Goal: Communication & Community: Answer question/provide support

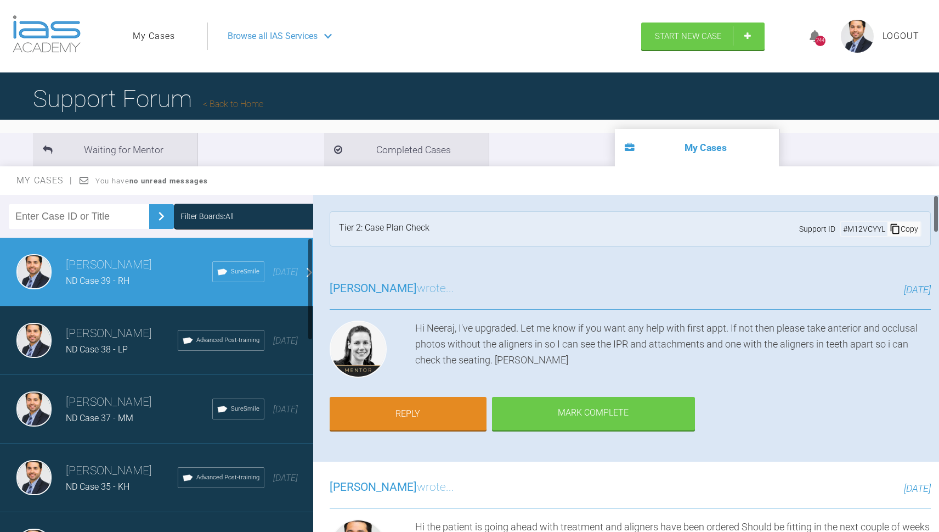
click at [86, 318] on div "[PERSON_NAME] ND Case 38 - LP Advanced Post-training [DATE]" at bounding box center [160, 340] width 321 height 69
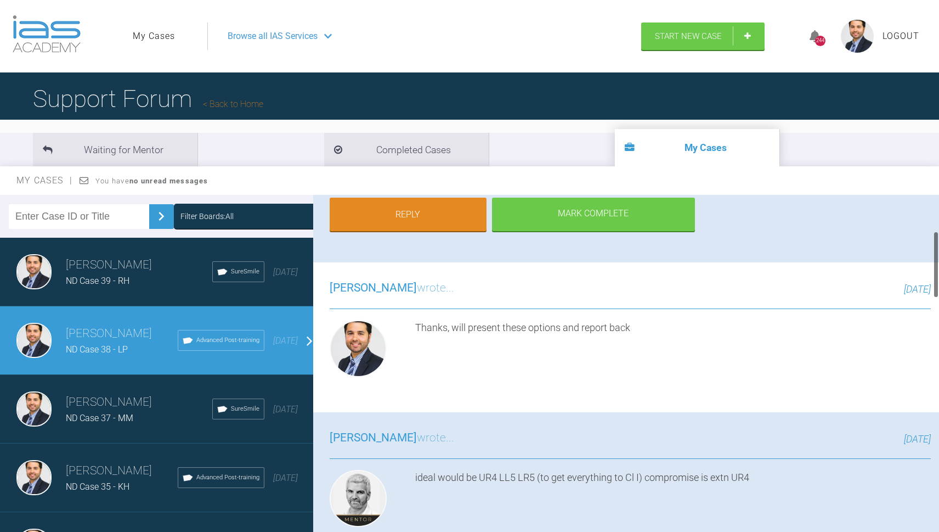
scroll to position [211, 0]
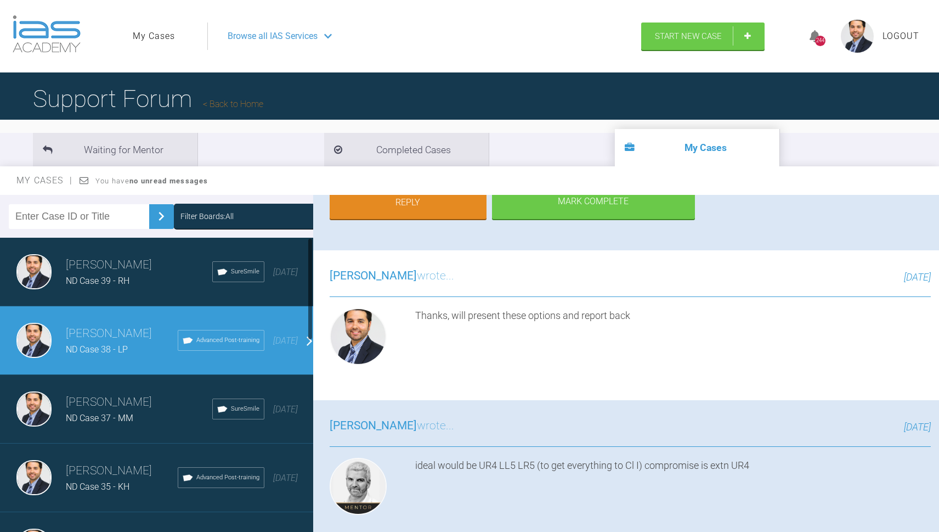
click at [144, 396] on h3 "[PERSON_NAME]" at bounding box center [139, 402] width 146 height 19
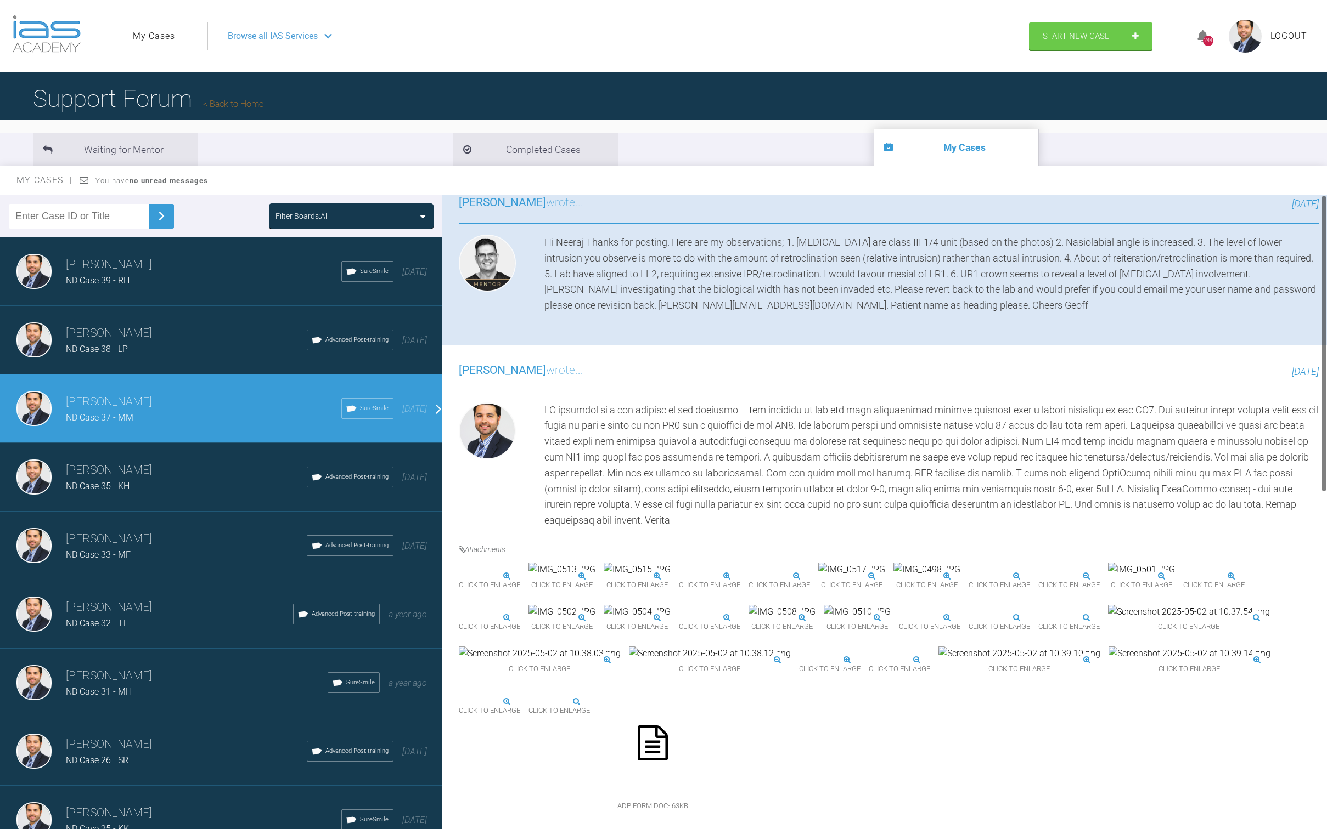
scroll to position [0, 0]
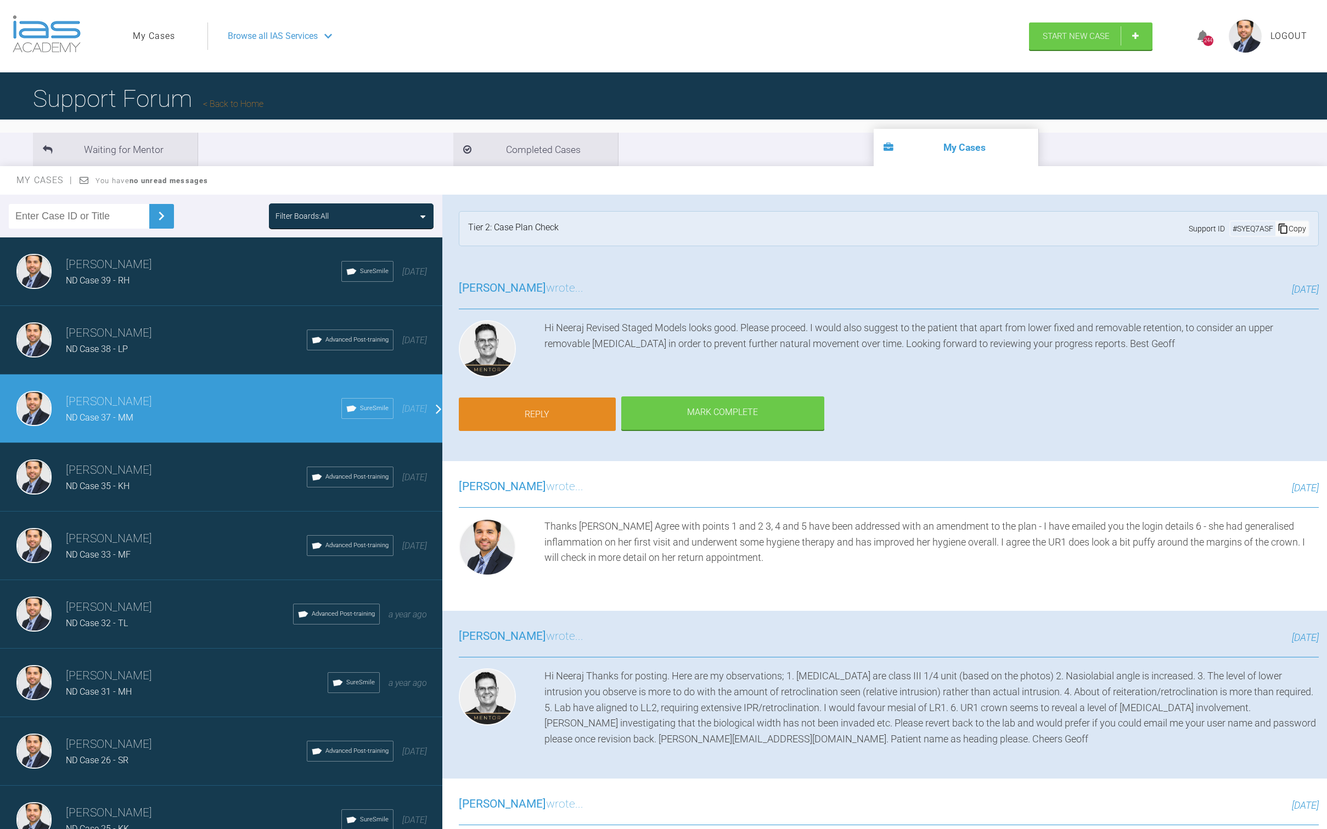
click at [562, 423] on link "Reply" at bounding box center [537, 415] width 157 height 34
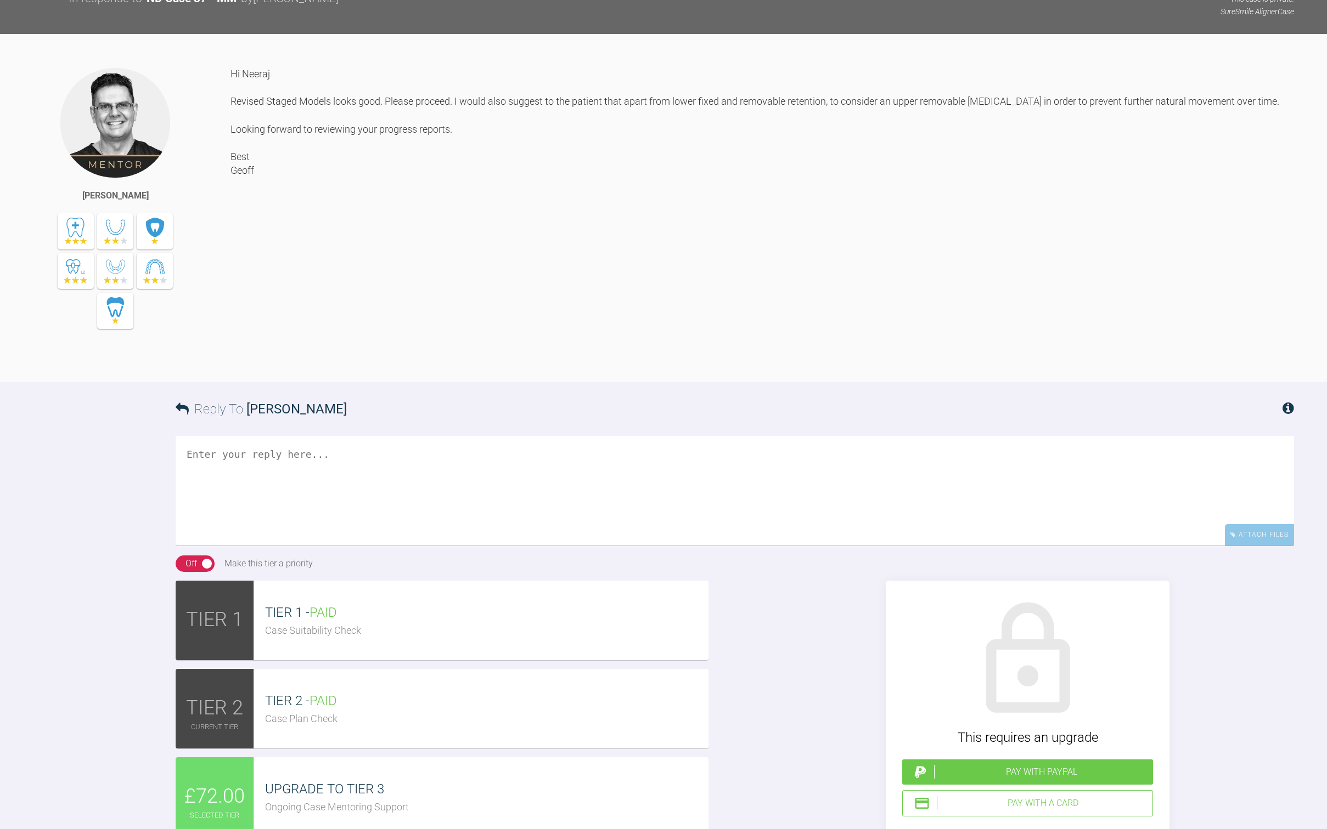
scroll to position [1912, 0]
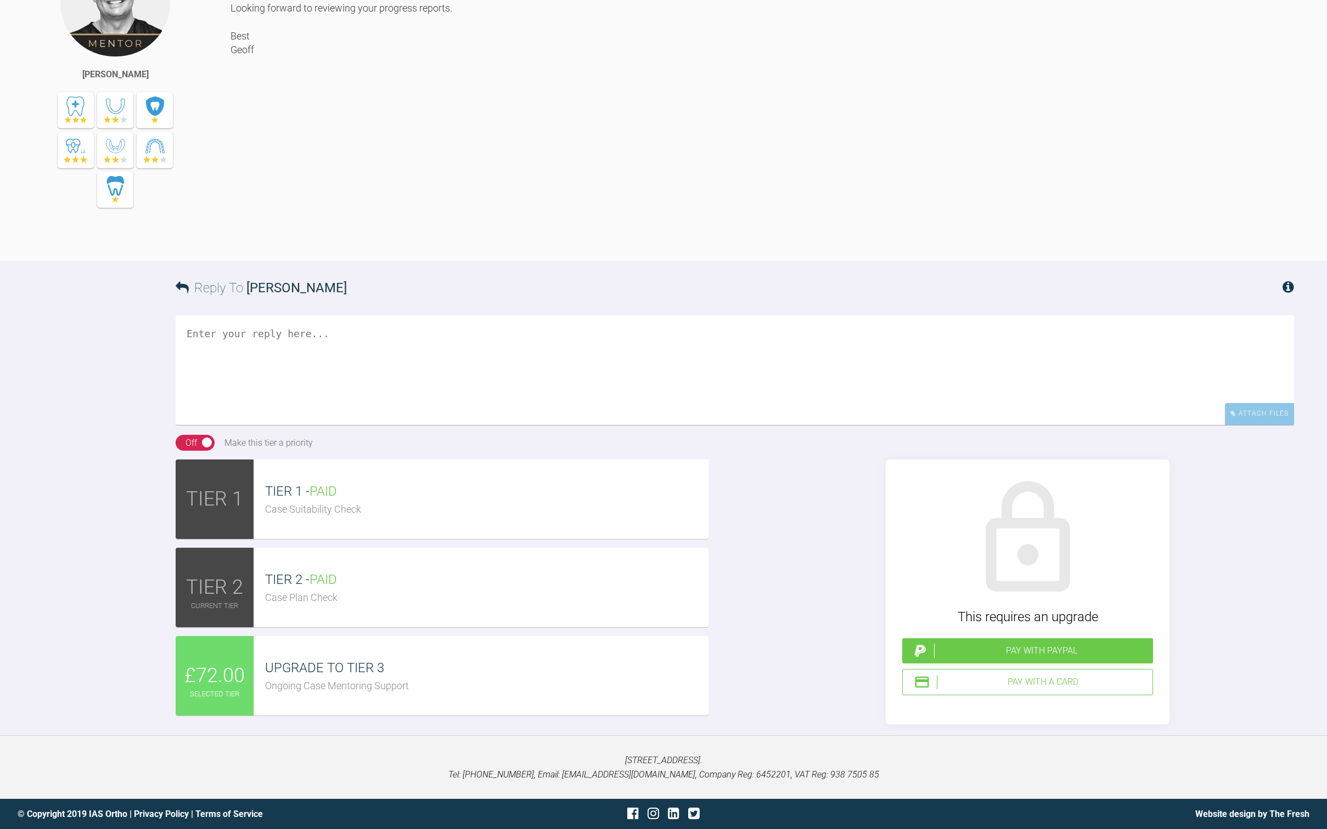
click at [572, 393] on textarea at bounding box center [735, 370] width 1118 height 110
click at [310, 380] on textarea "Hi just to update you on progress so far Saw the patient [DATE] - attachments p…" at bounding box center [735, 370] width 1118 height 110
click at [303, 390] on textarea "Hi just to update you on progress so far Saw the patient [DATE] - attachments p…" at bounding box center [735, 370] width 1118 height 110
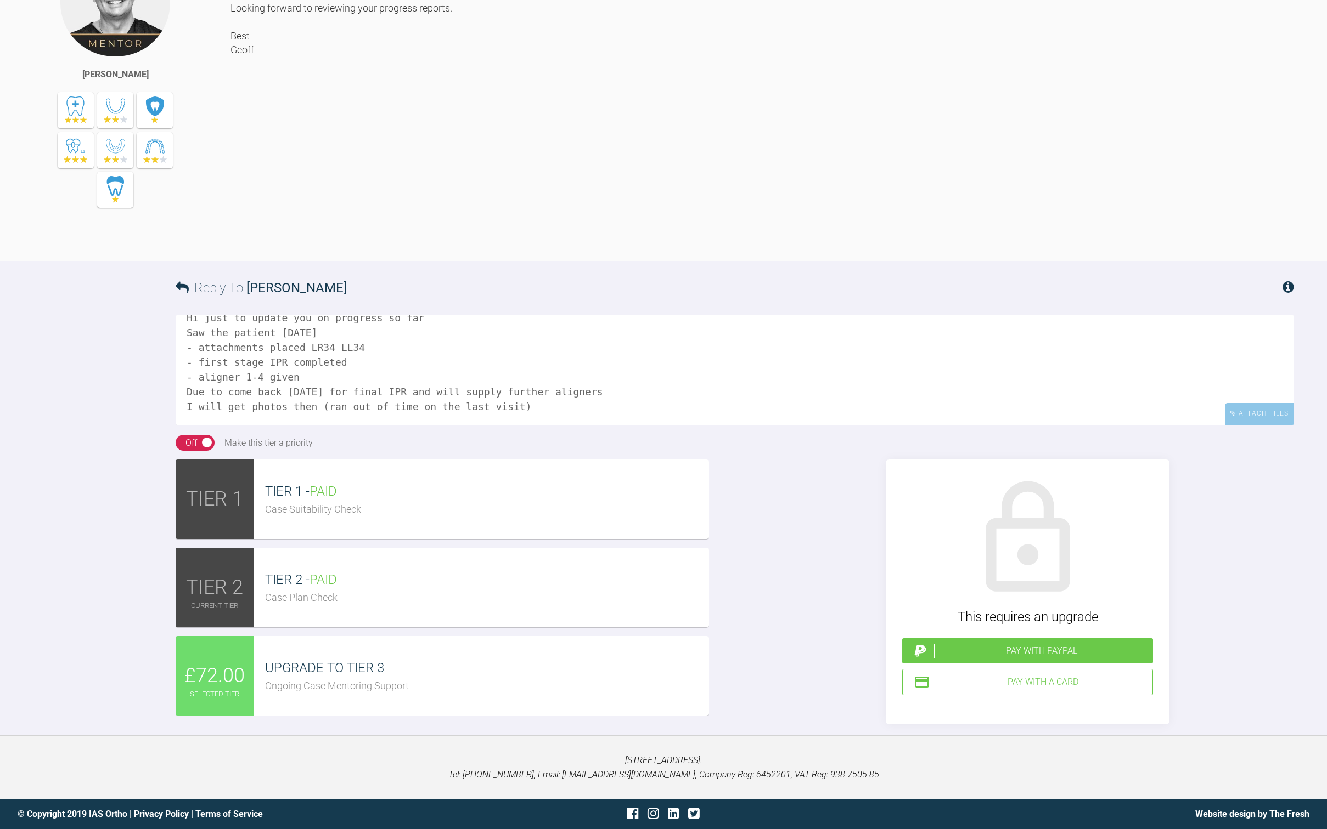
scroll to position [33, 0]
type textarea "Hi just to update you on progress so far Saw the patient [DATE] - attachments p…"
click at [232, 531] on span "£72.00" at bounding box center [214, 677] width 60 height 32
click at [939, 531] on div "Pay with a Card" at bounding box center [1041, 682] width 211 height 14
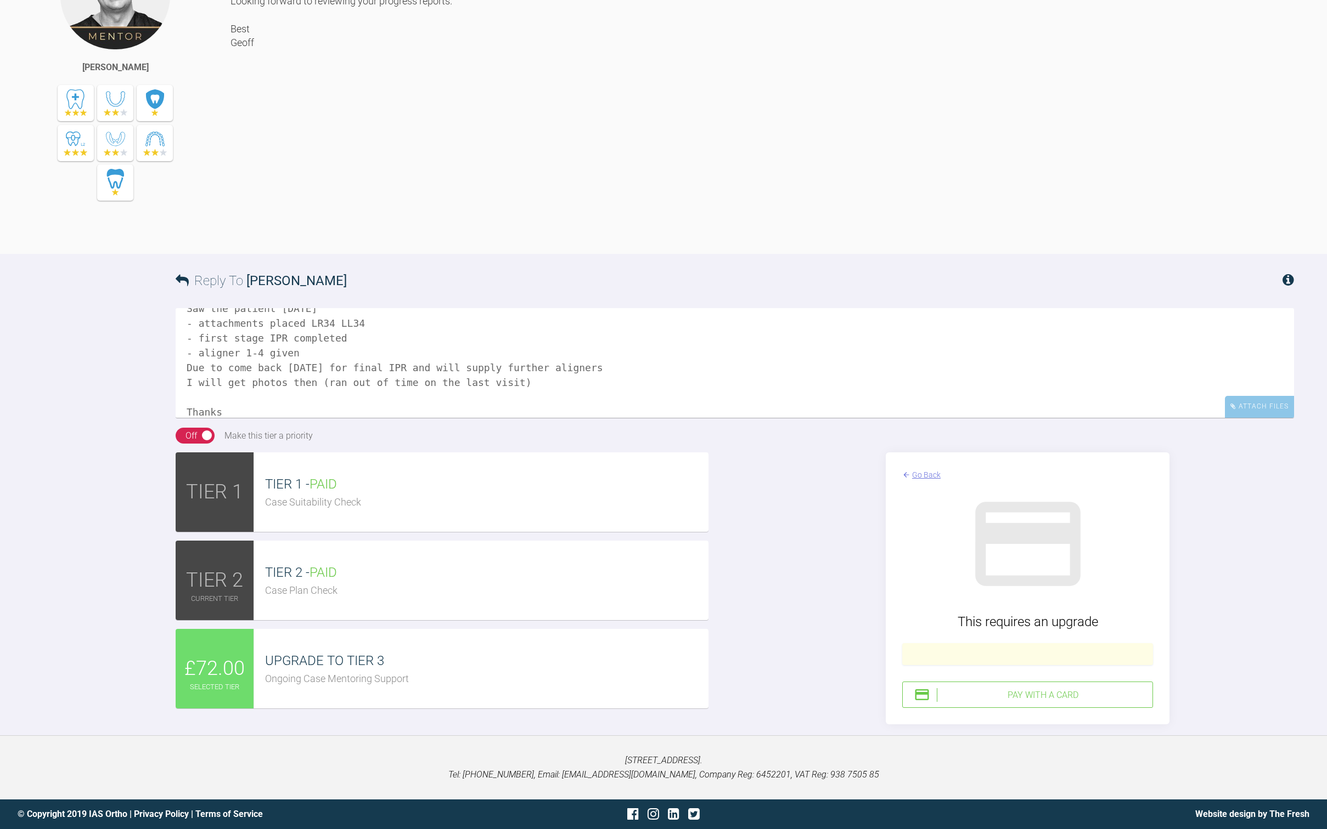
click at [939, 531] on div "Pay with a Card" at bounding box center [1041, 695] width 211 height 14
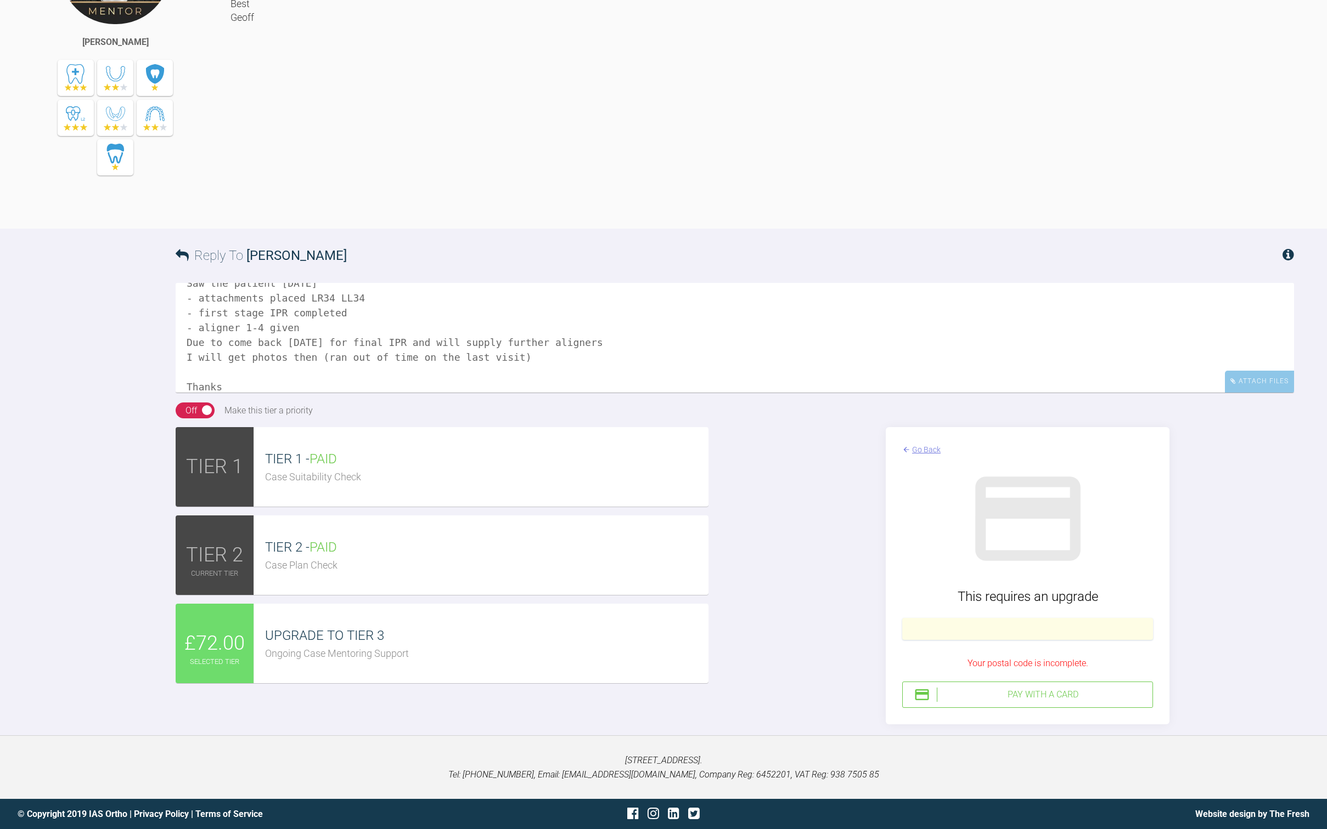
click at [939, 531] on div "Pay with a Card" at bounding box center [1041, 695] width 211 height 14
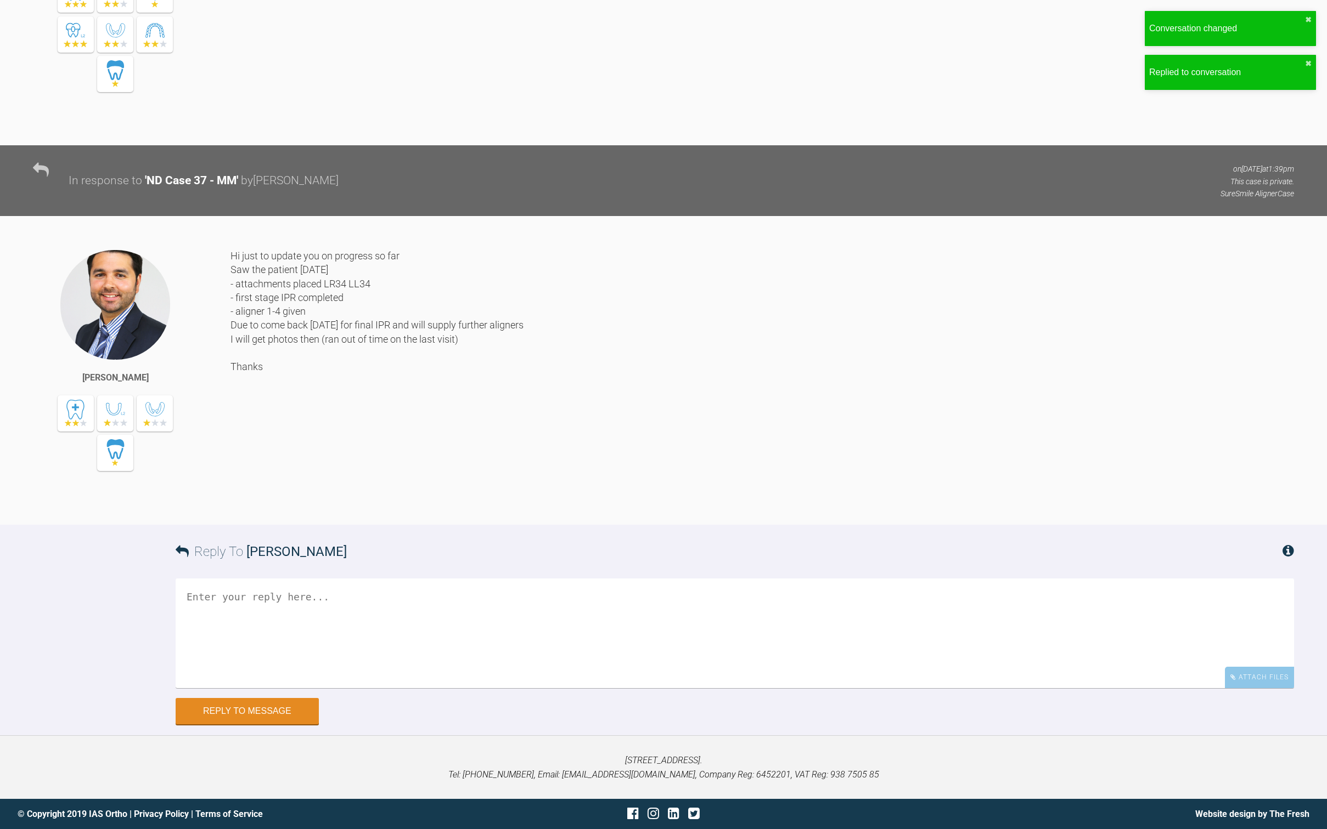
scroll to position [0, 0]
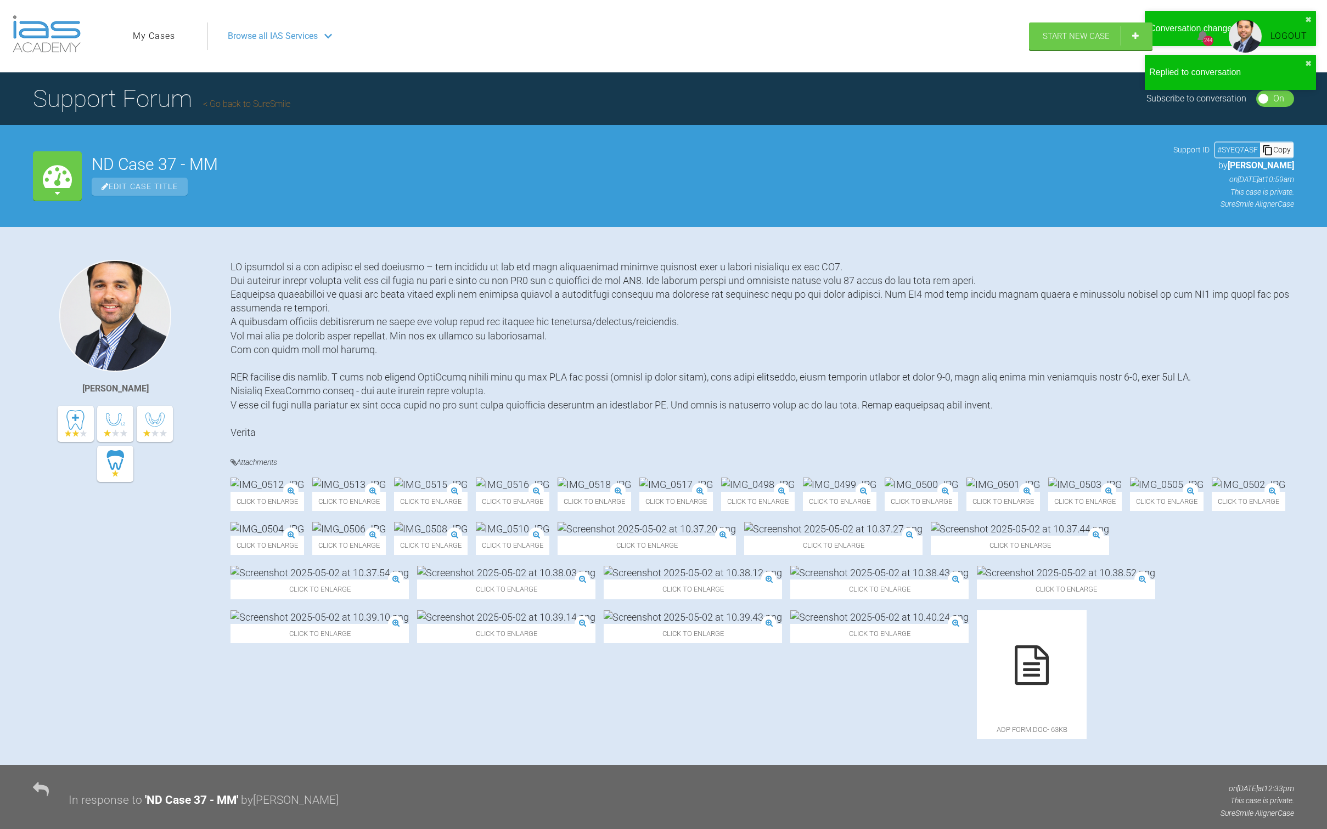
click at [149, 29] on link "My Cases" at bounding box center [154, 36] width 42 height 14
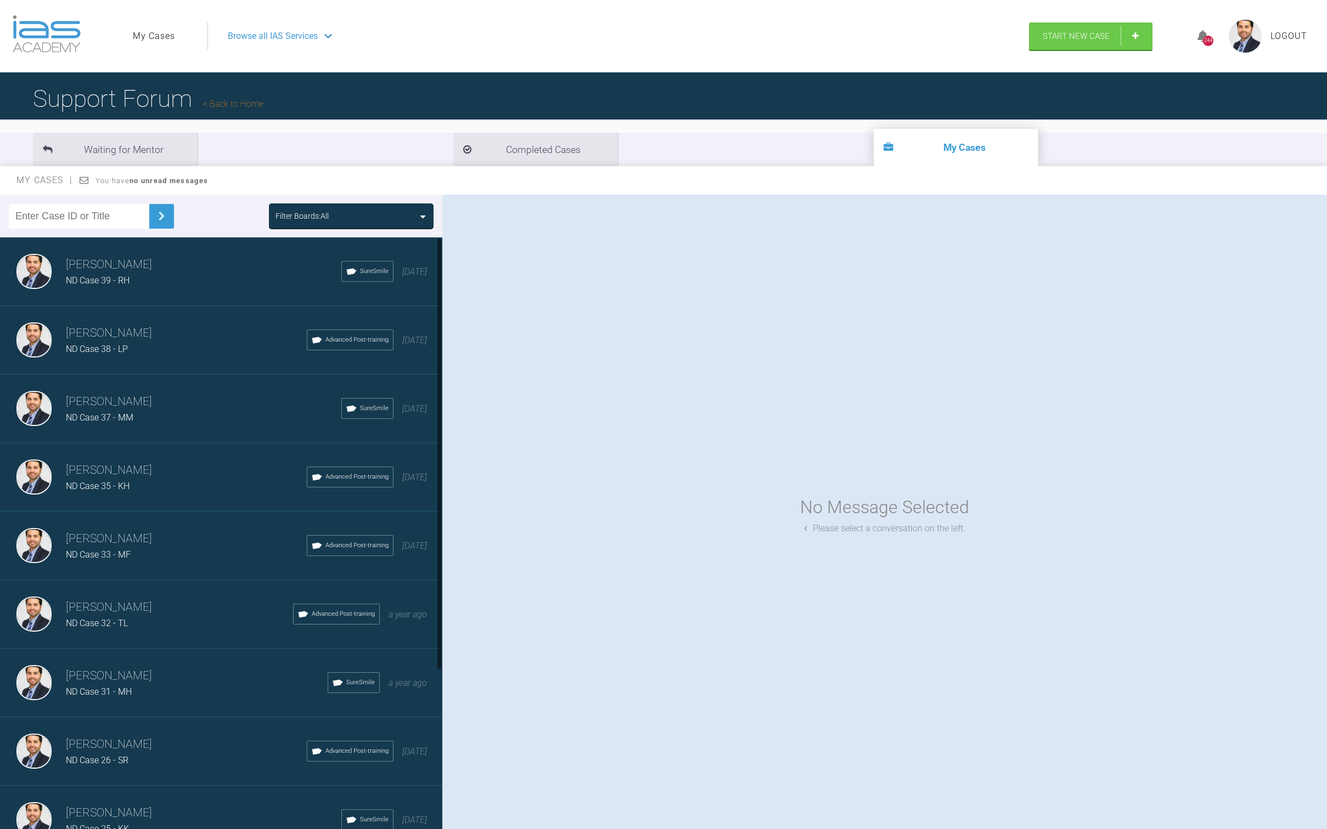
click at [140, 288] on div "[PERSON_NAME] ND Case 39 - RH SureSmile [DATE]" at bounding box center [225, 272] width 450 height 69
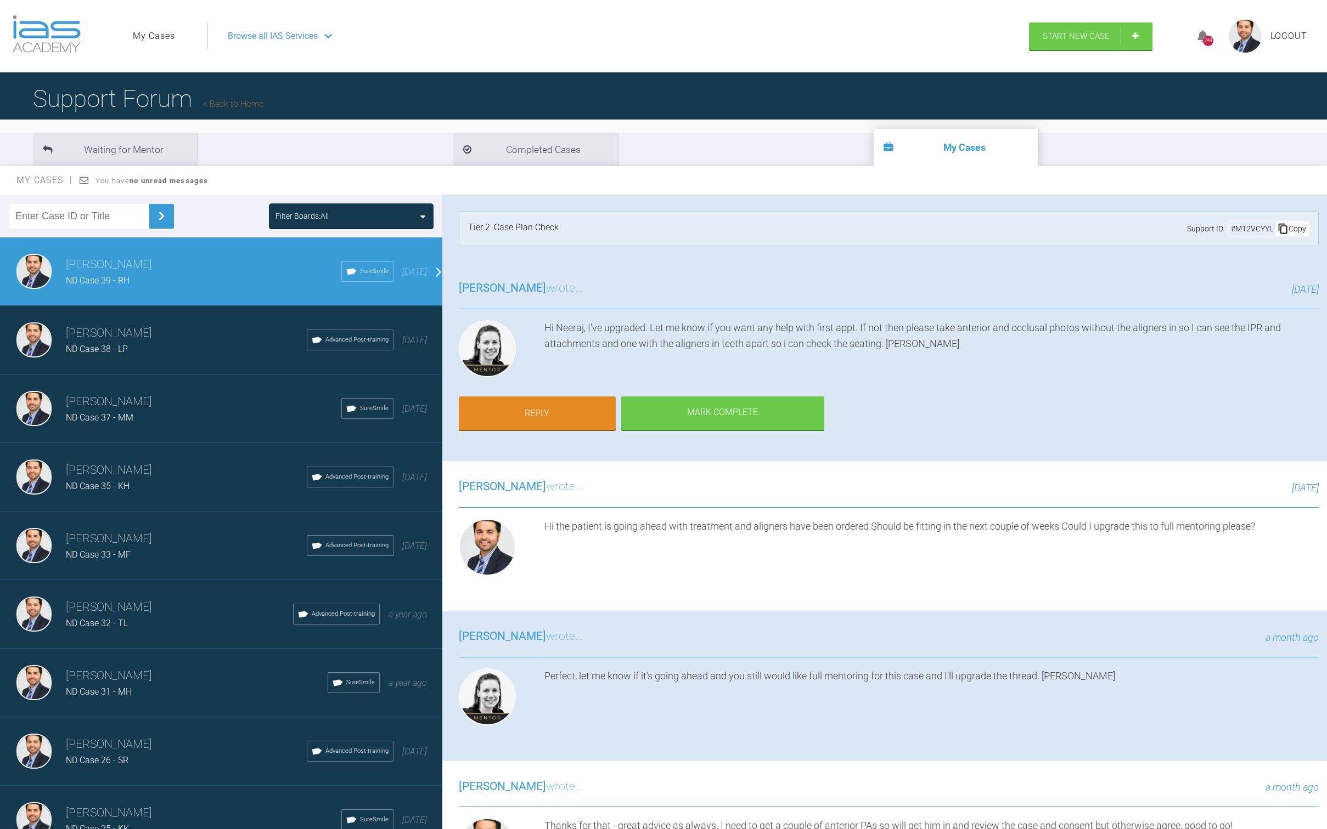
click at [136, 332] on h3 "[PERSON_NAME]" at bounding box center [186, 333] width 241 height 19
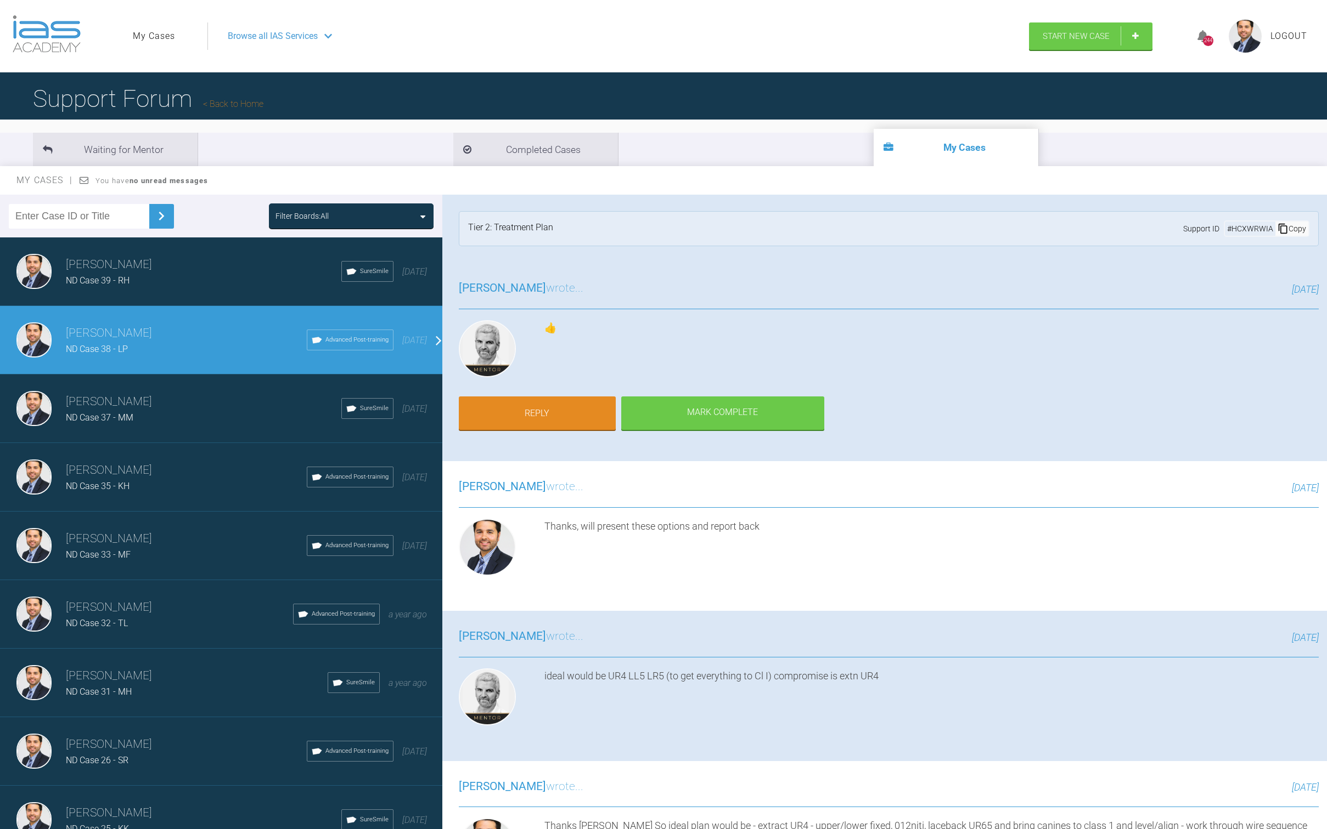
click at [147, 393] on h3 "[PERSON_NAME]" at bounding box center [203, 402] width 275 height 19
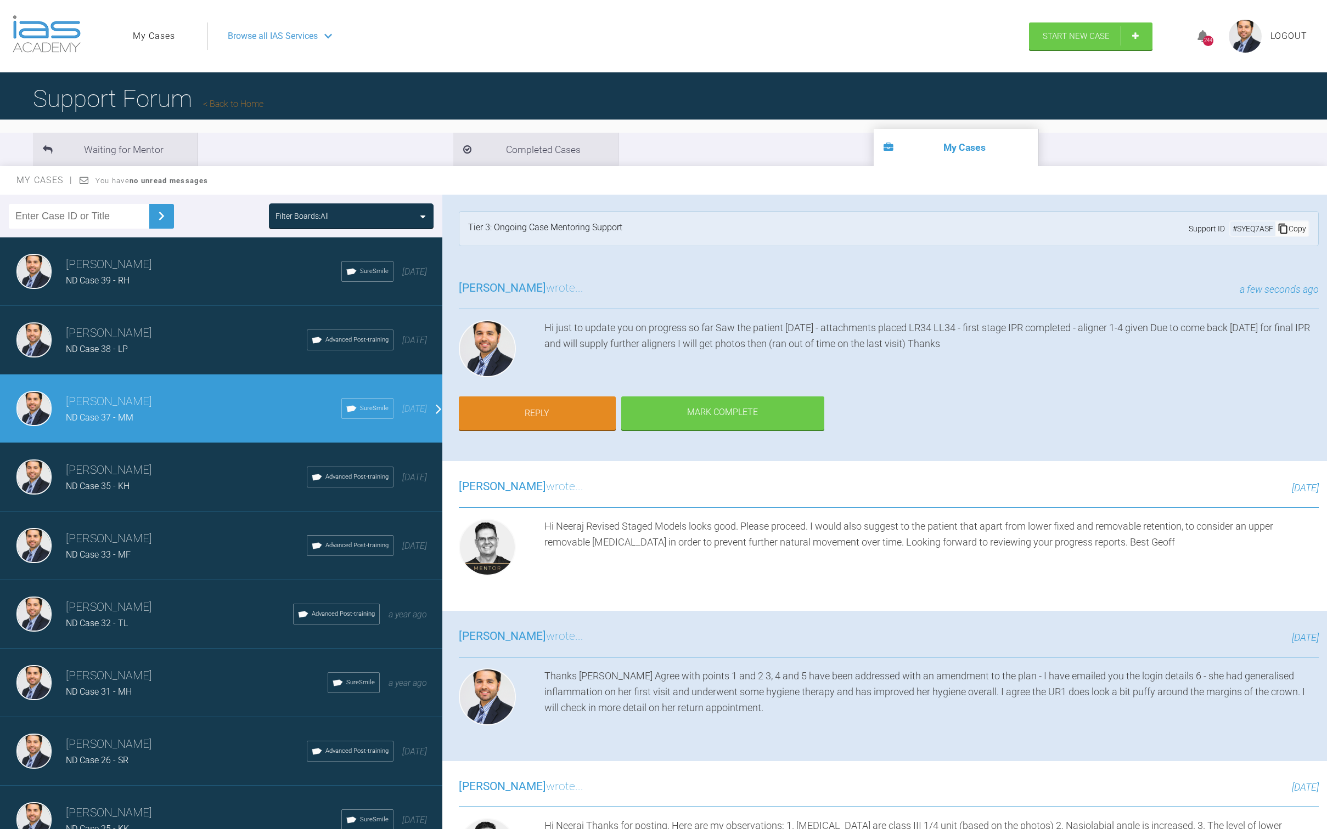
click at [161, 481] on div "ND Case 35 - KH" at bounding box center [186, 486] width 241 height 14
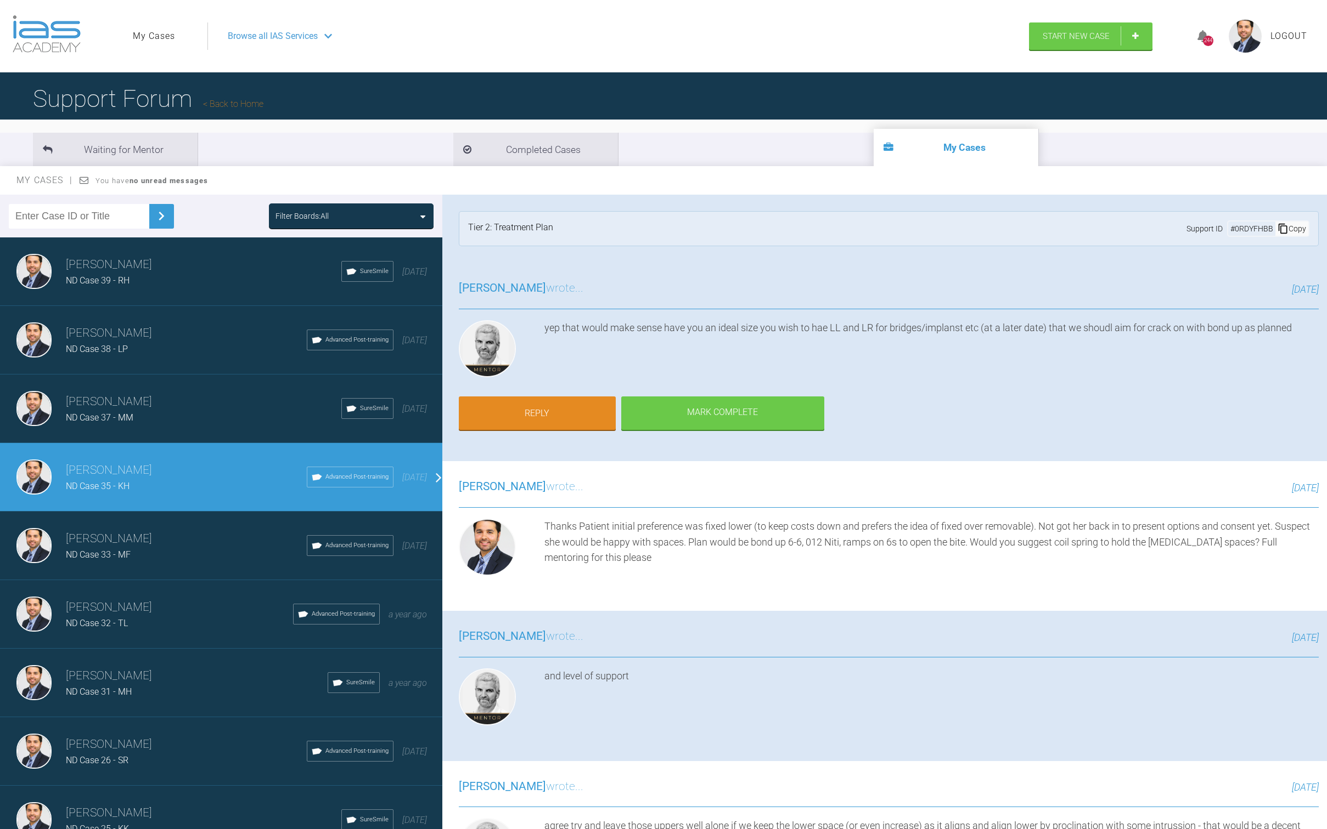
click at [211, 531] on h3 "[PERSON_NAME]" at bounding box center [186, 539] width 241 height 19
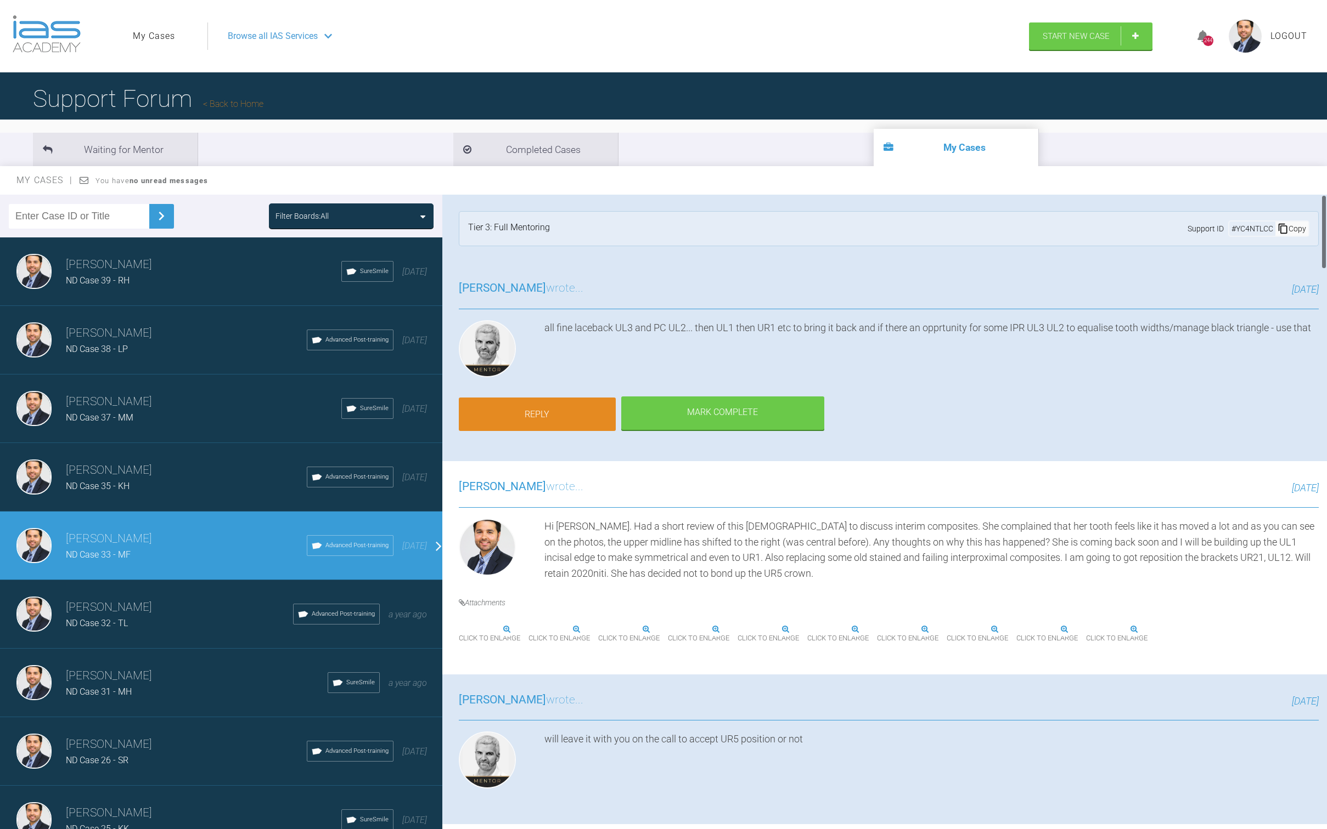
click at [524, 409] on link "Reply" at bounding box center [537, 415] width 157 height 34
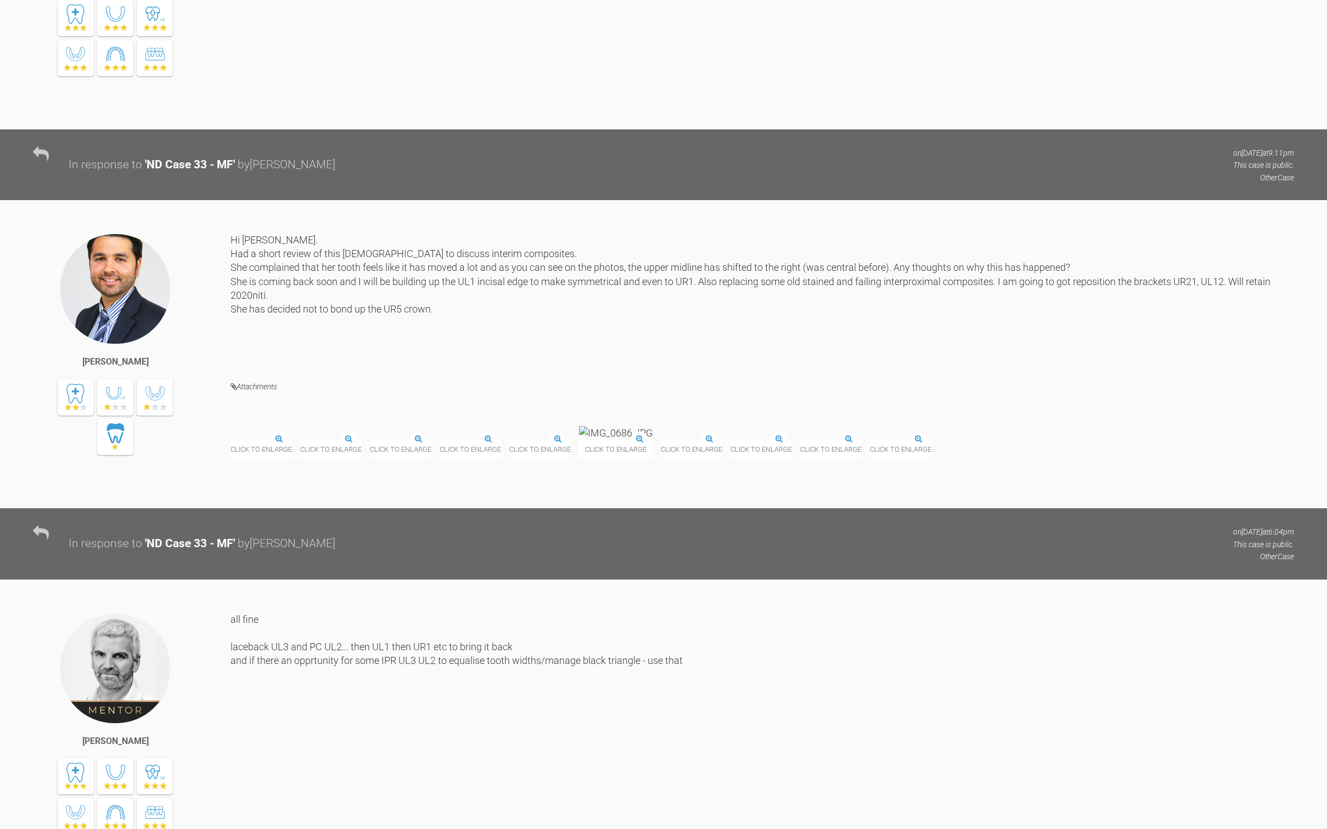
scroll to position [8759, 0]
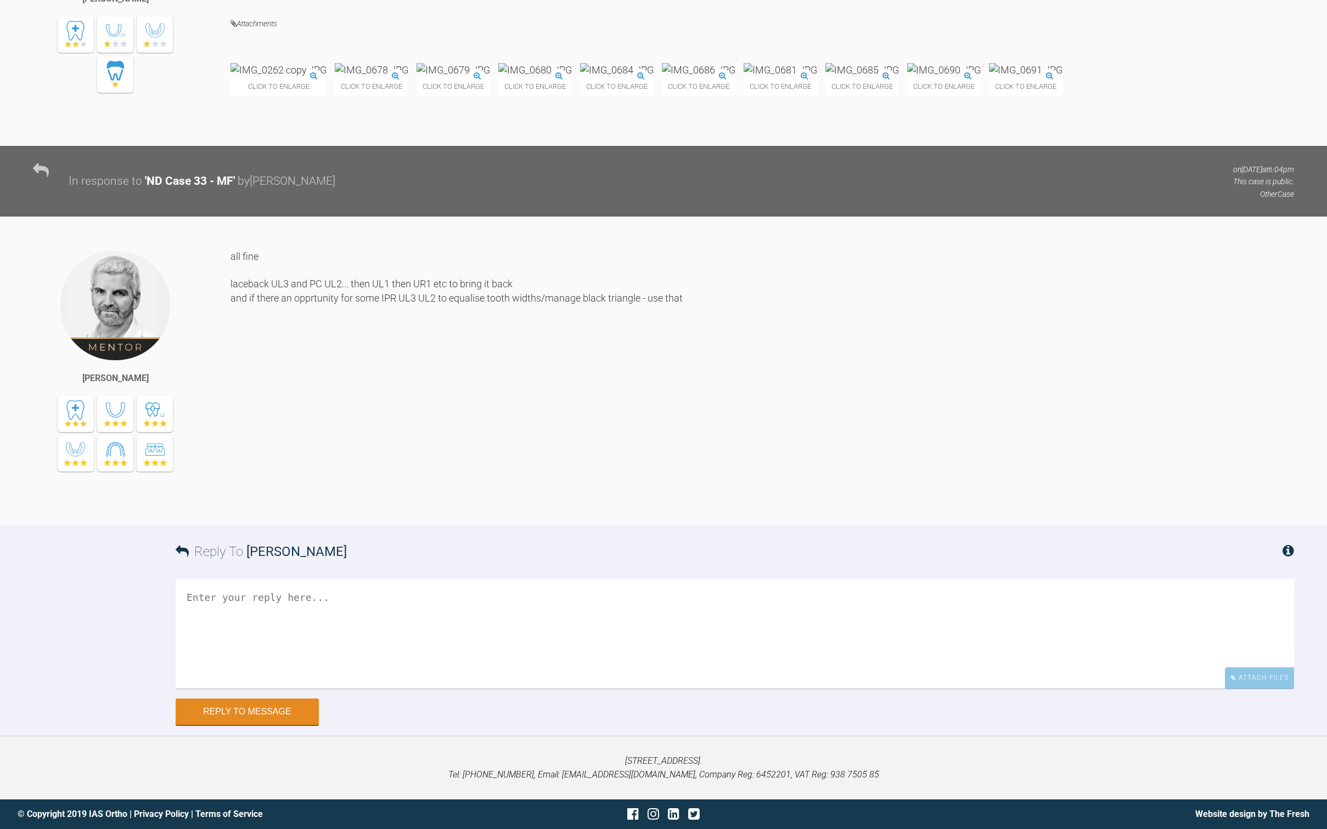
click at [510, 531] on textarea at bounding box center [735, 634] width 1118 height 110
click at [504, 531] on textarea "When you say laceback UL3 do you mean laceback" at bounding box center [735, 634] width 1118 height 110
click at [489, 531] on textarea "When you say laceback UL3 do you mean laceback" at bounding box center [735, 634] width 1118 height 110
drag, startPoint x: 289, startPoint y: 600, endPoint x: 166, endPoint y: 595, distance: 123.0
click at [166, 531] on div "Reply To [PERSON_NAME] When you say laceback UL3 do you mean laceback UL3456 an…" at bounding box center [663, 625] width 1327 height 200
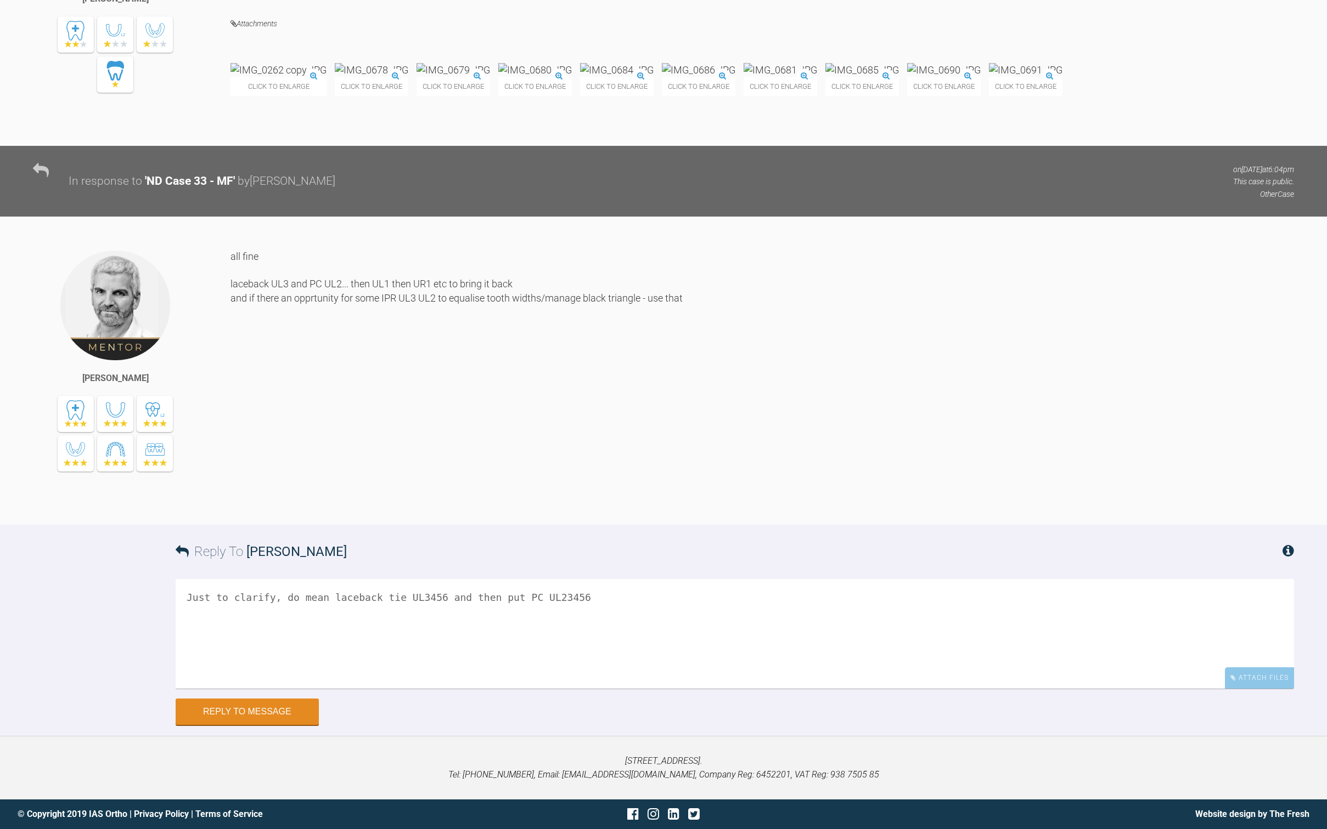
click at [605, 531] on textarea "Just to clarify, do mean laceback tie UL3456 and then put PC UL23456" at bounding box center [735, 634] width 1118 height 110
type textarea "Just to clarify, do mean laceback tie UL3456 and then put PC UL23456 and keep p…"
click at [284, 531] on button "Reply to Message" at bounding box center [247, 713] width 143 height 26
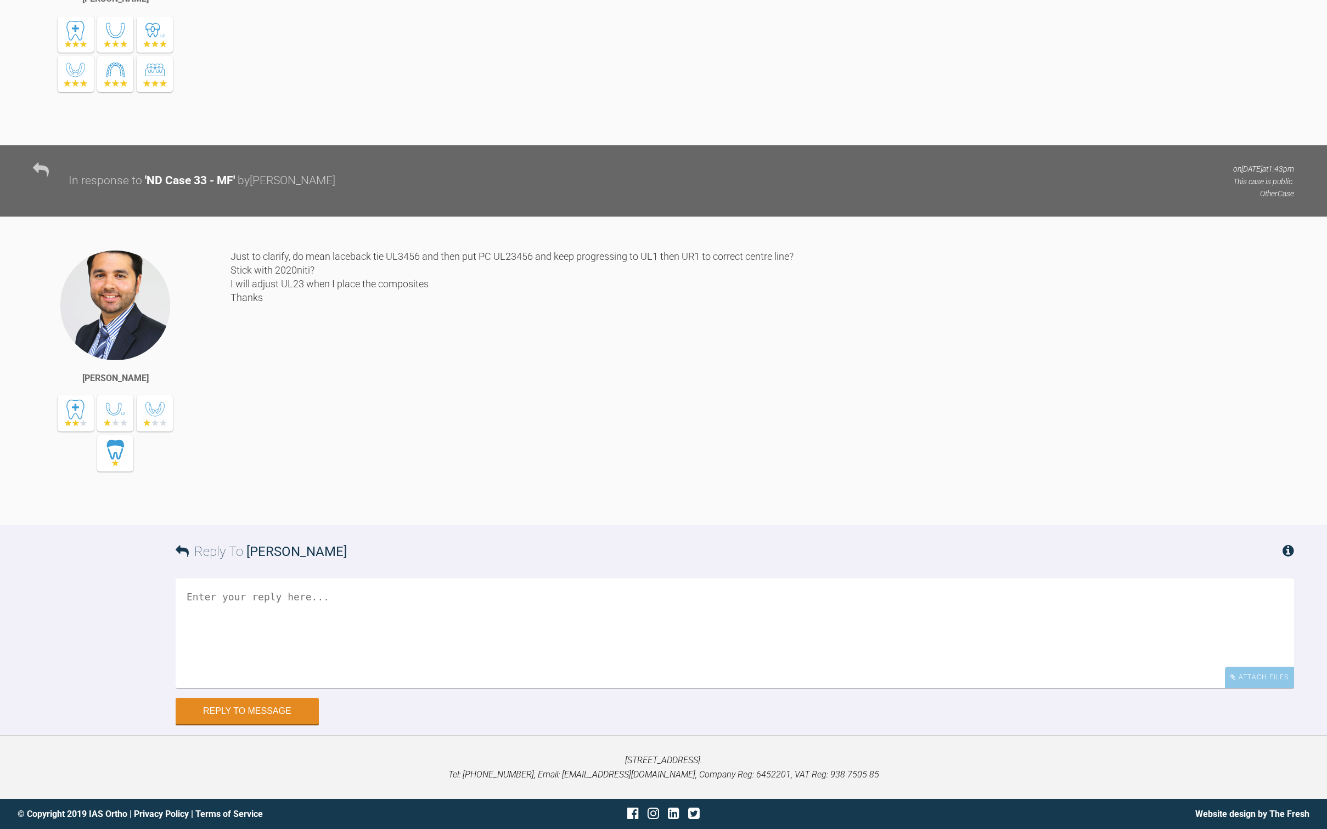
scroll to position [9137, 0]
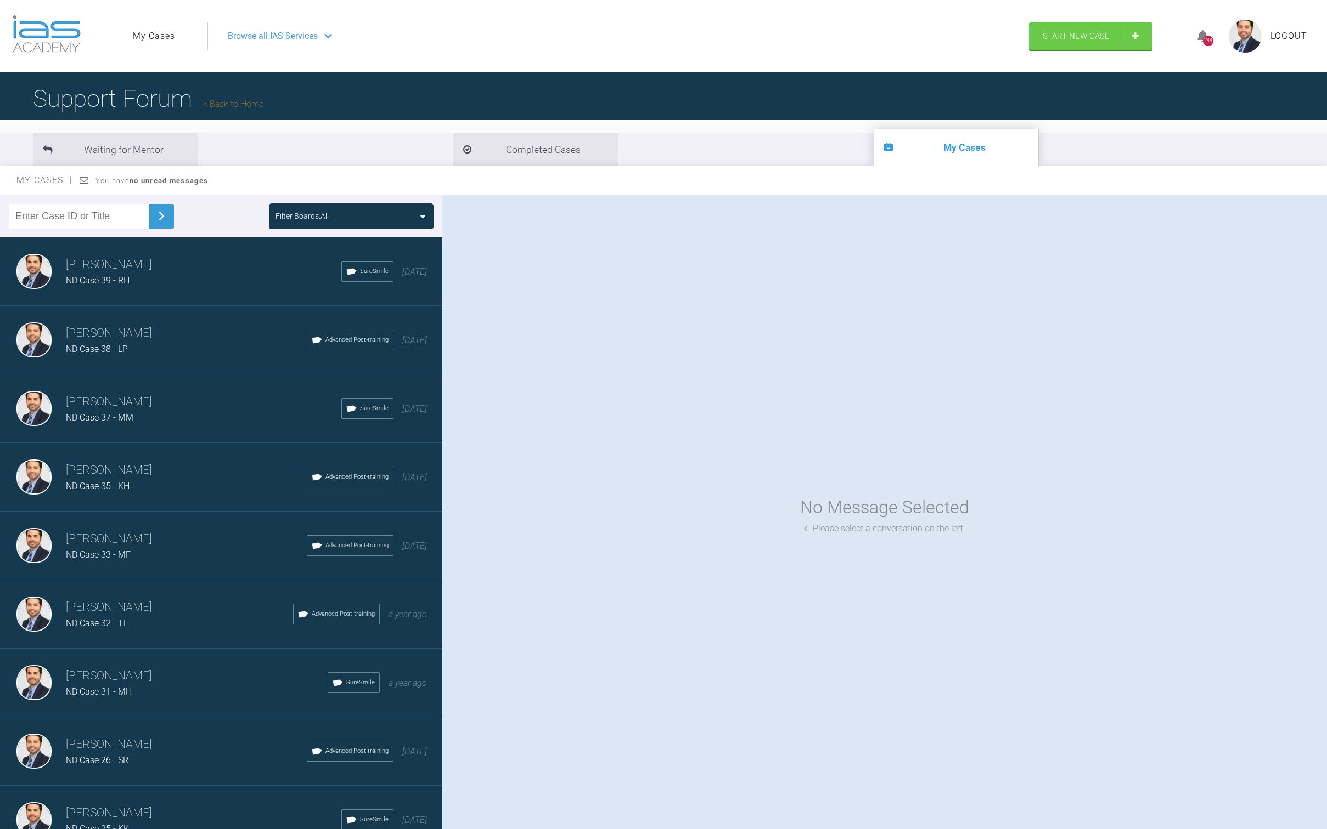
click at [156, 332] on h3 "[PERSON_NAME]" at bounding box center [186, 333] width 241 height 19
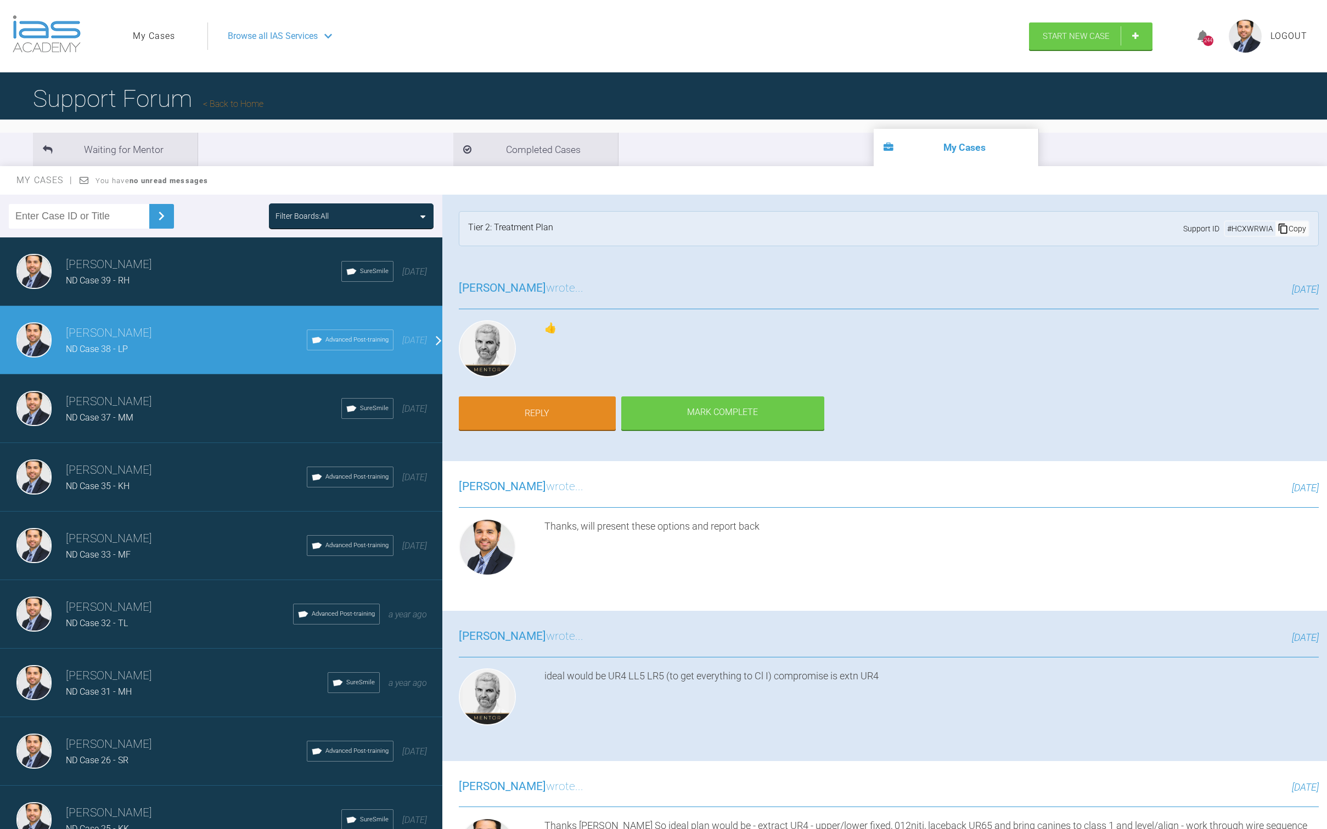
click at [144, 405] on h3 "[PERSON_NAME]" at bounding box center [203, 402] width 275 height 19
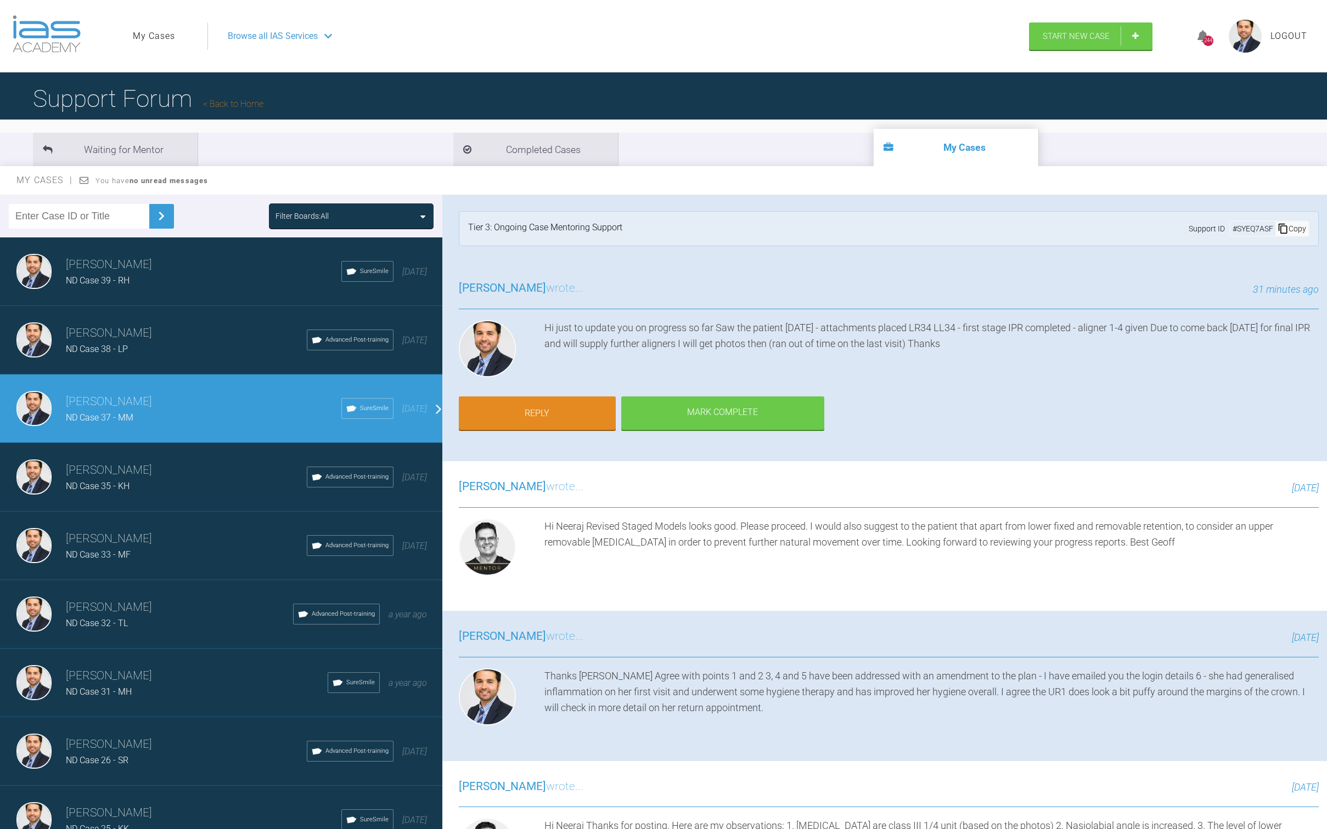
click at [143, 451] on div "[PERSON_NAME] ND Case 35 - KH Advanced Post-training [DATE]" at bounding box center [225, 477] width 450 height 69
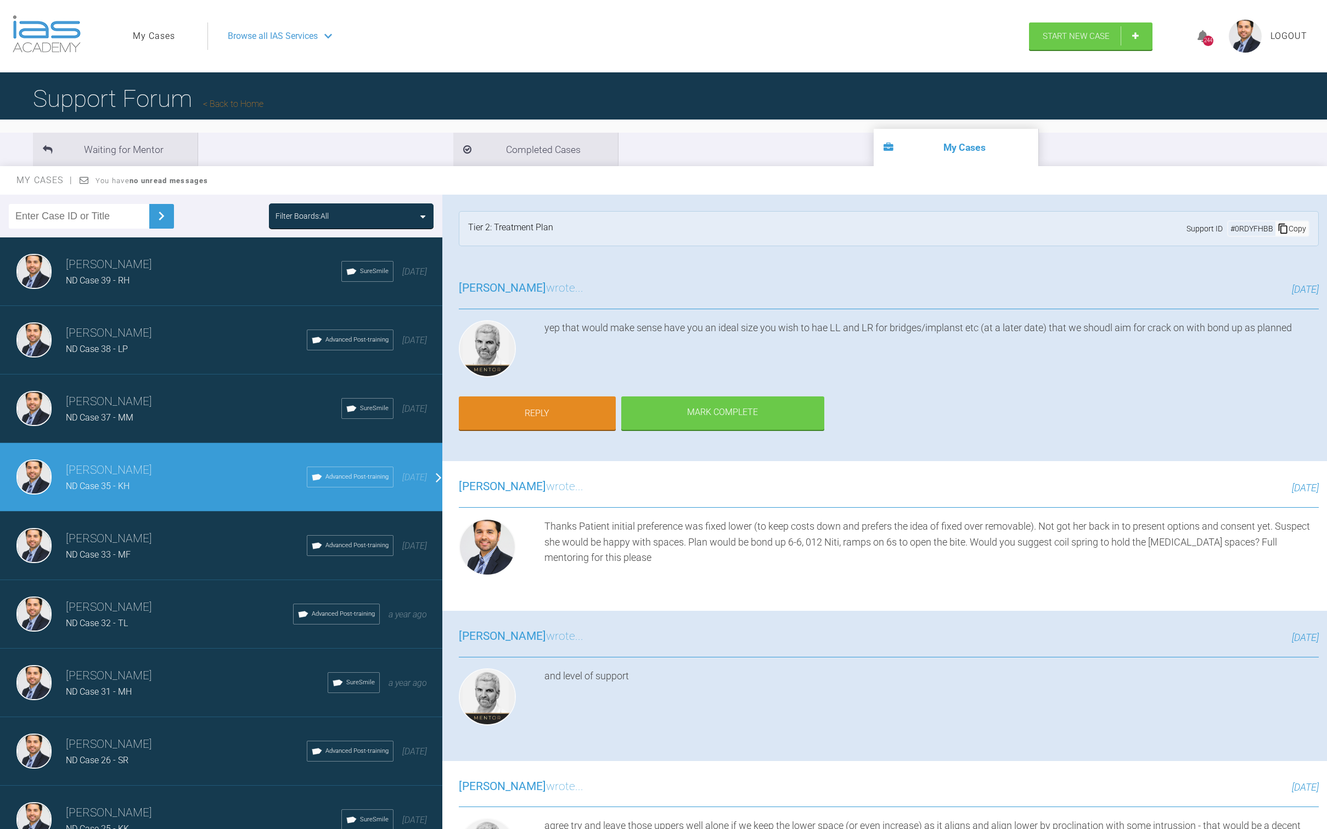
click at [150, 531] on h3 "[PERSON_NAME]" at bounding box center [186, 539] width 241 height 19
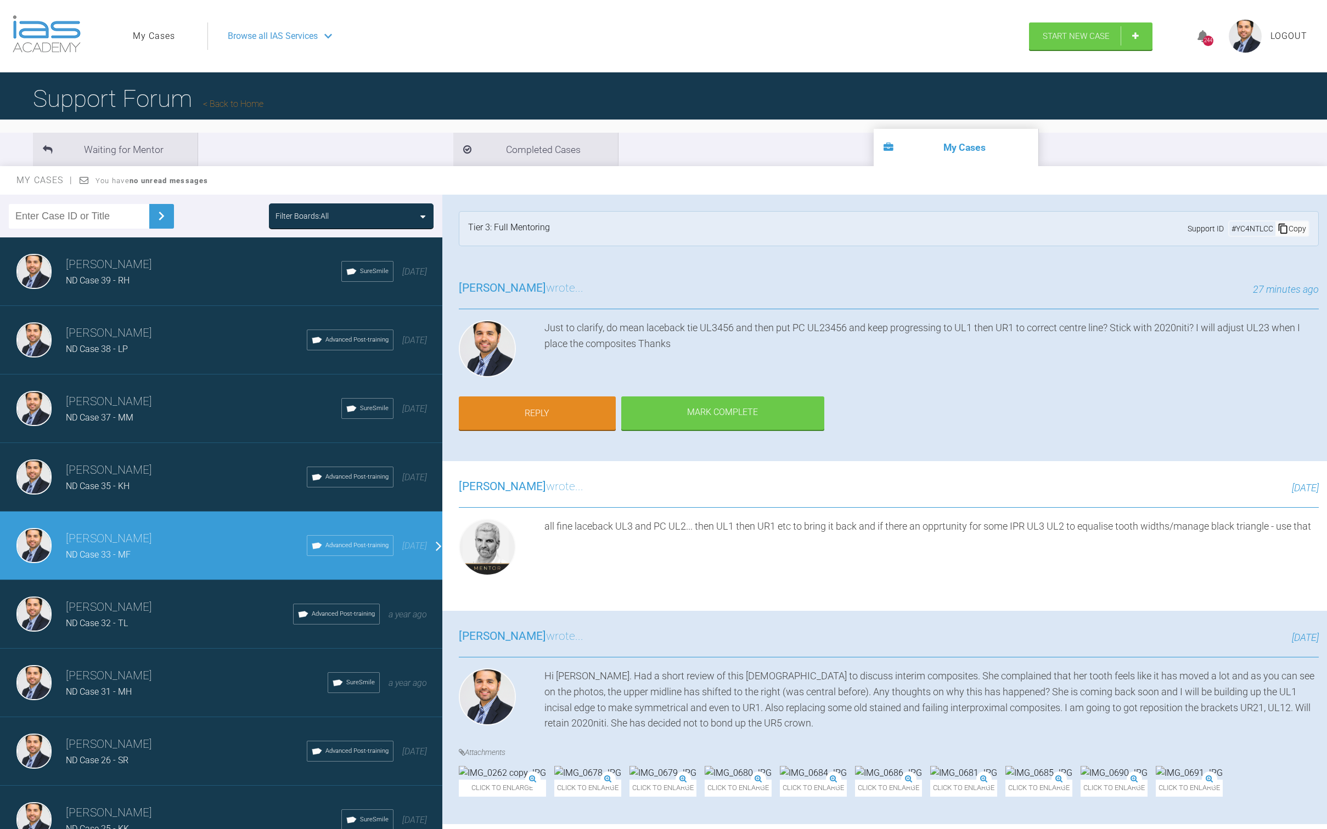
click at [148, 531] on h3 "[PERSON_NAME]" at bounding box center [179, 608] width 227 height 19
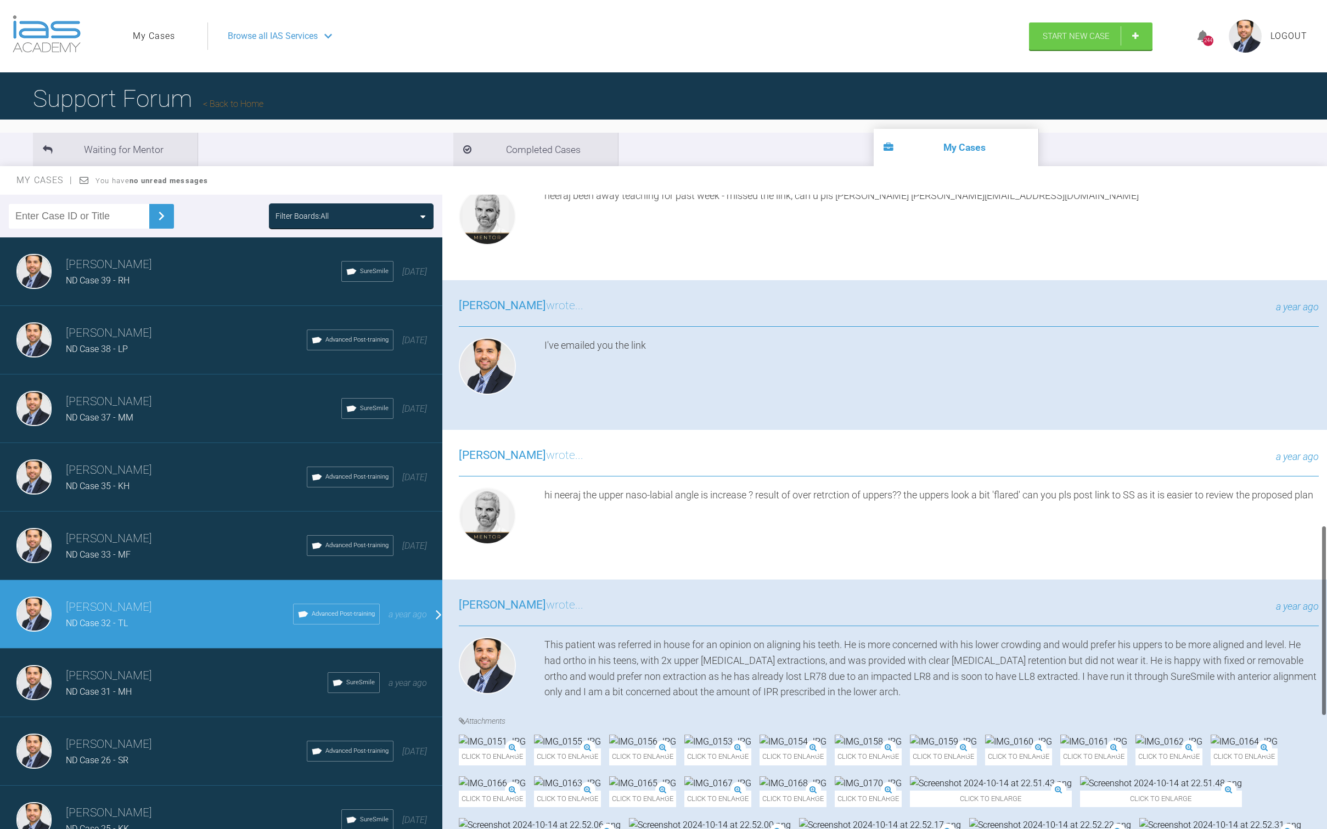
scroll to position [1276, 0]
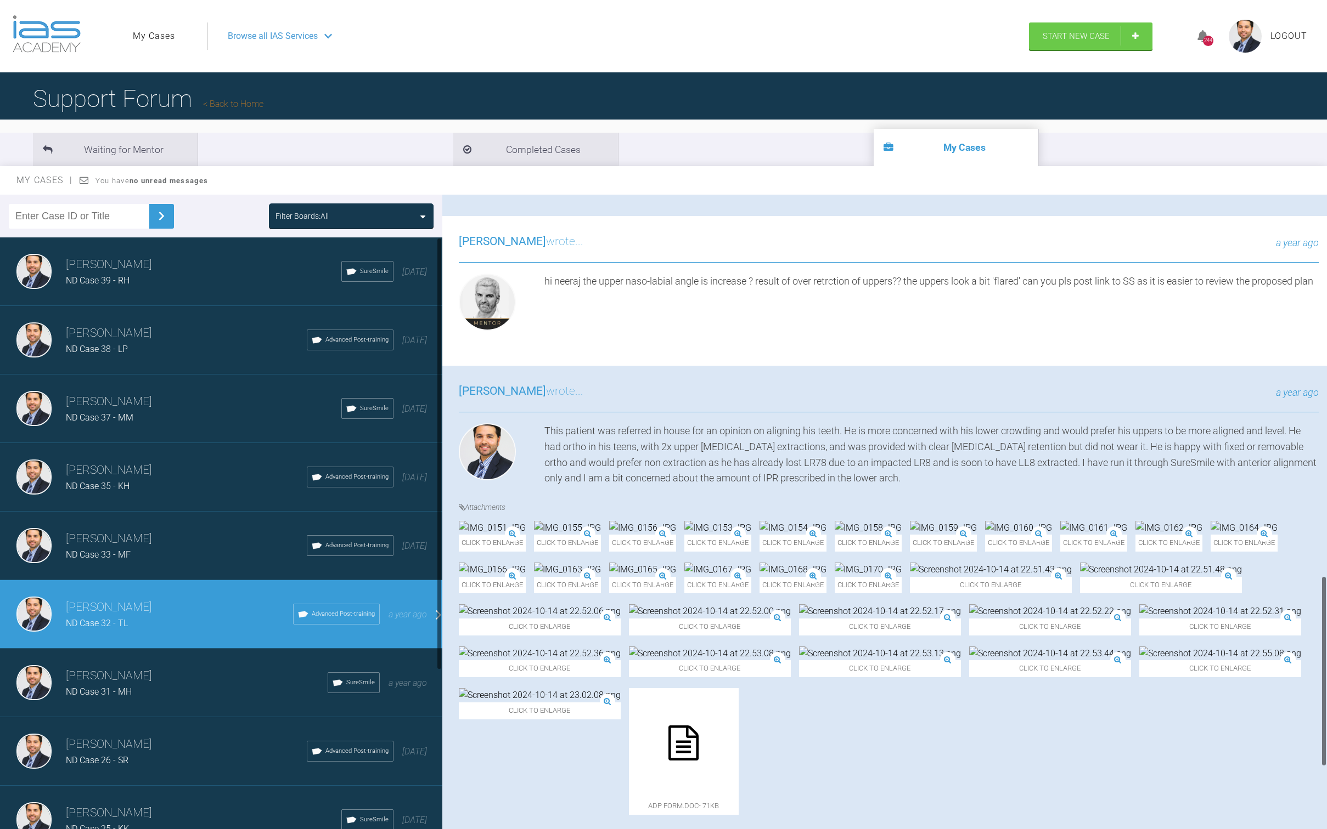
click at [143, 531] on div "[PERSON_NAME] ND Case 31 - MH SureSmile a year ago" at bounding box center [225, 683] width 450 height 69
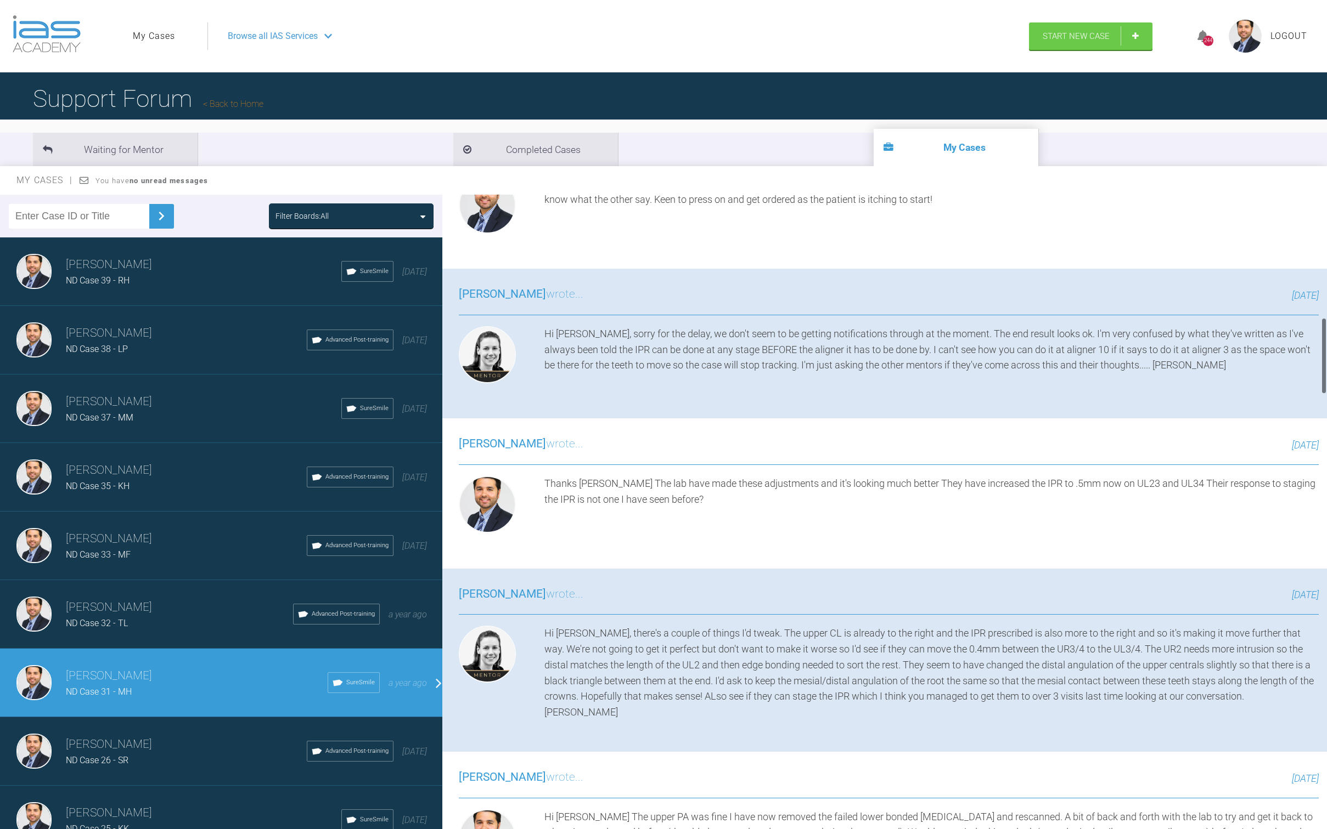
scroll to position [0, 0]
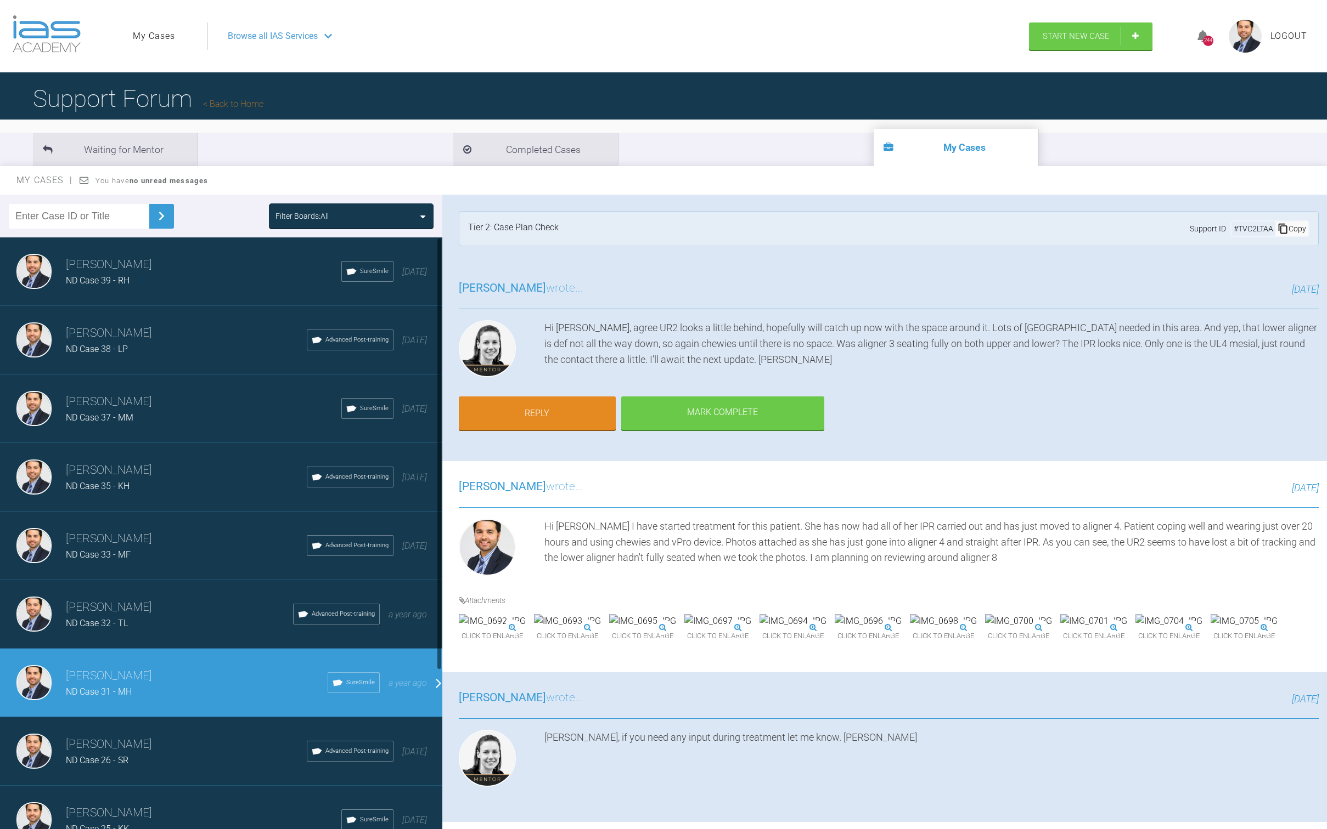
click at [99, 531] on h3 "[PERSON_NAME]" at bounding box center [186, 745] width 241 height 19
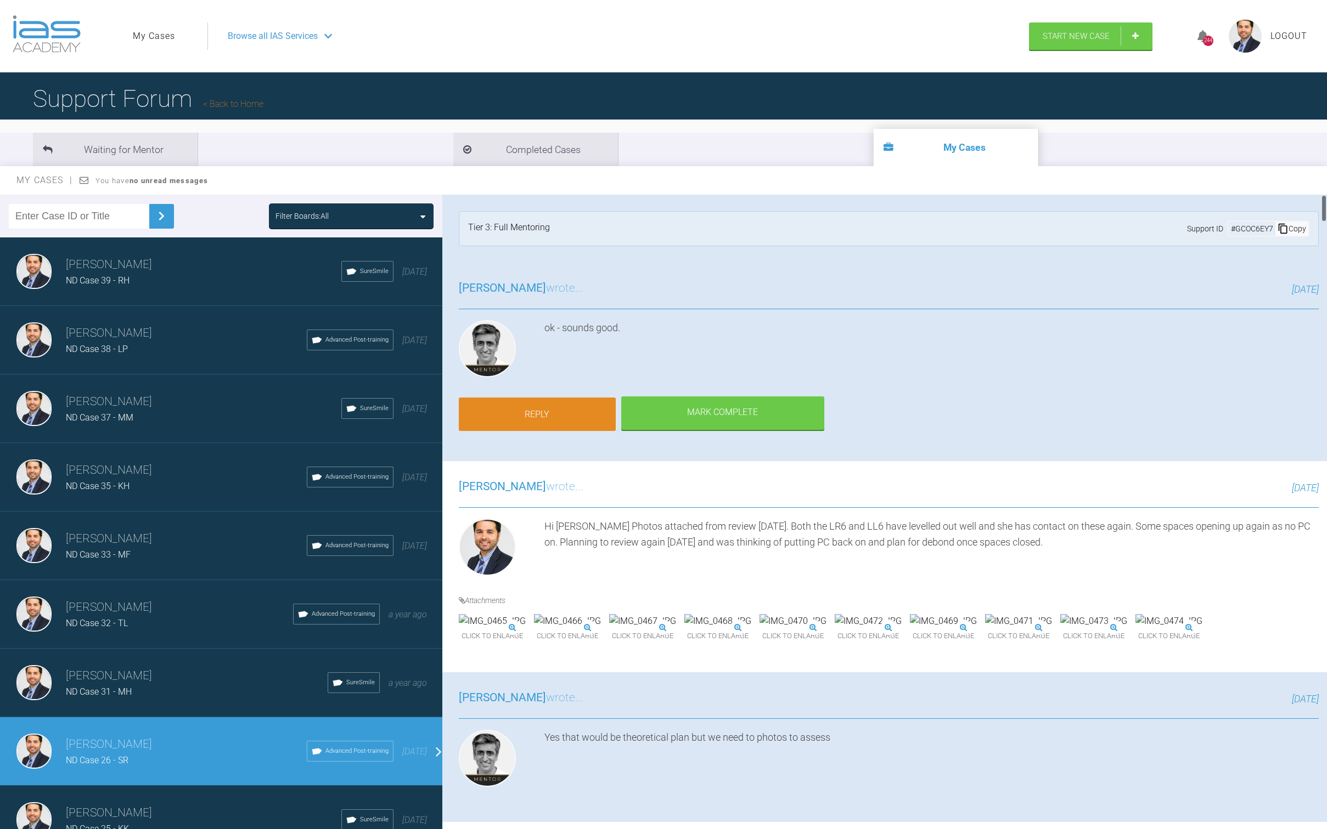
click at [555, 398] on link "Reply" at bounding box center [537, 415] width 157 height 34
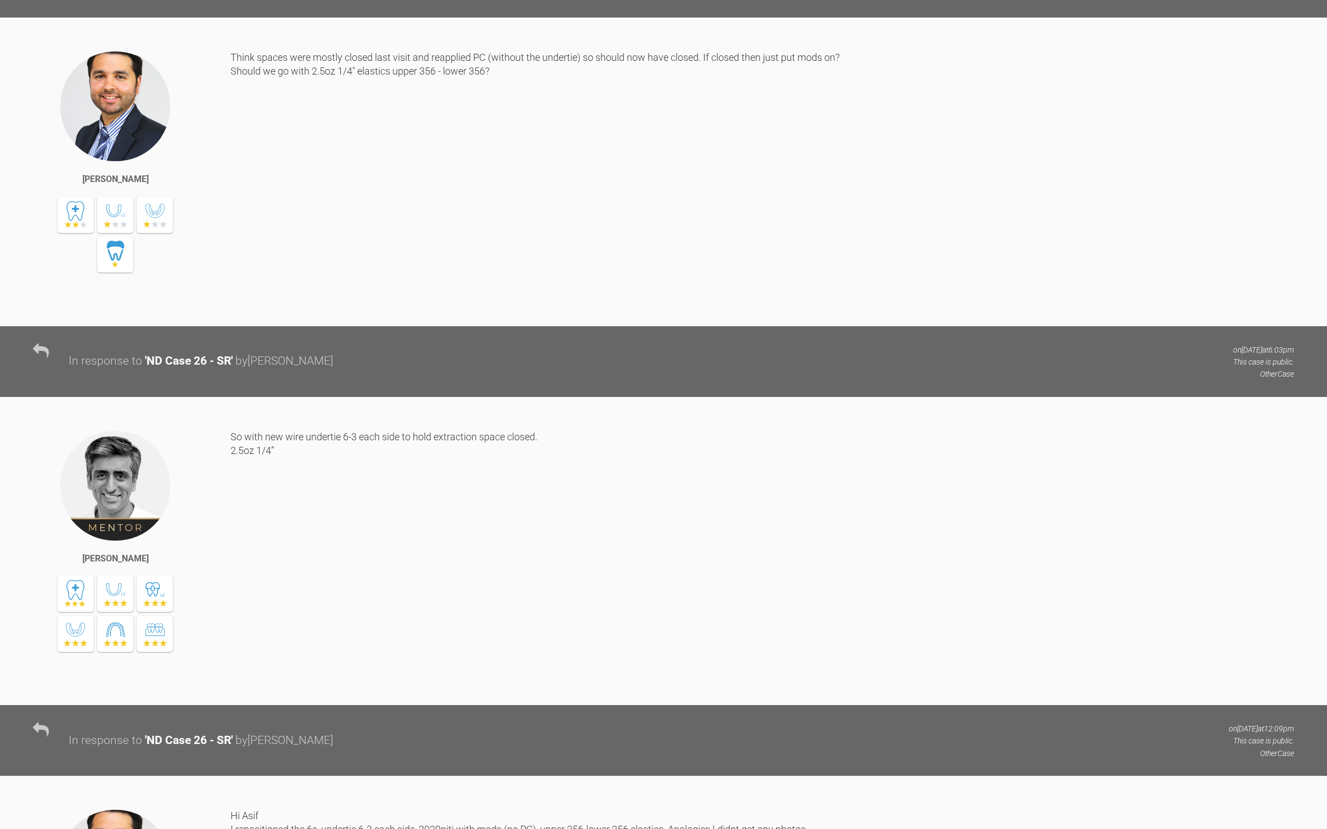
scroll to position [29496, 0]
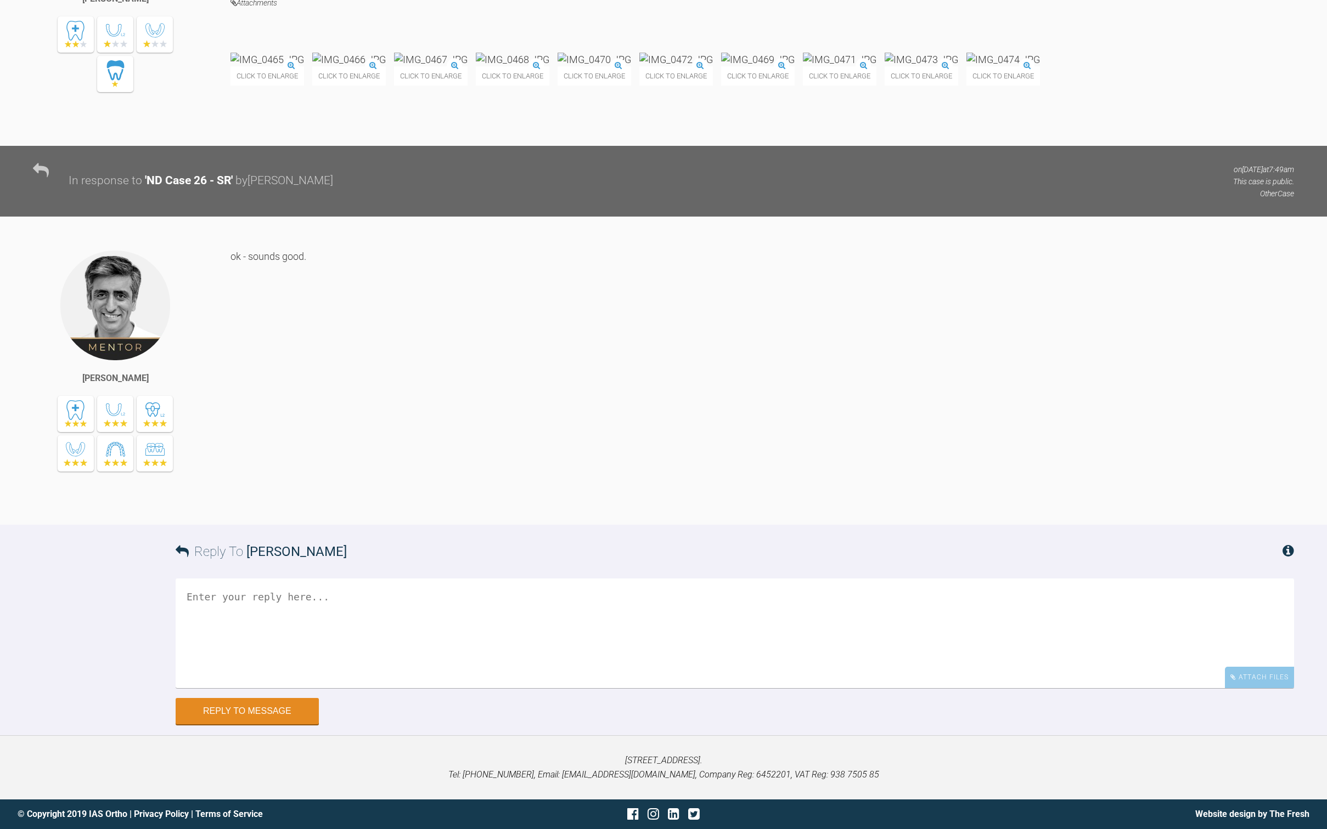
click at [428, 531] on textarea at bounding box center [735, 634] width 1118 height 110
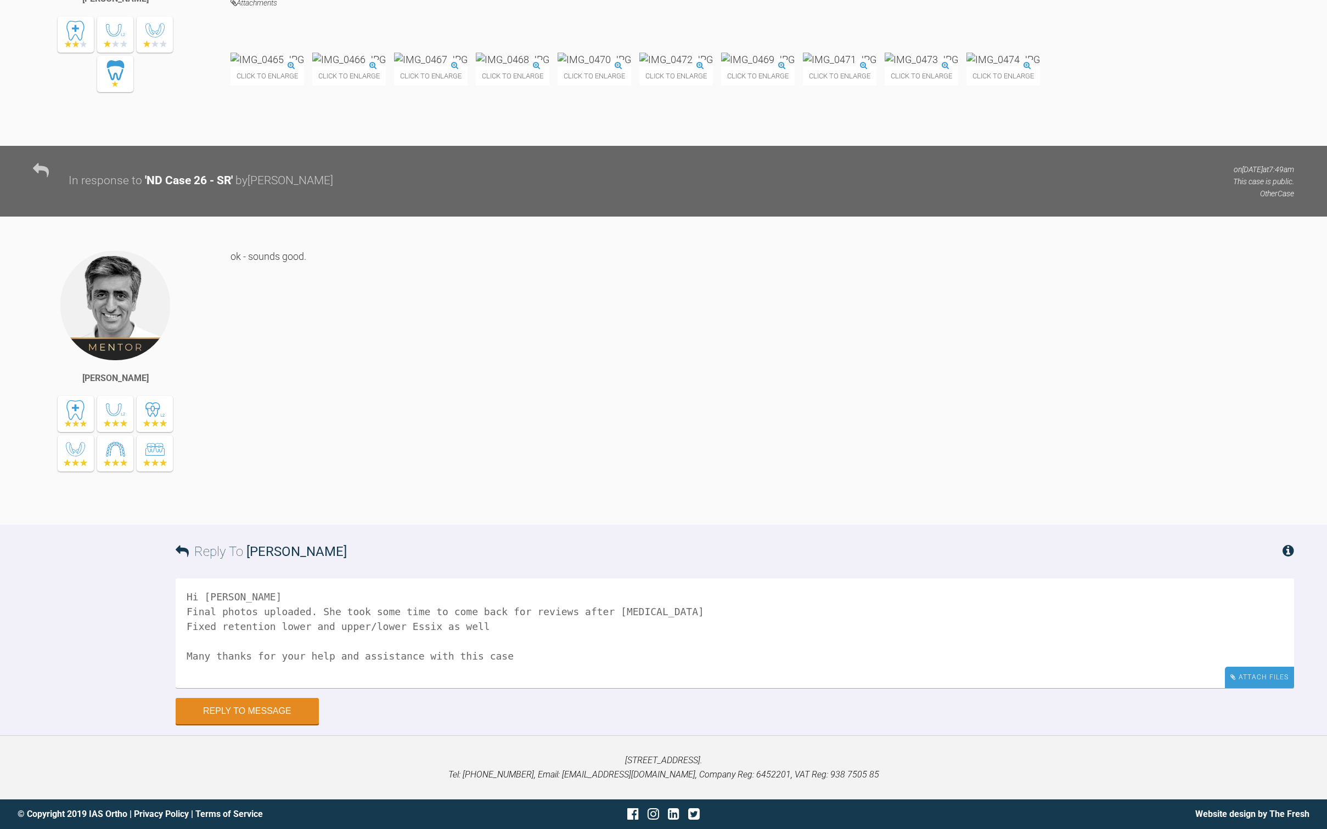
type textarea "Hi [PERSON_NAME] Final photos uploaded. She took some time to come back for rev…"
click at [939, 531] on div "Attach Files" at bounding box center [1258, 677] width 69 height 21
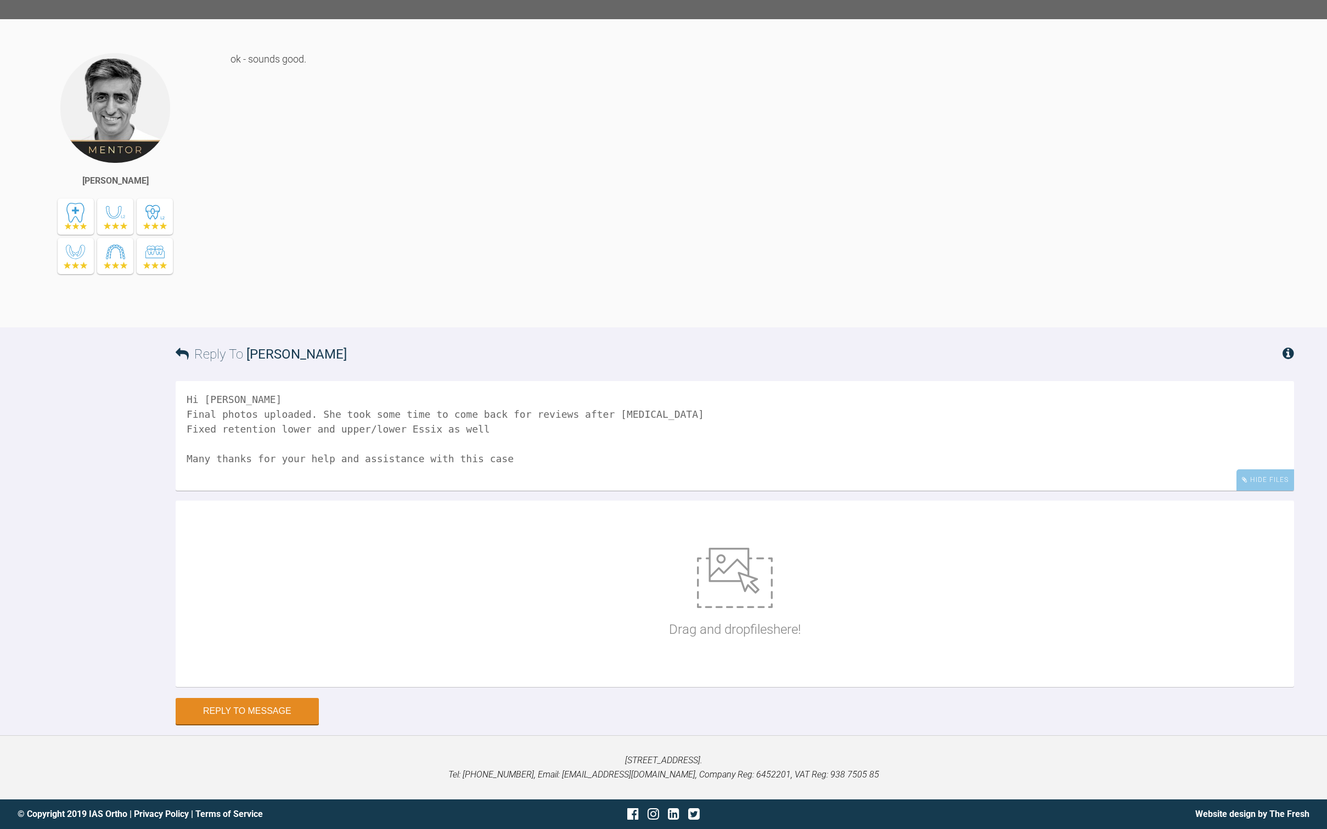
scroll to position [29687, 0]
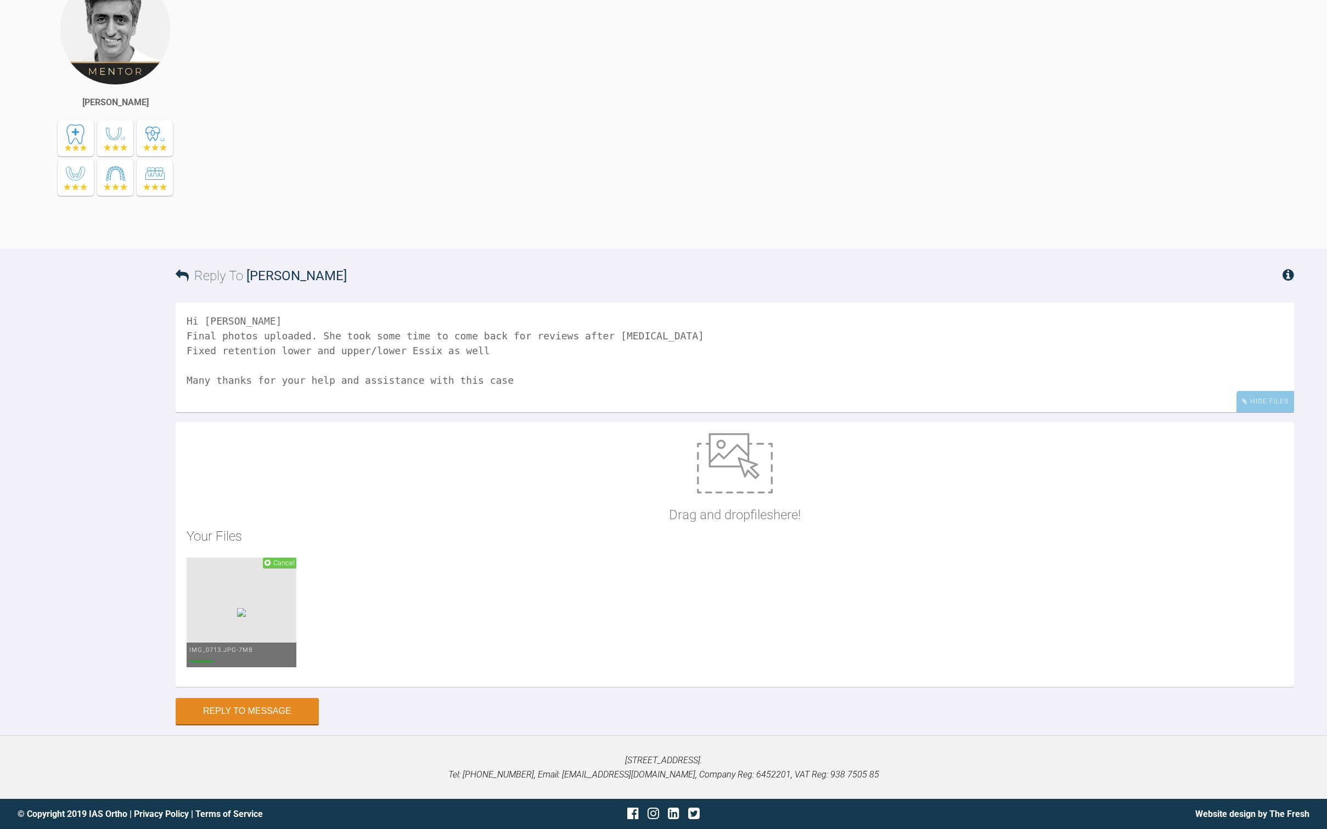
click at [269, 531] on icon at bounding box center [267, 563] width 6 height 7
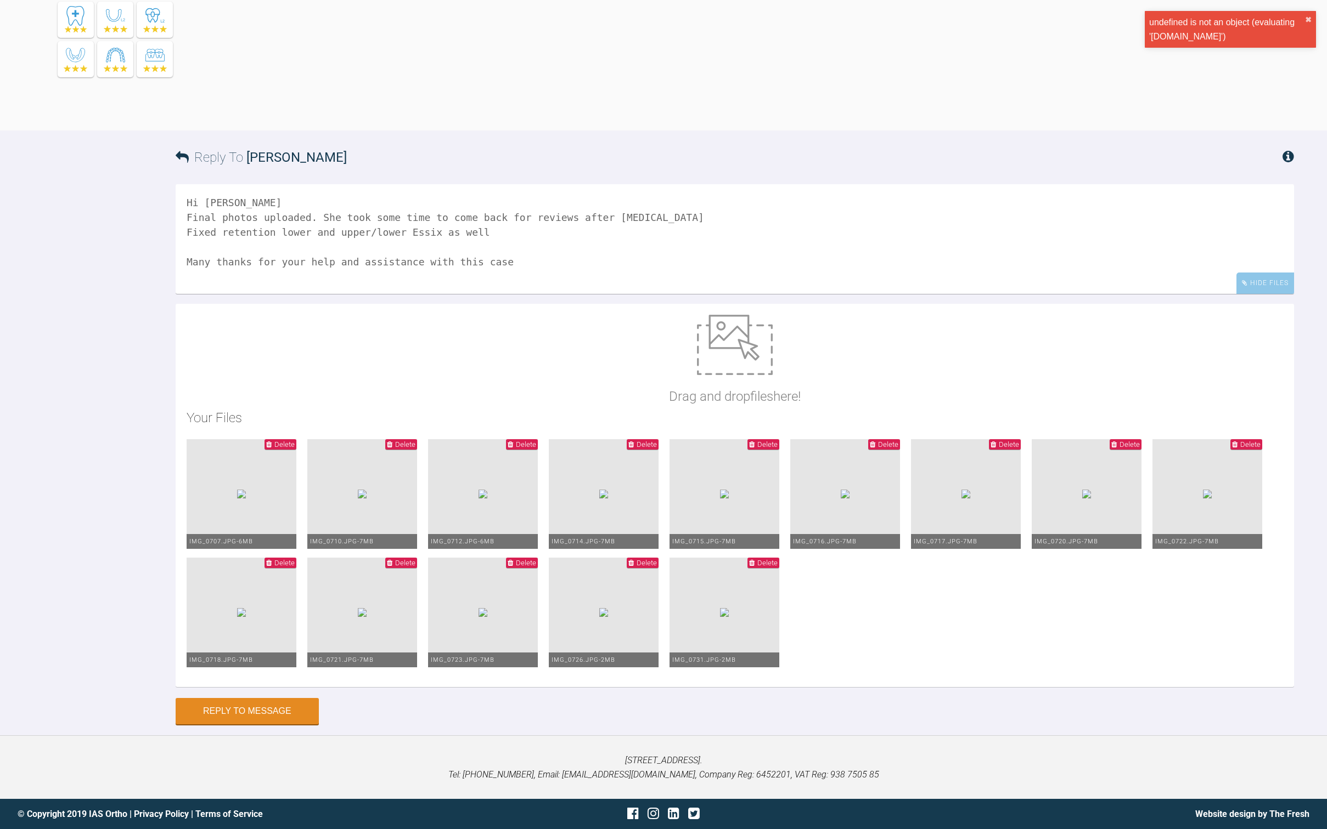
scroll to position [30009, 0]
click at [270, 531] on button "Reply to Message" at bounding box center [247, 712] width 143 height 26
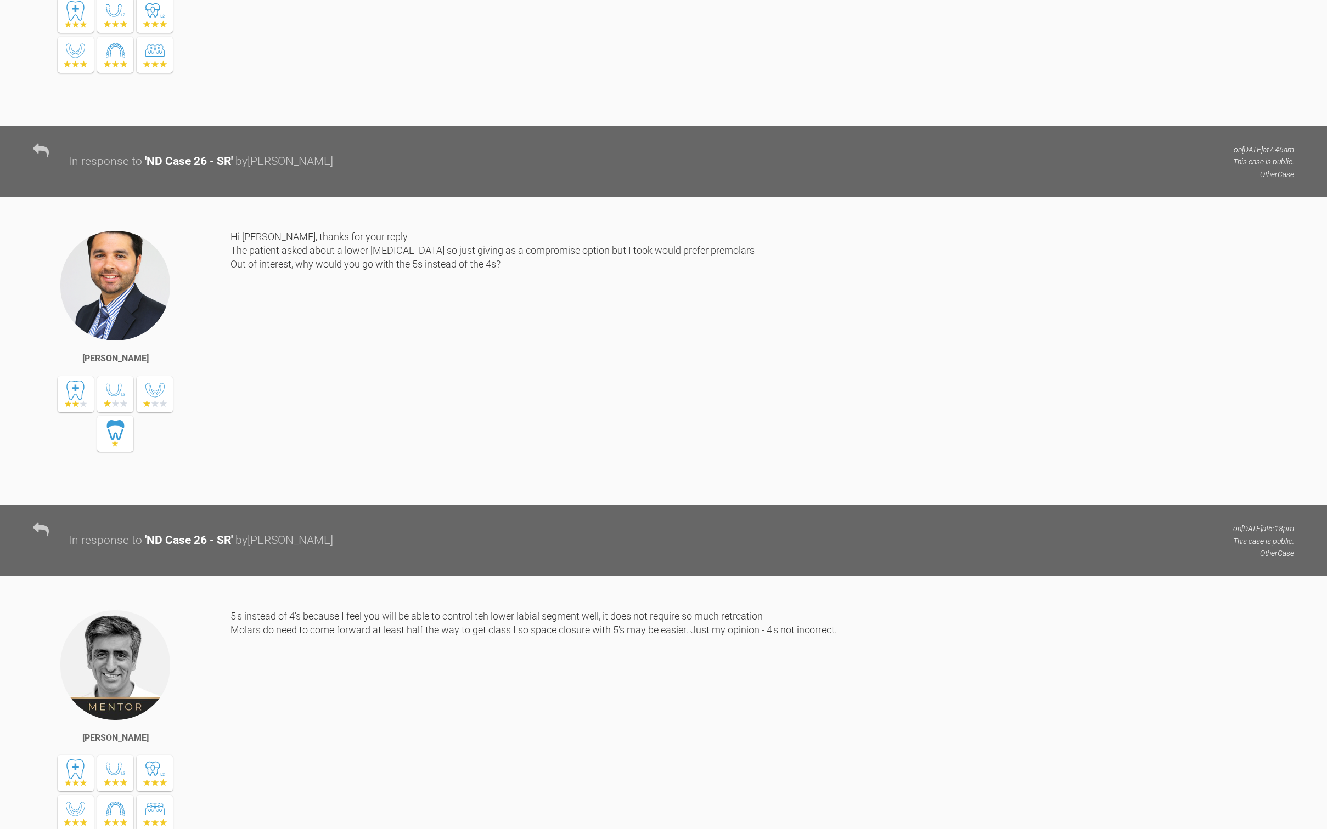
scroll to position [0, 0]
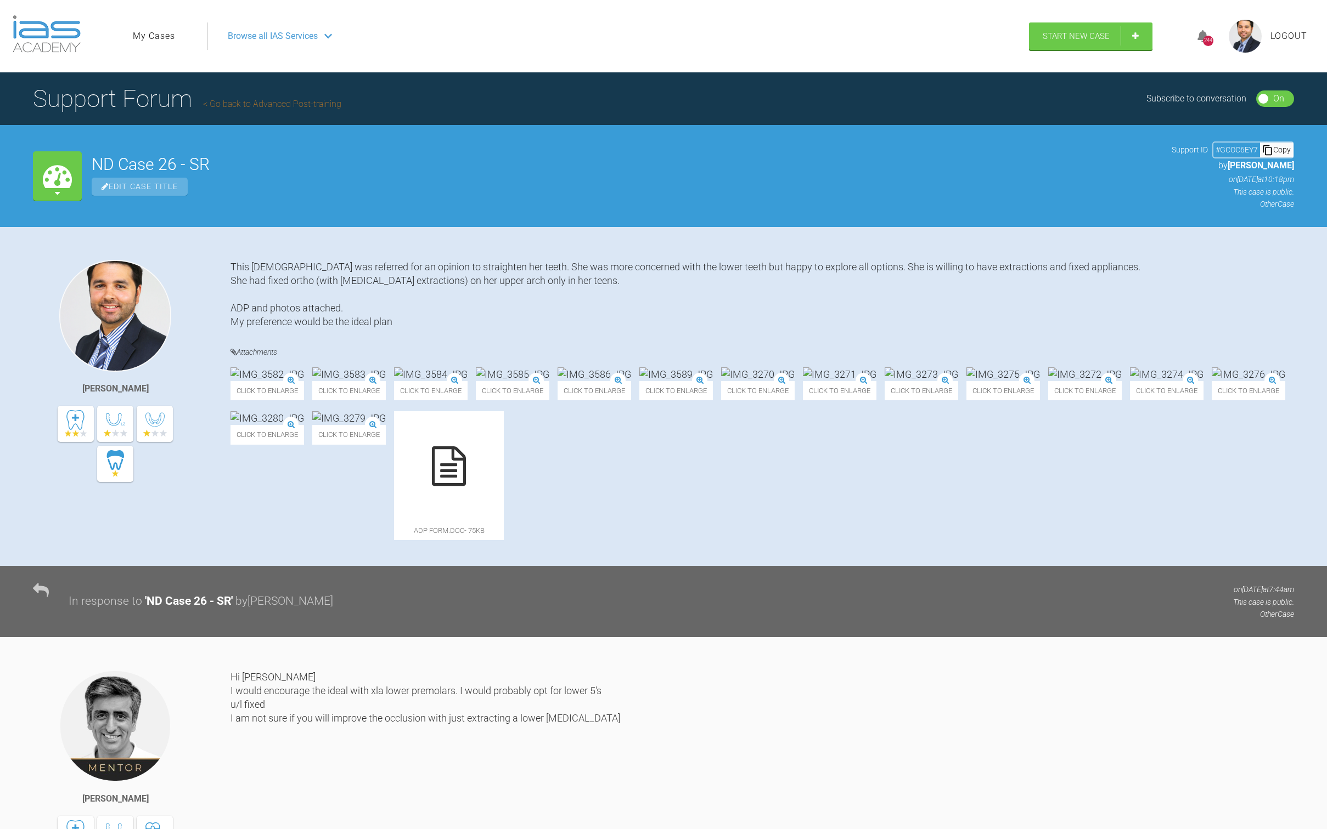
click at [165, 42] on link "My Cases" at bounding box center [154, 36] width 42 height 14
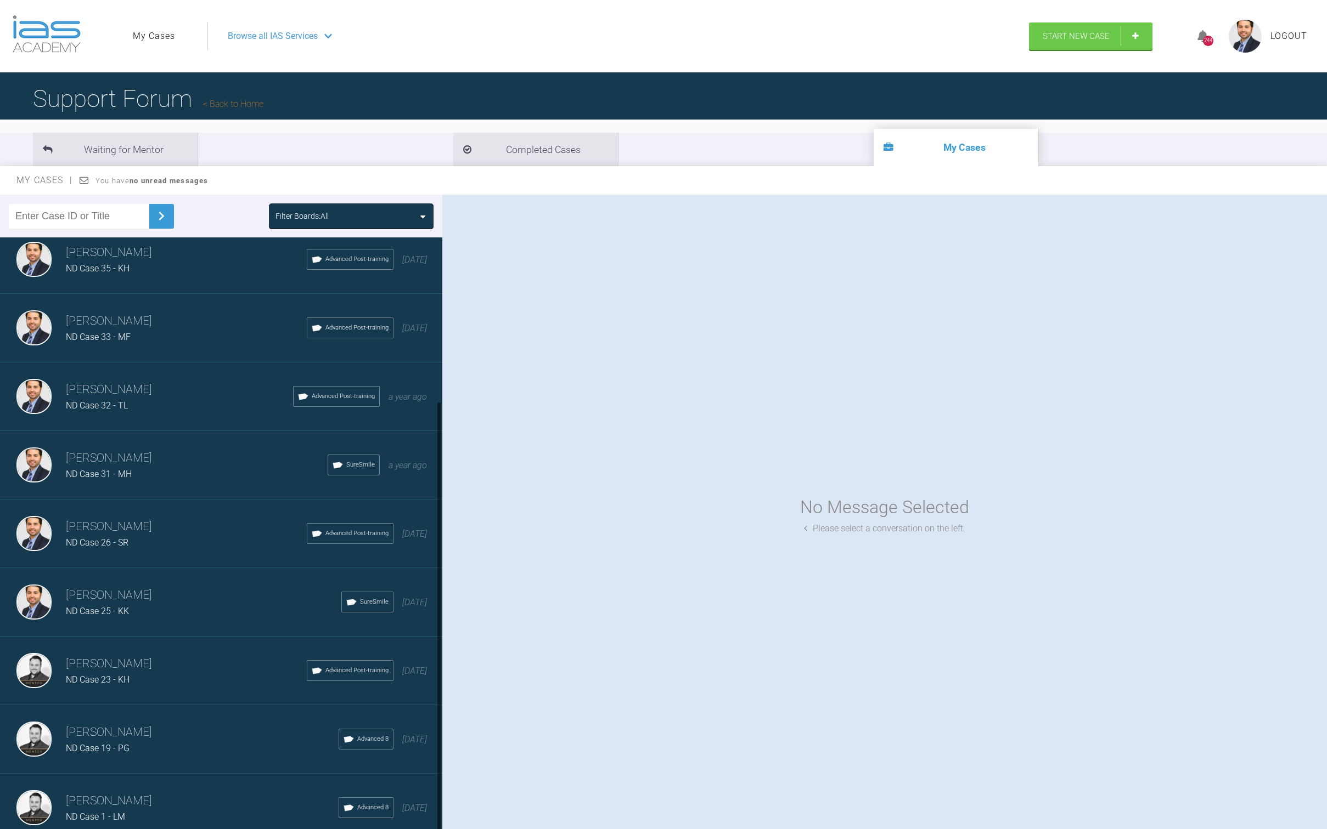
scroll to position [57, 0]
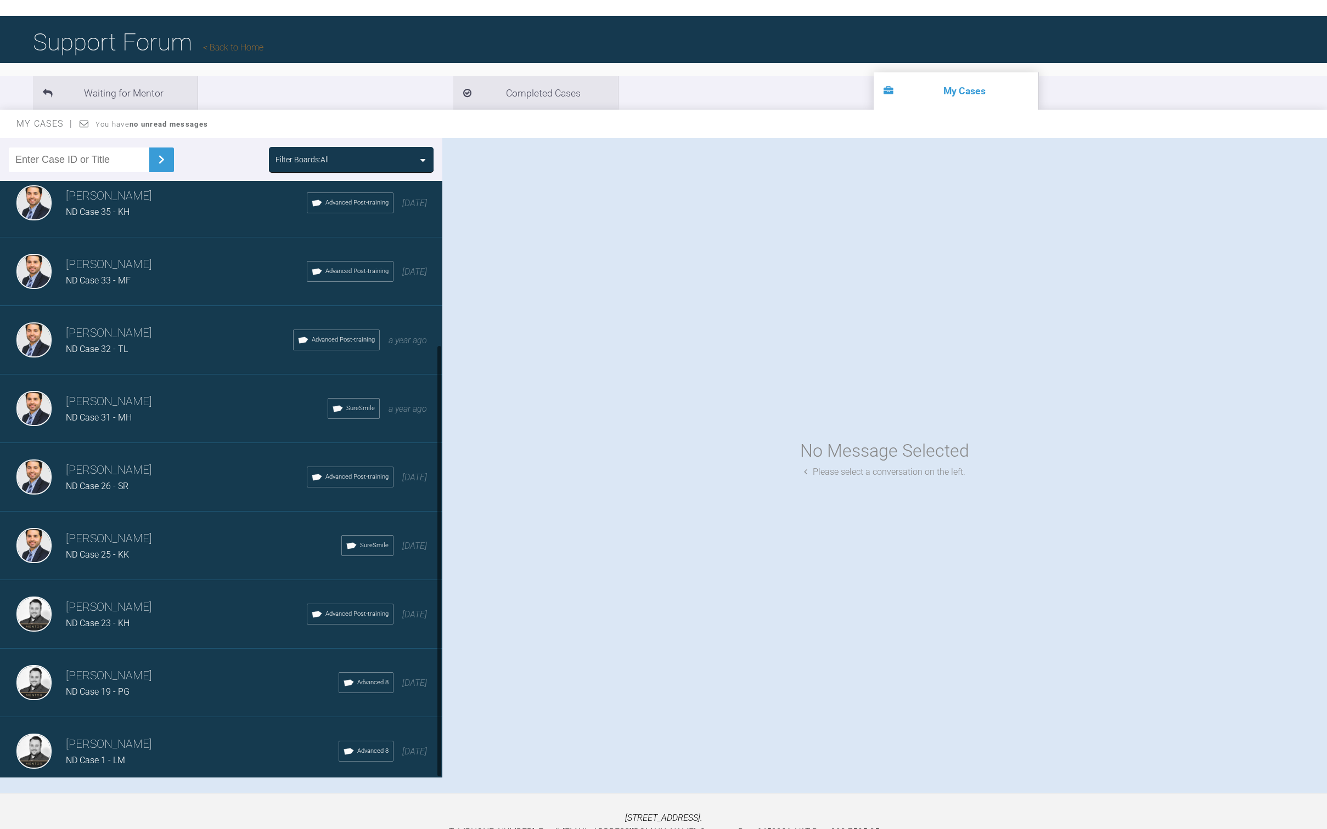
click at [162, 531] on h3 "[PERSON_NAME]" at bounding box center [202, 745] width 273 height 19
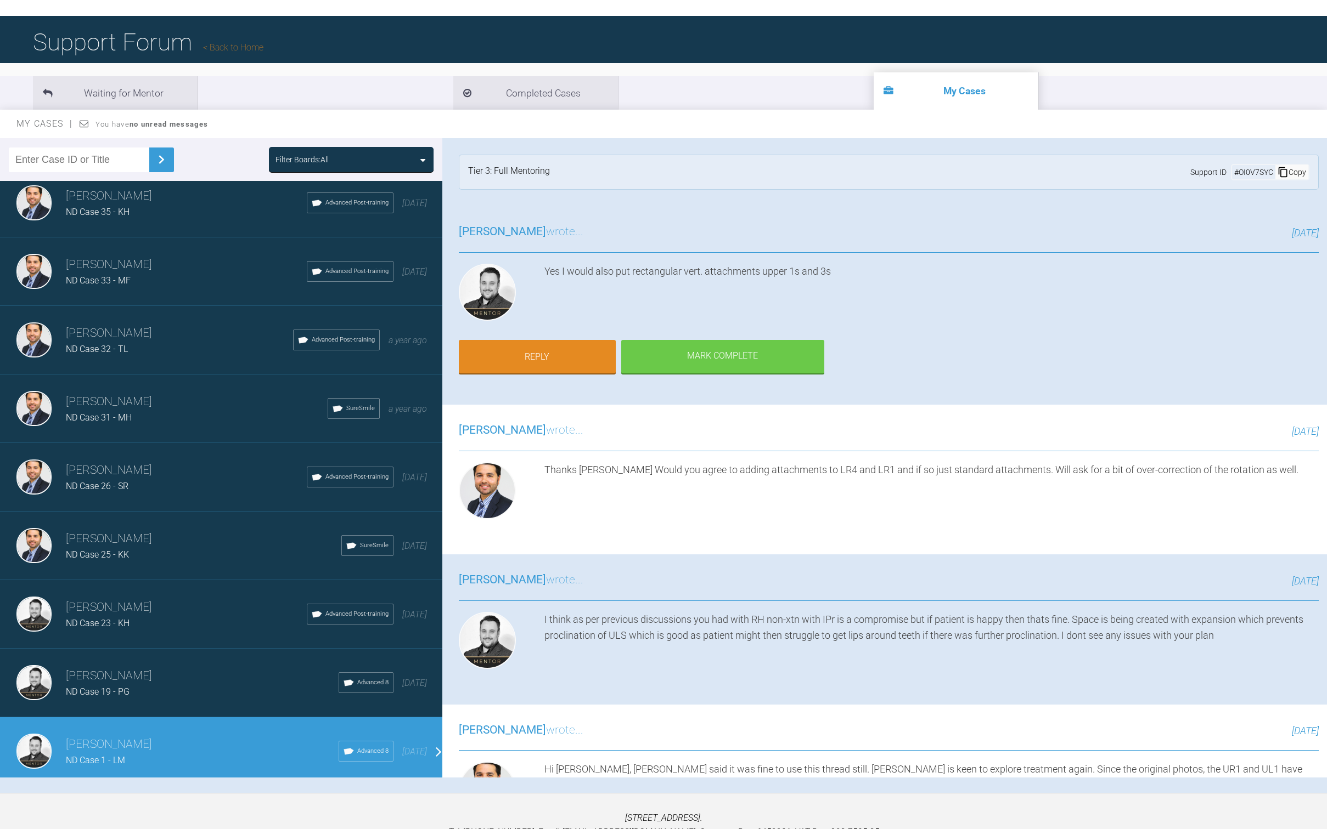
click at [153, 531] on div "ND Case 19 - PG" at bounding box center [202, 692] width 273 height 14
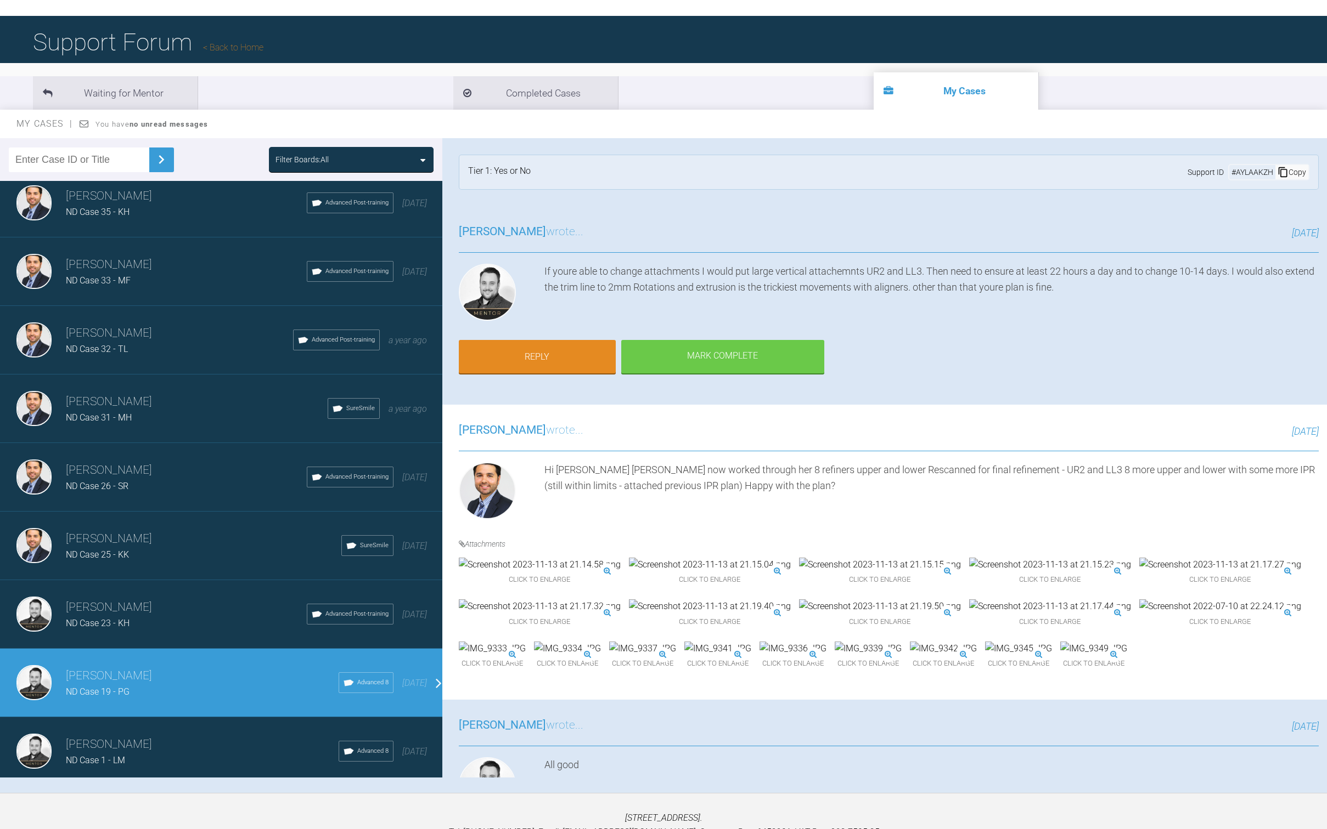
click at [147, 531] on div "ND Case 23 - KH" at bounding box center [186, 624] width 241 height 14
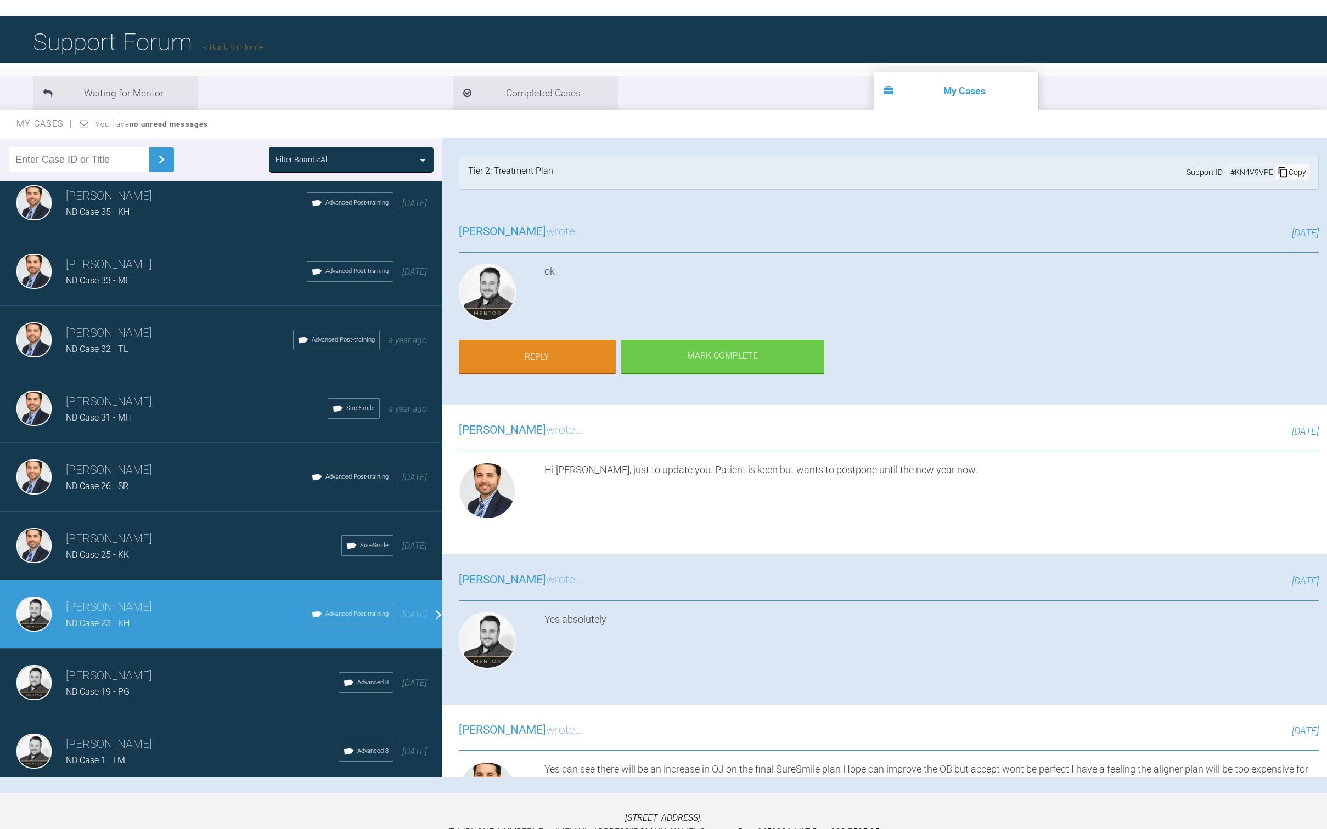
click at [151, 531] on h3 "[PERSON_NAME]" at bounding box center [203, 539] width 275 height 19
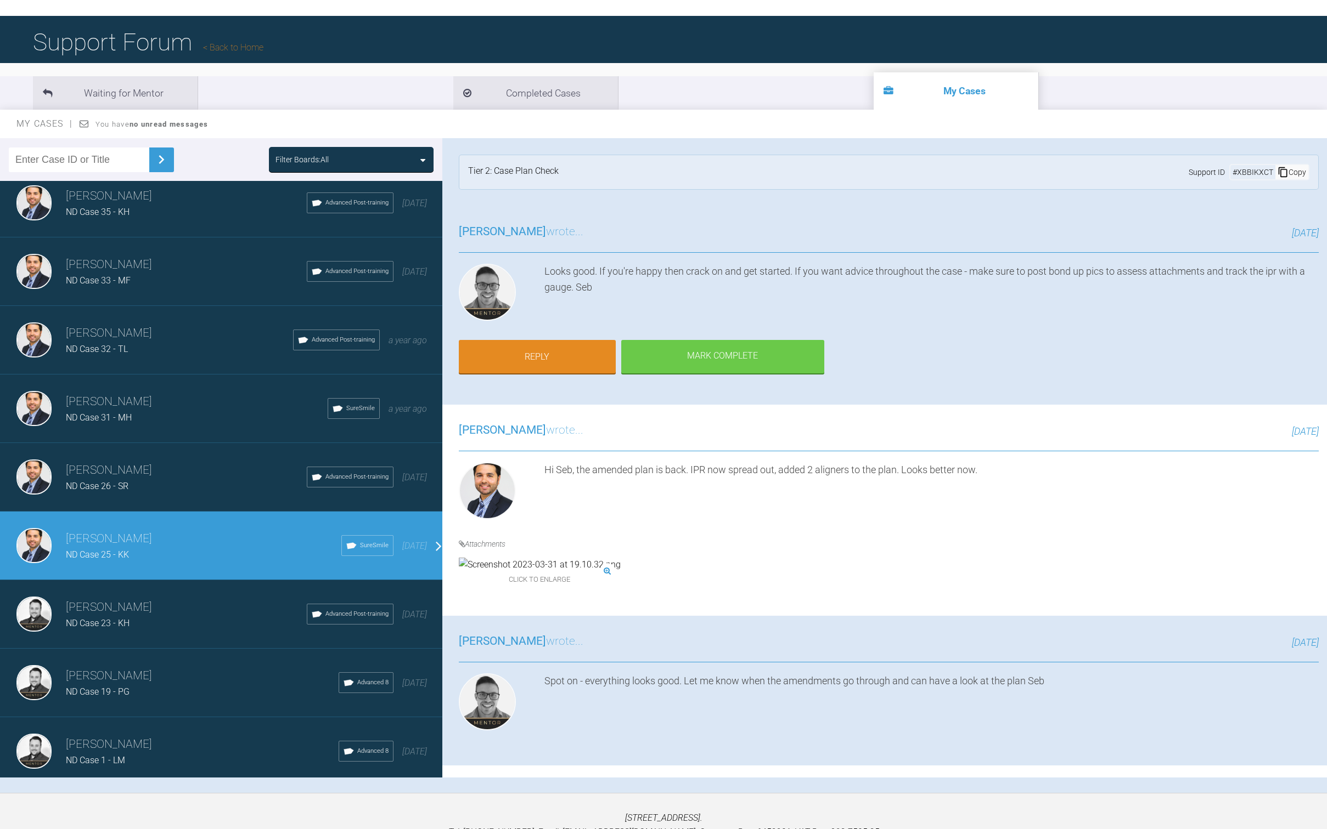
click at [181, 479] on div "ND Case 26 - SR" at bounding box center [186, 486] width 241 height 14
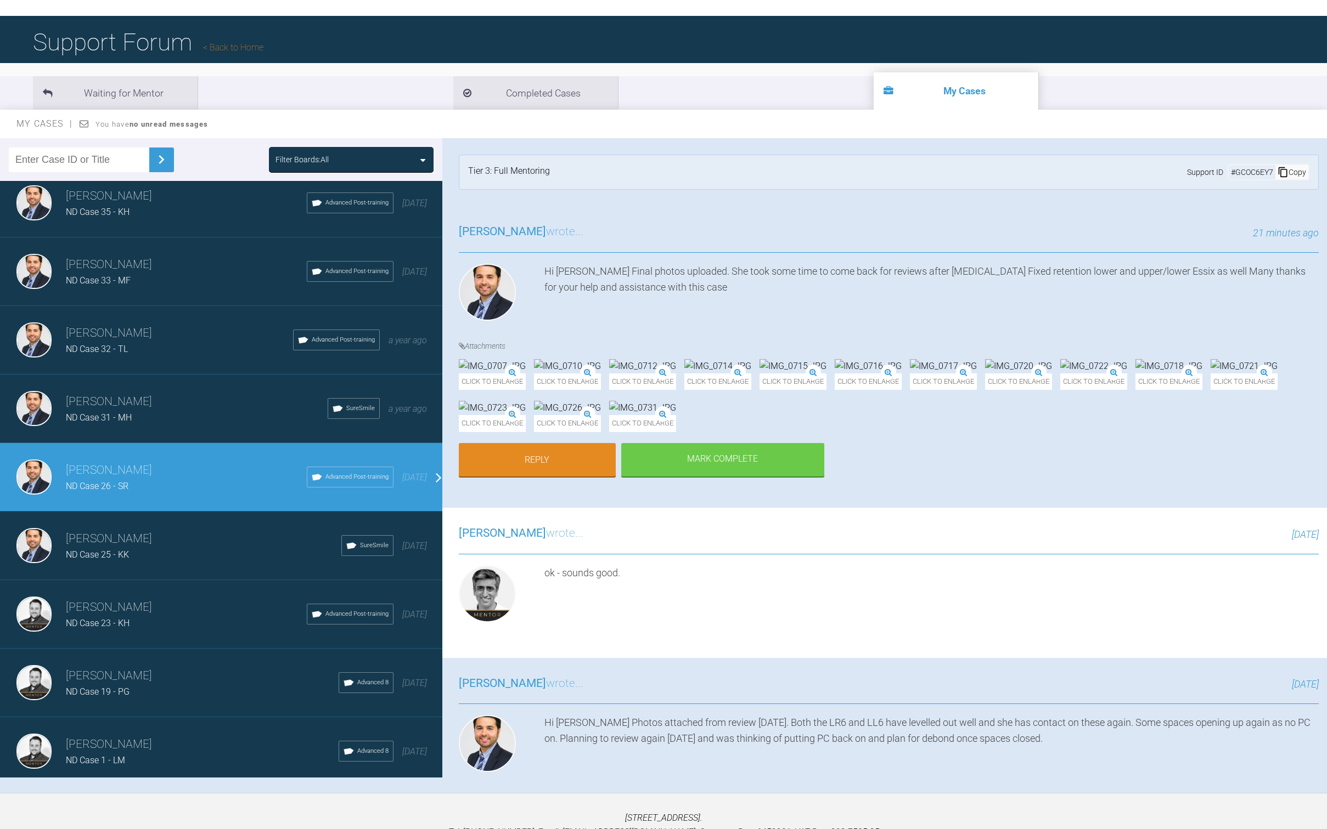
click at [174, 530] on h3 "[PERSON_NAME]" at bounding box center [203, 539] width 275 height 19
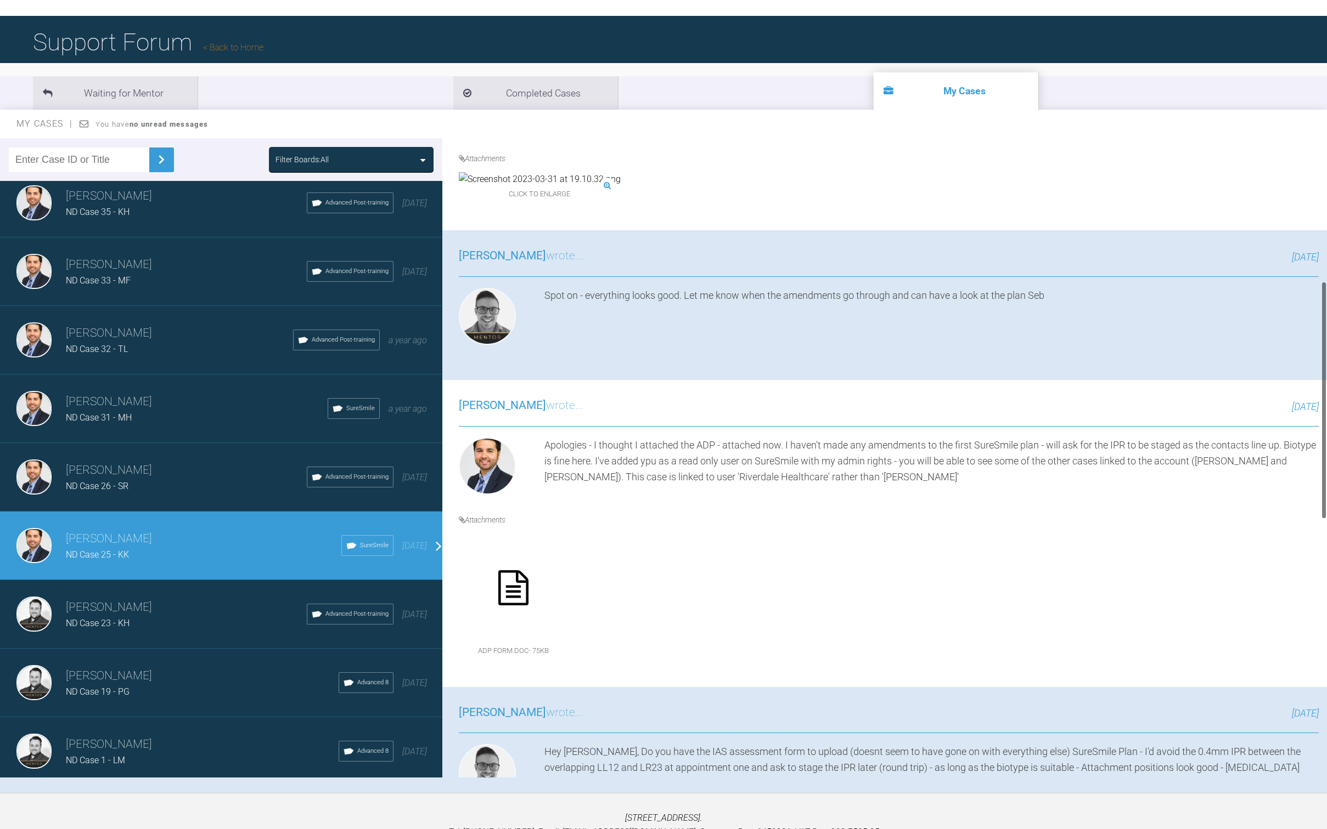
scroll to position [731, 0]
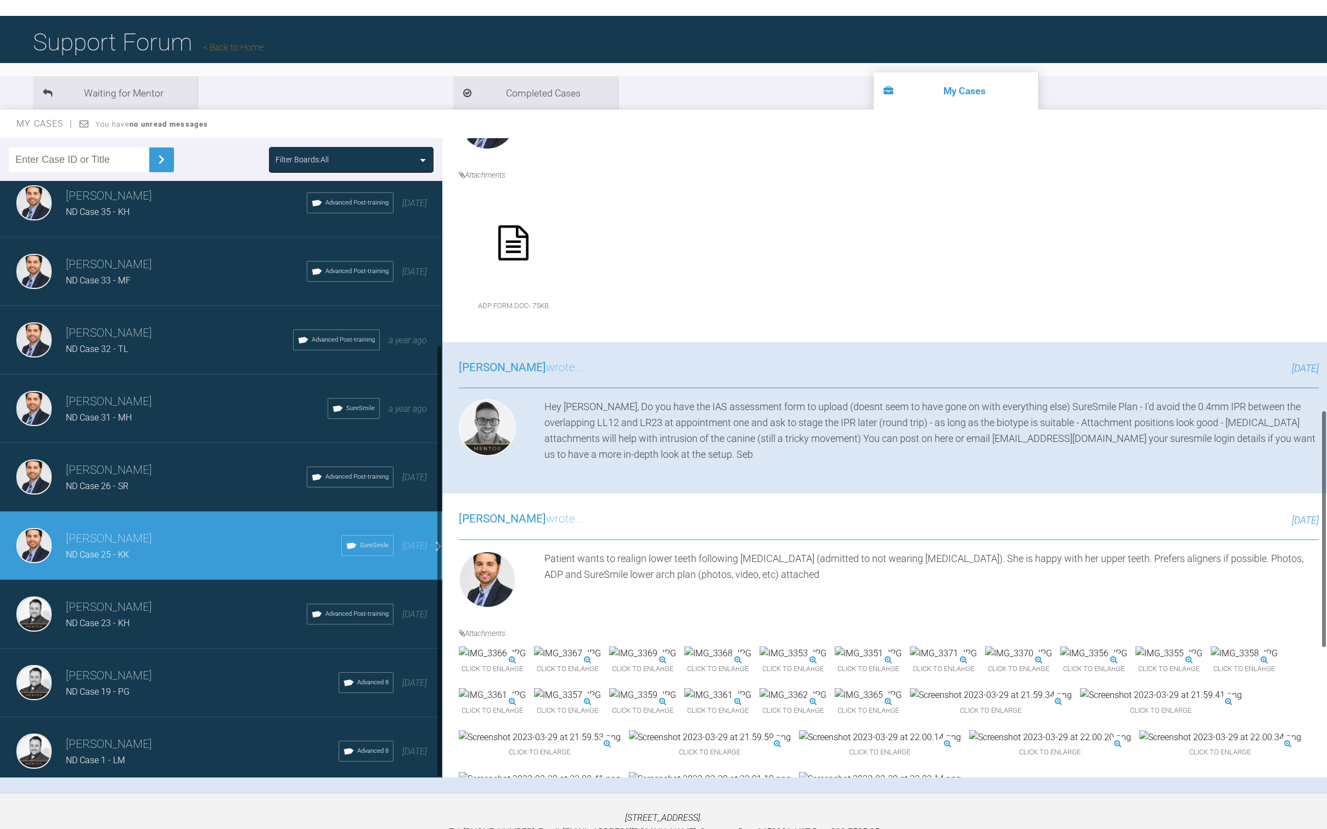
click at [190, 531] on div "[PERSON_NAME] ND Case 23 - KH Advanced Post-training [DATE]" at bounding box center [225, 614] width 450 height 69
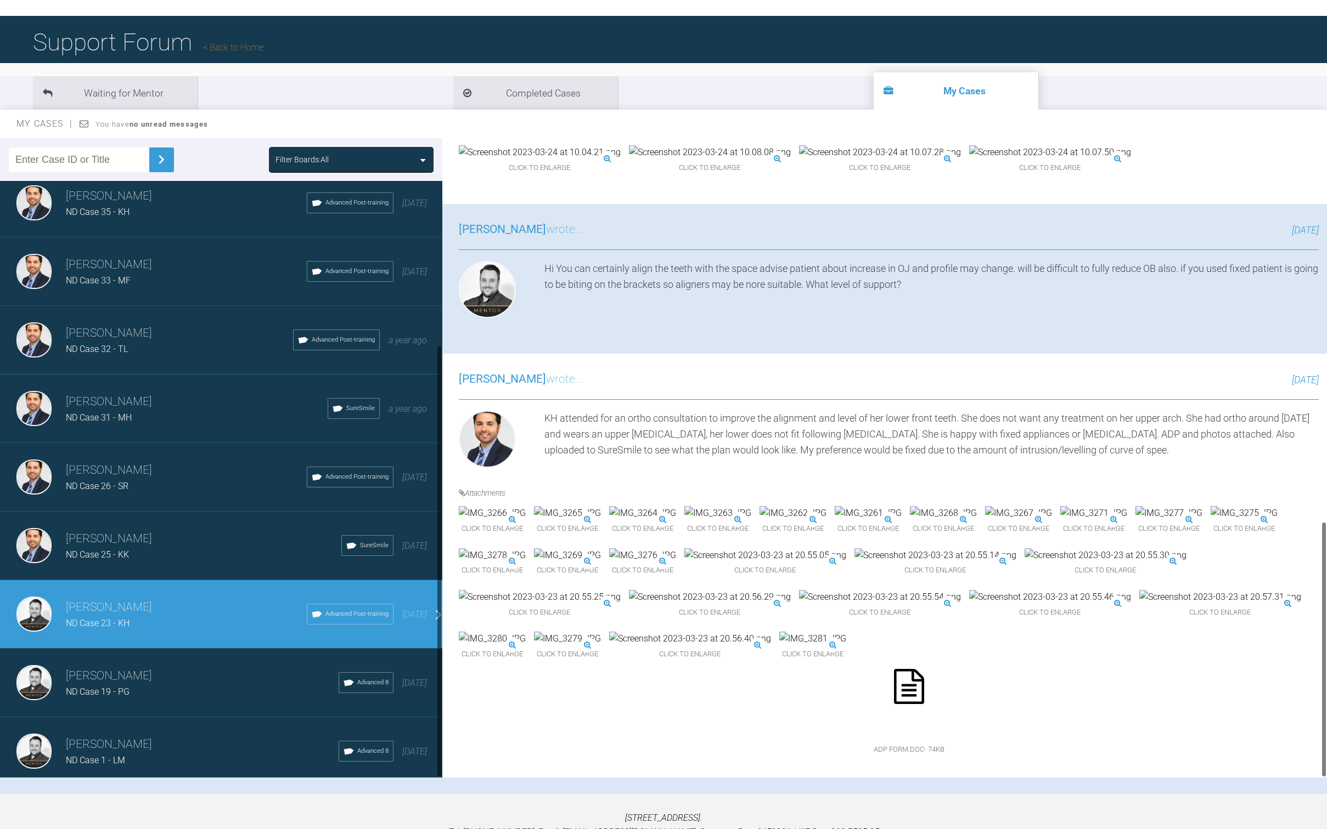
scroll to position [113, 0]
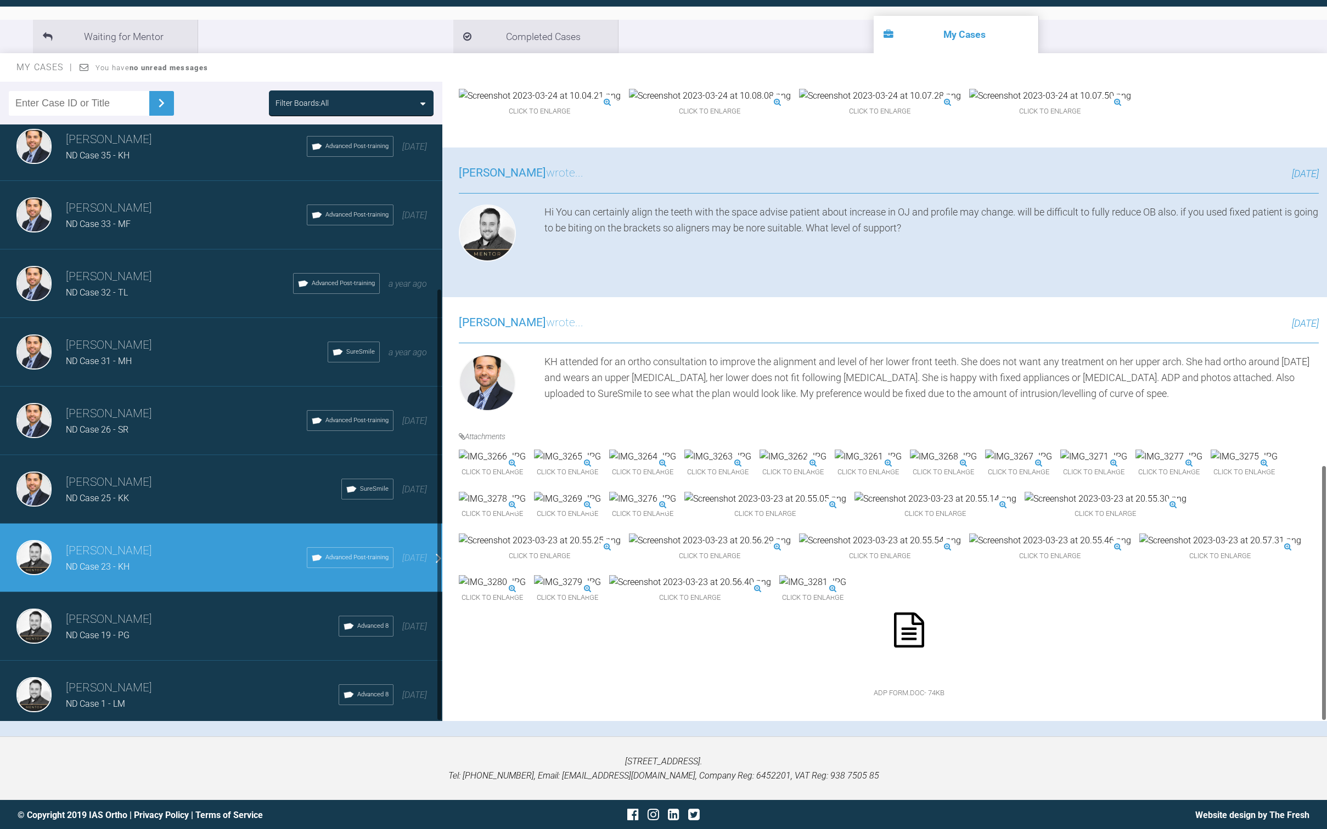
click at [193, 531] on div "[PERSON_NAME] ND Case 19 - PG Advanced 8 [DATE]" at bounding box center [225, 626] width 450 height 69
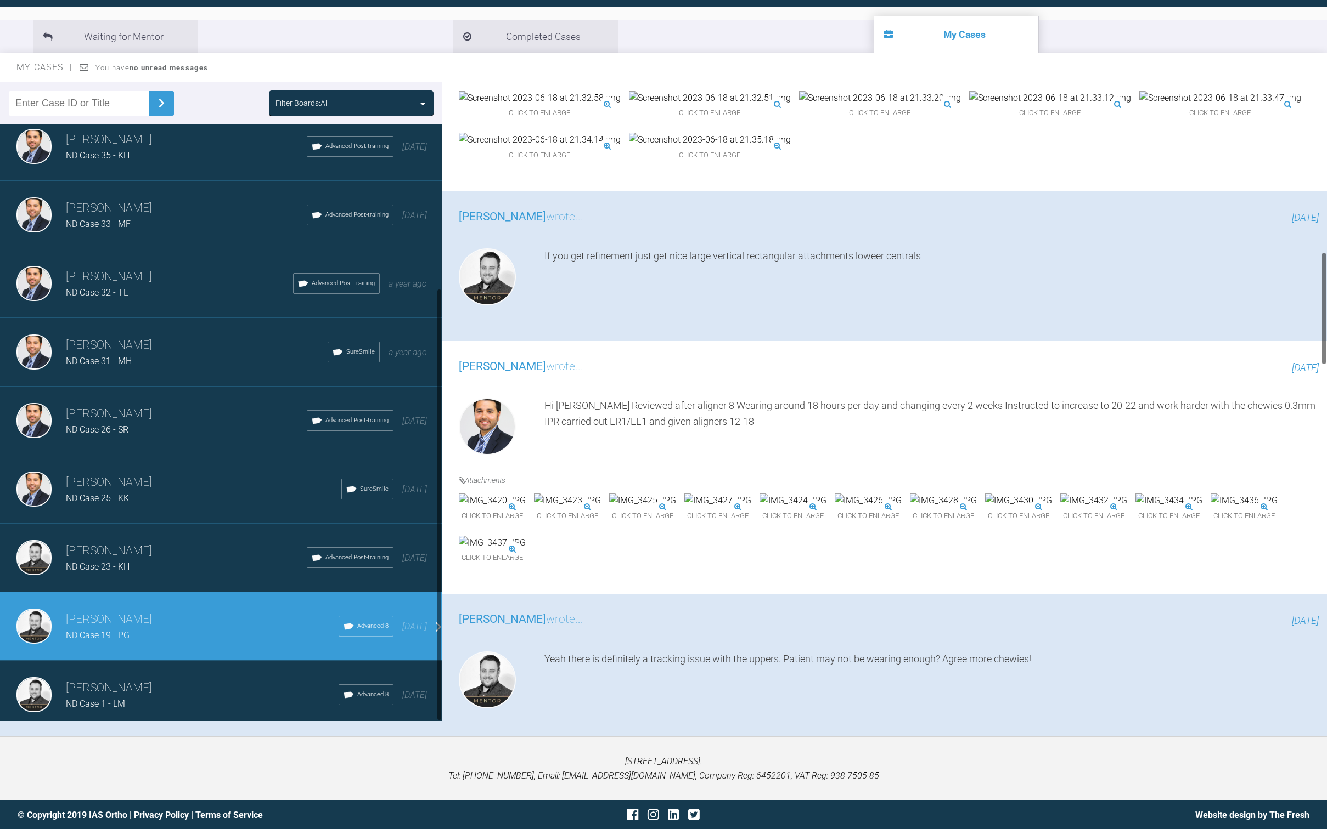
click at [183, 460] on div "[PERSON_NAME] ND Case 25 - KK SureSmile [DATE]" at bounding box center [225, 489] width 450 height 69
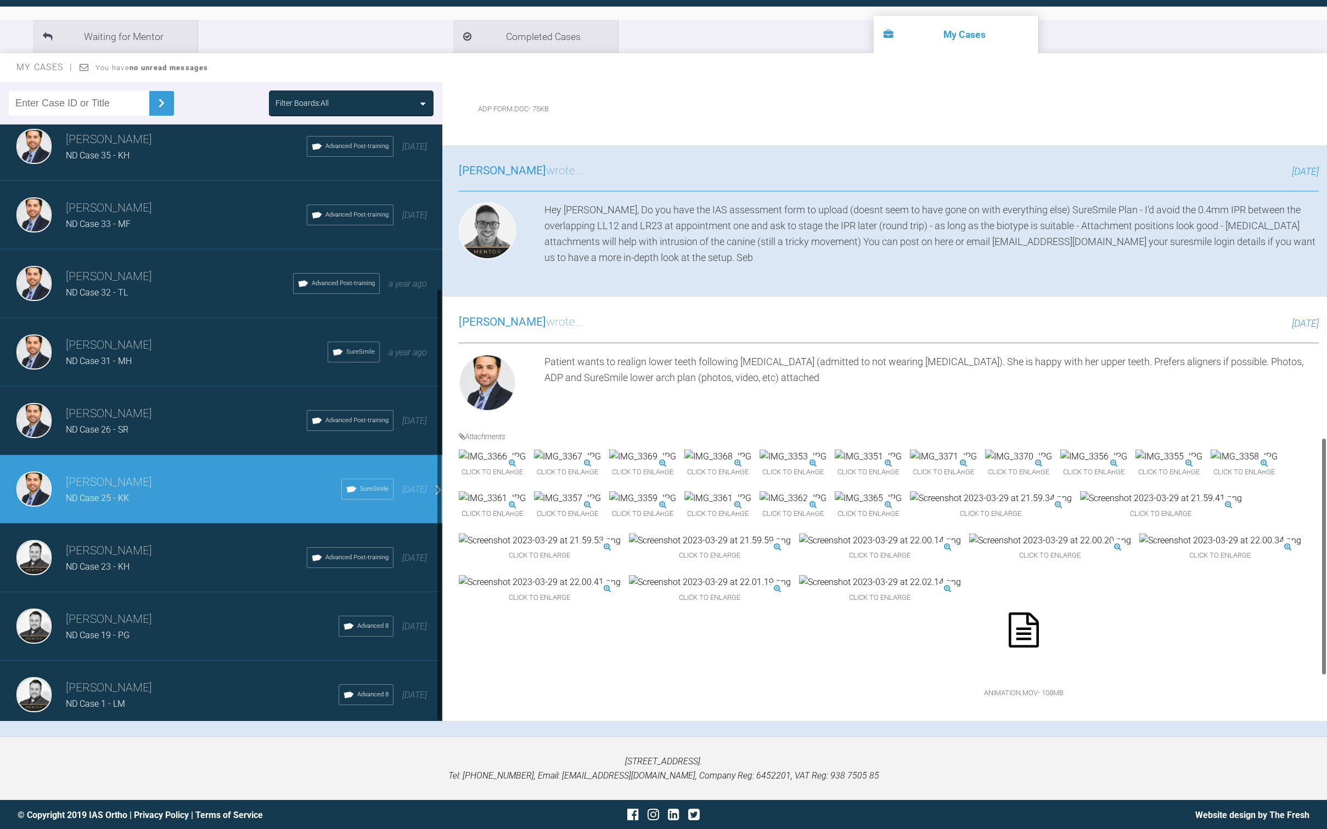
click at [162, 405] on h3 "[PERSON_NAME]" at bounding box center [186, 414] width 241 height 19
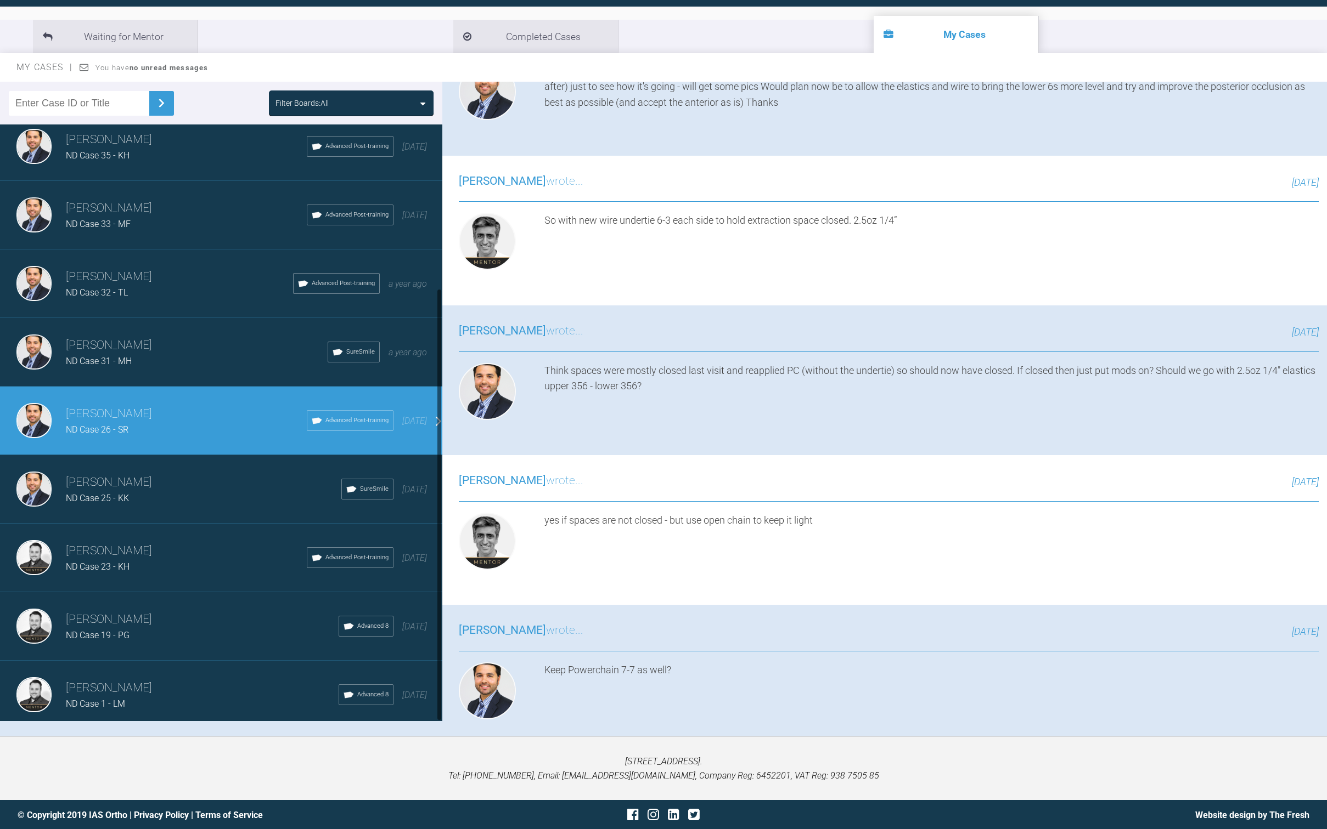
click at [161, 354] on div "ND Case 31 - MH" at bounding box center [197, 361] width 262 height 14
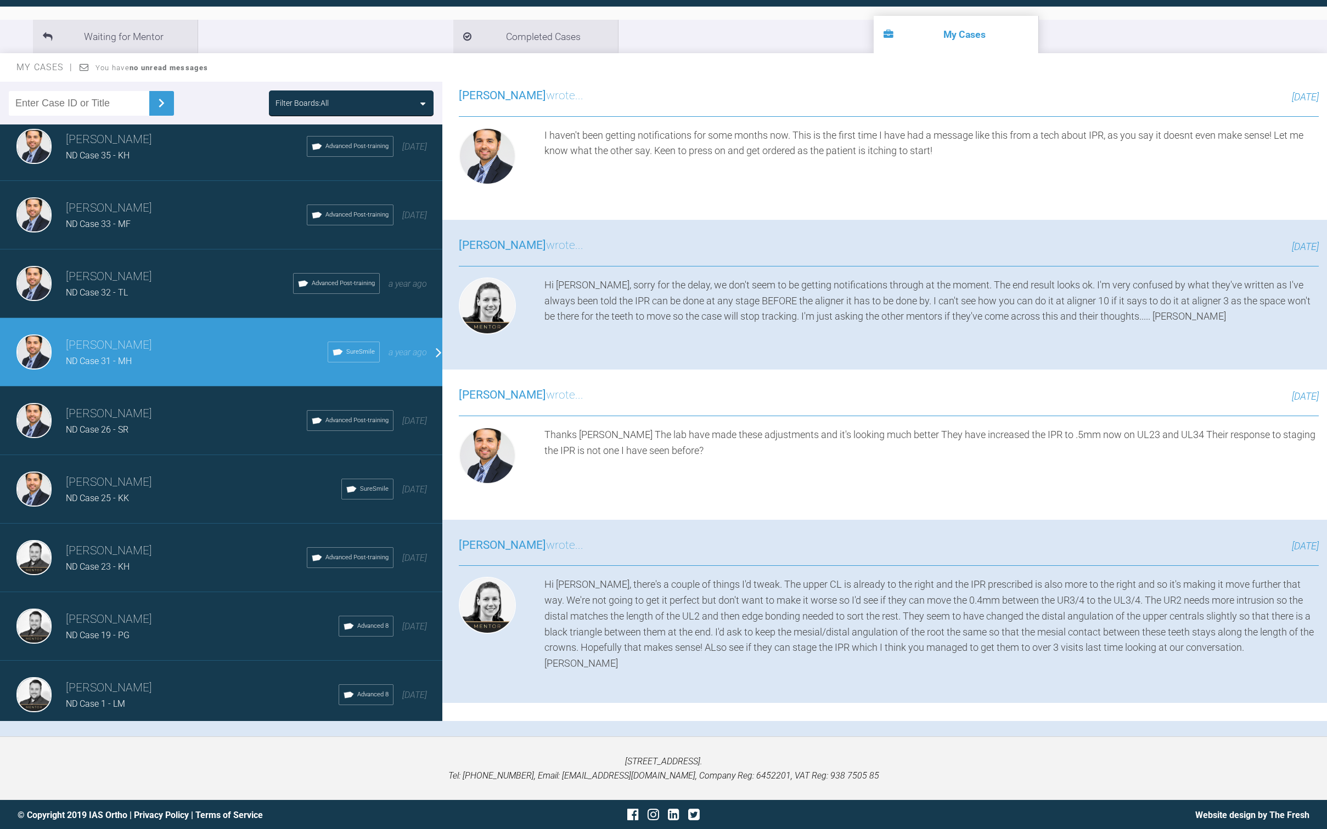
click at [149, 531] on div "ND Case 23 - KH" at bounding box center [186, 567] width 241 height 14
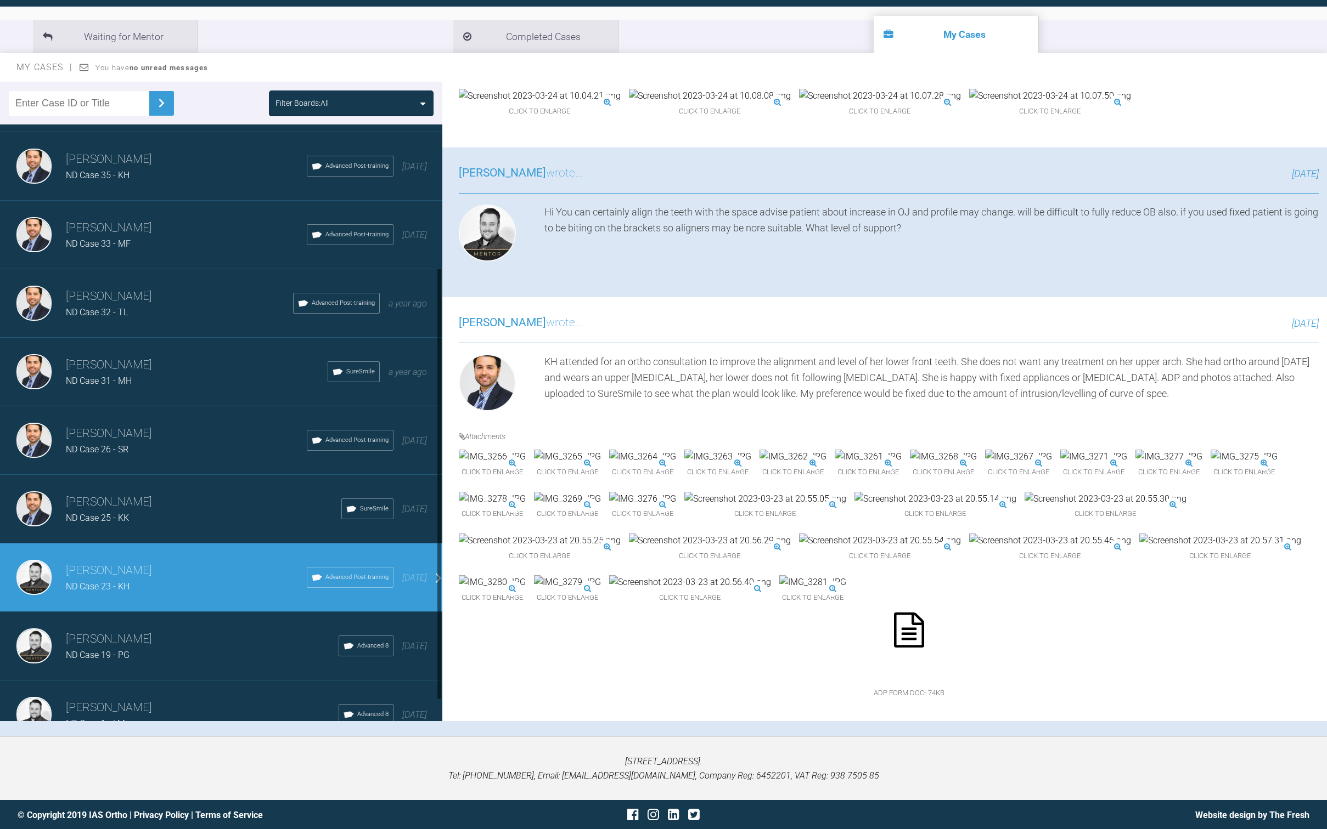
scroll to position [191, 0]
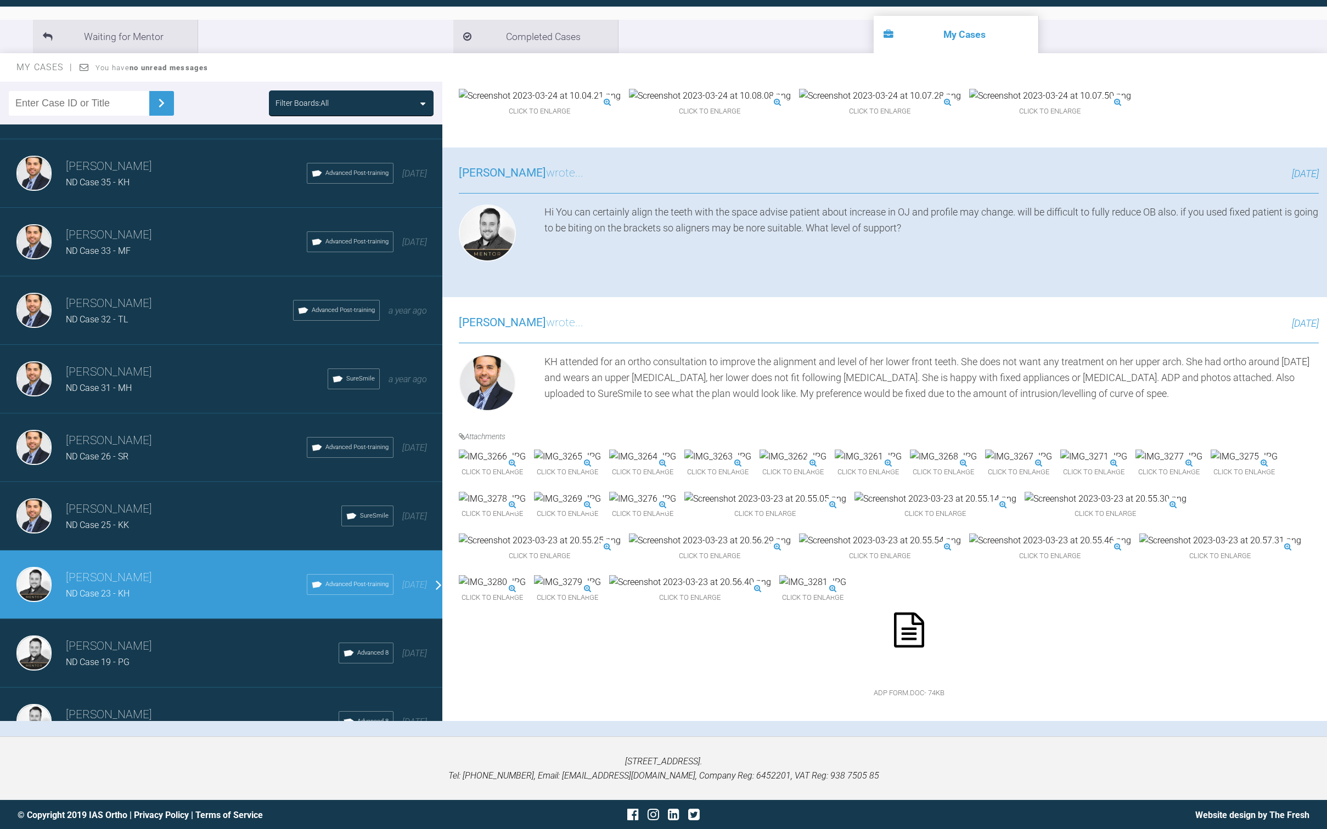
click at [431, 531] on div "[PERSON_NAME] ND Case 23 - KH Advanced Post-training [DATE]" at bounding box center [225, 585] width 450 height 69
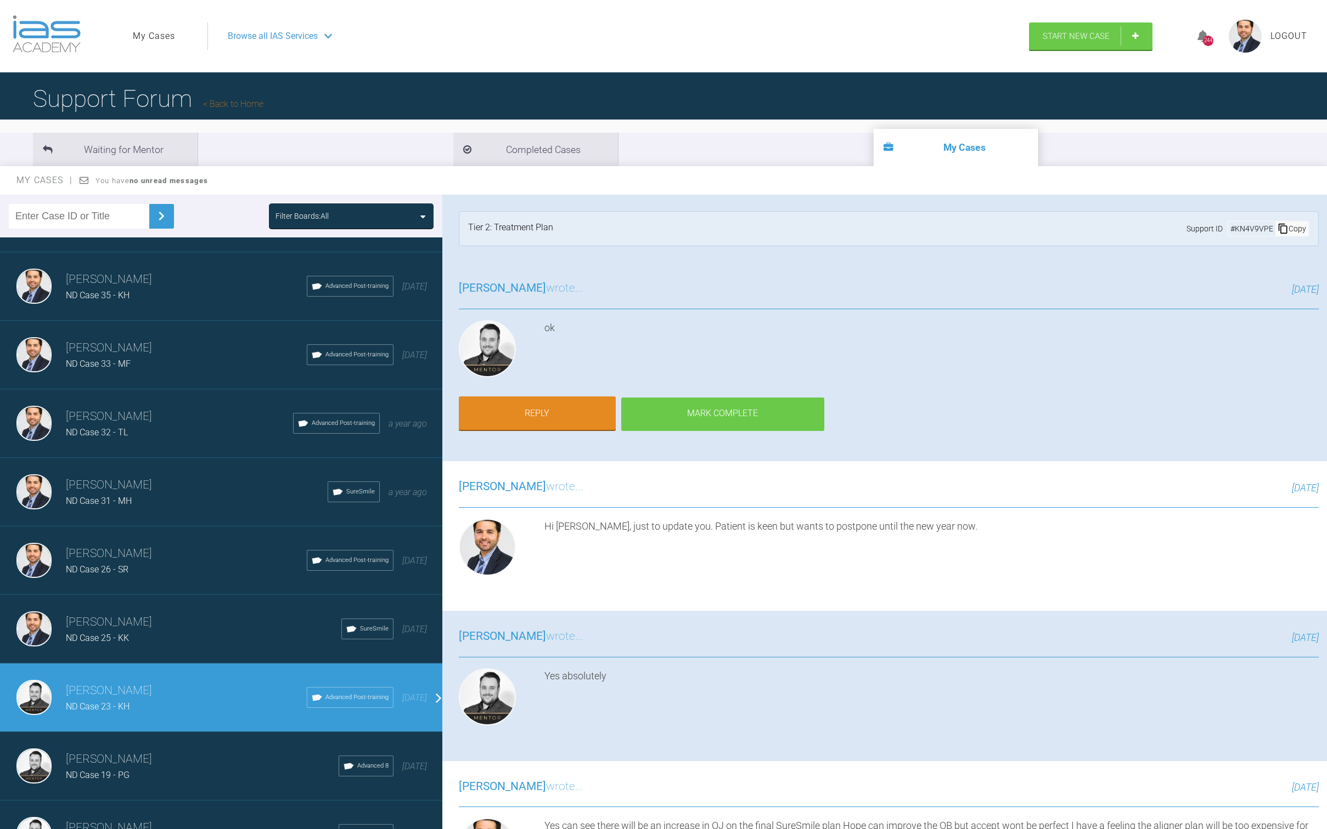
click at [720, 420] on div "Mark Complete" at bounding box center [722, 415] width 203 height 34
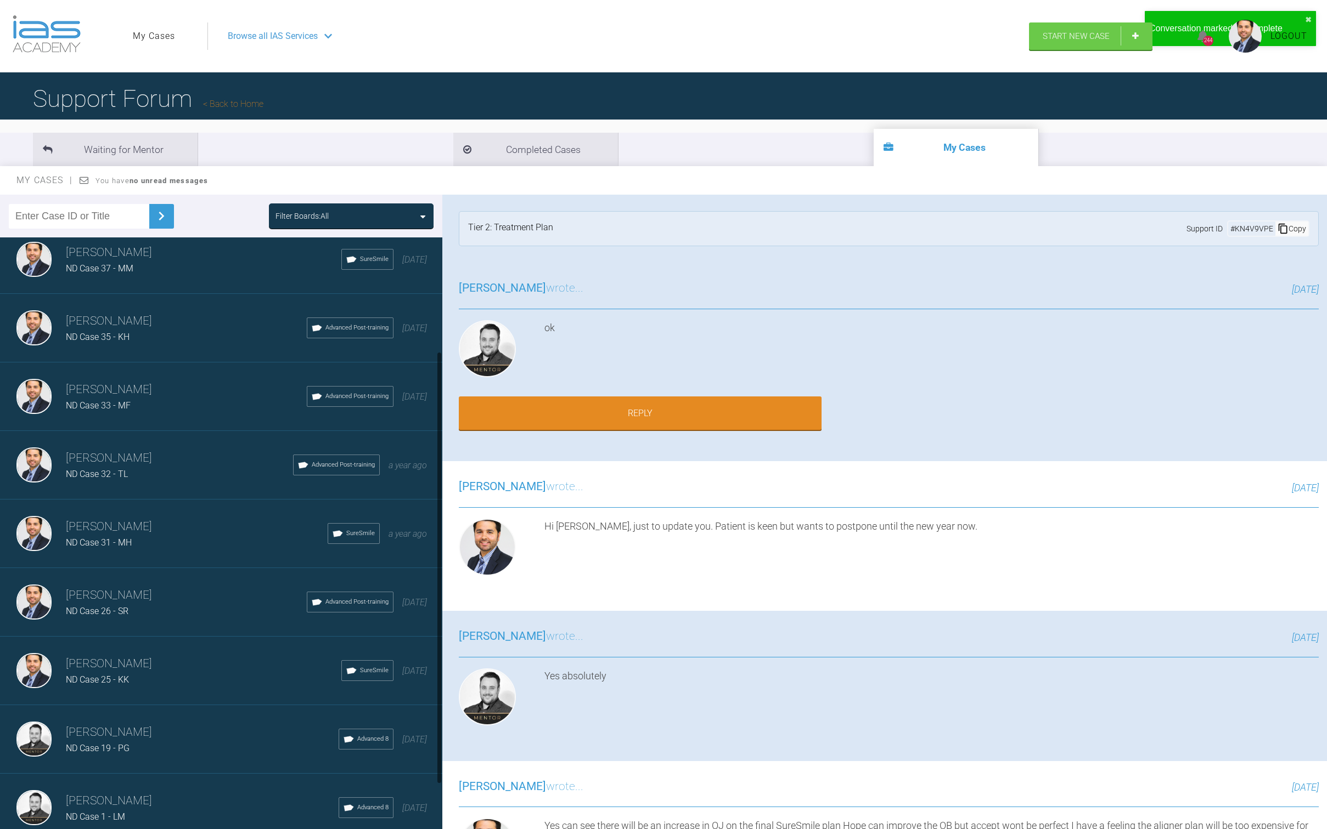
scroll to position [157, 0]
click at [142, 531] on div "ND Case 25 - KK" at bounding box center [203, 680] width 275 height 14
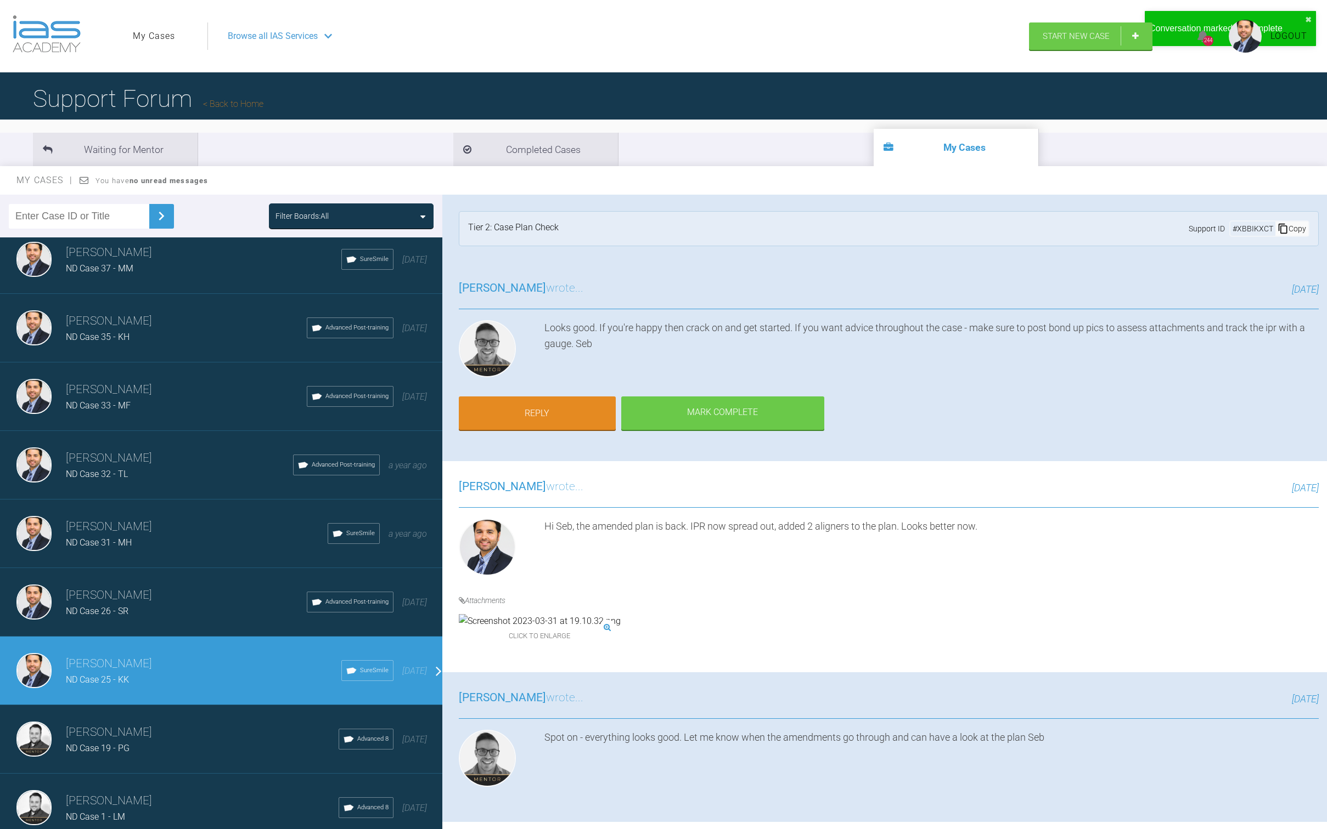
click at [143, 531] on h3 "[PERSON_NAME]" at bounding box center [186, 595] width 241 height 19
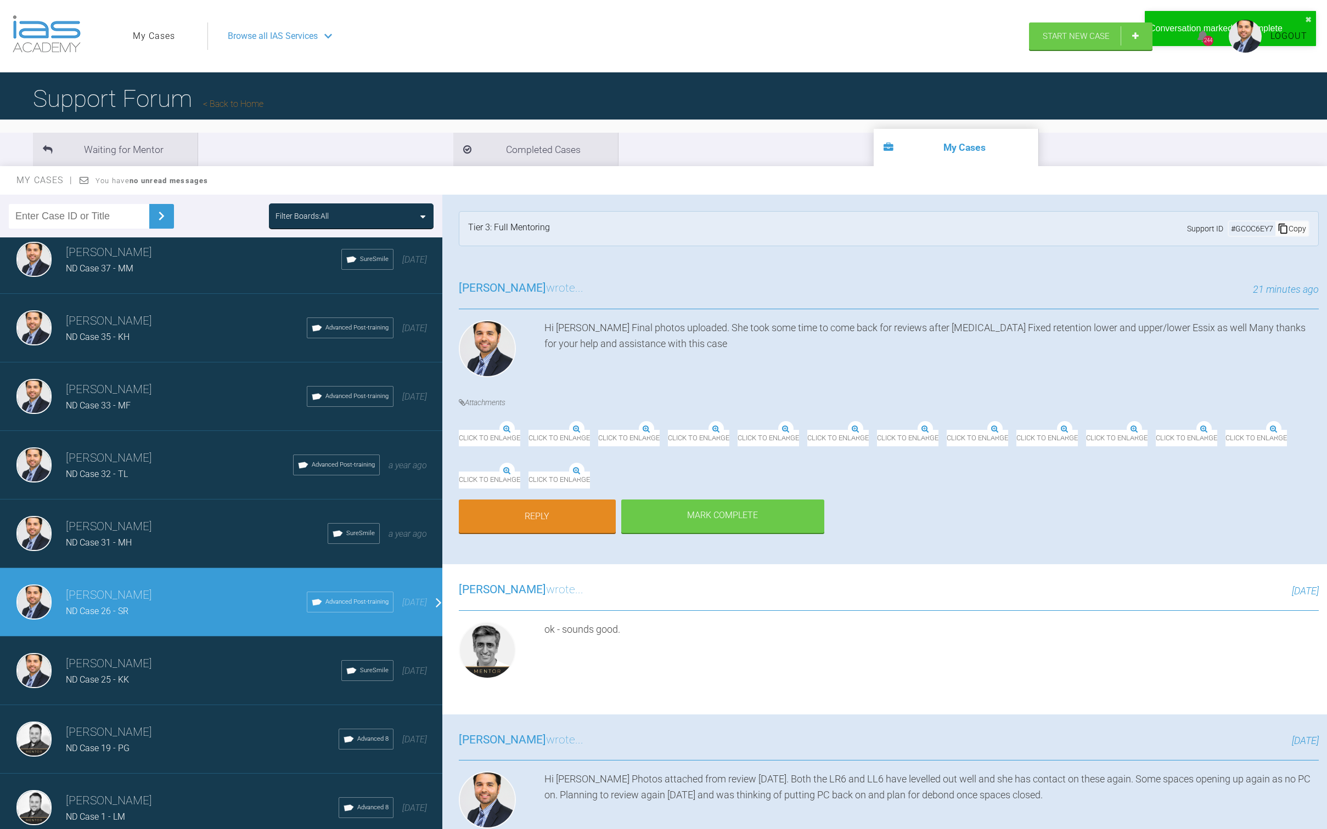
click at [156, 520] on h3 "[PERSON_NAME]" at bounding box center [197, 527] width 262 height 19
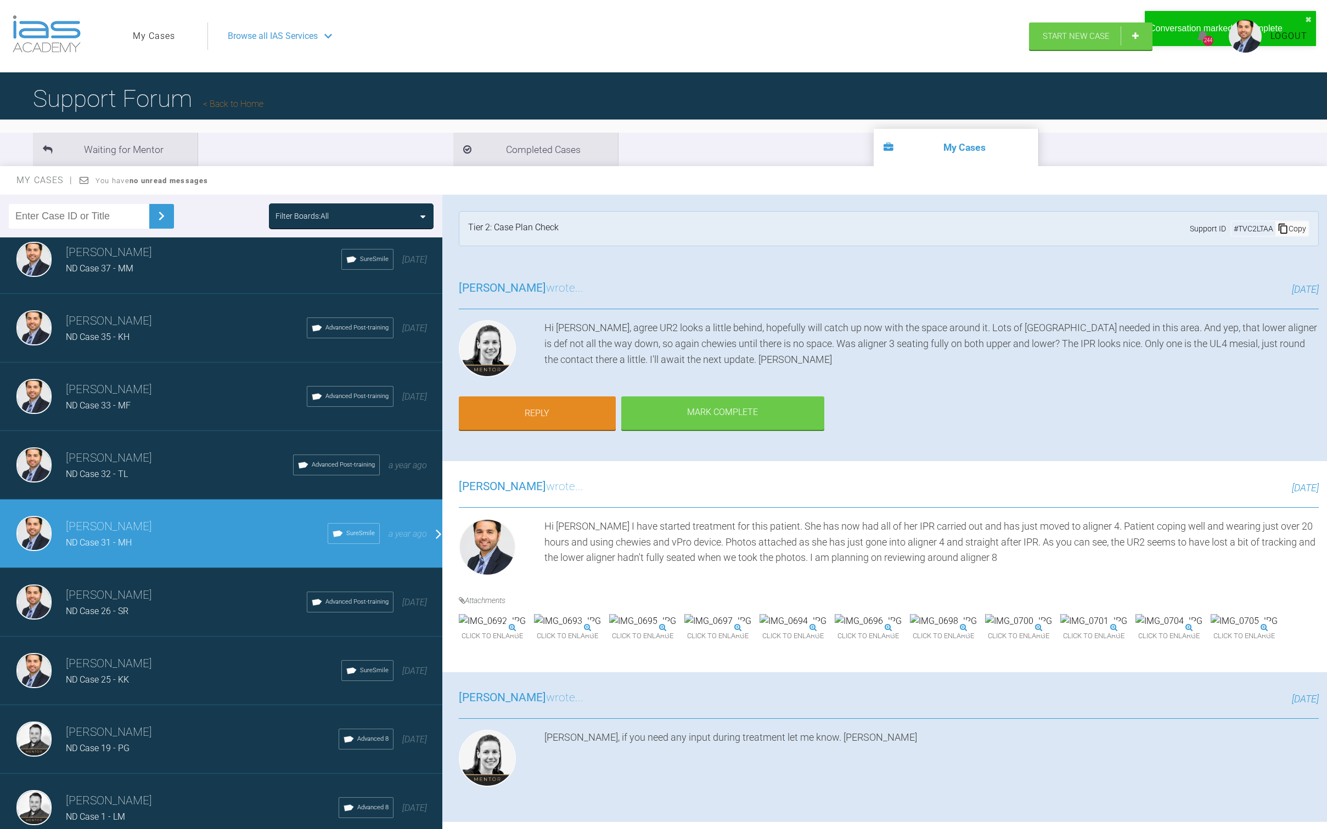
click at [149, 458] on h3 "[PERSON_NAME]" at bounding box center [179, 458] width 227 height 19
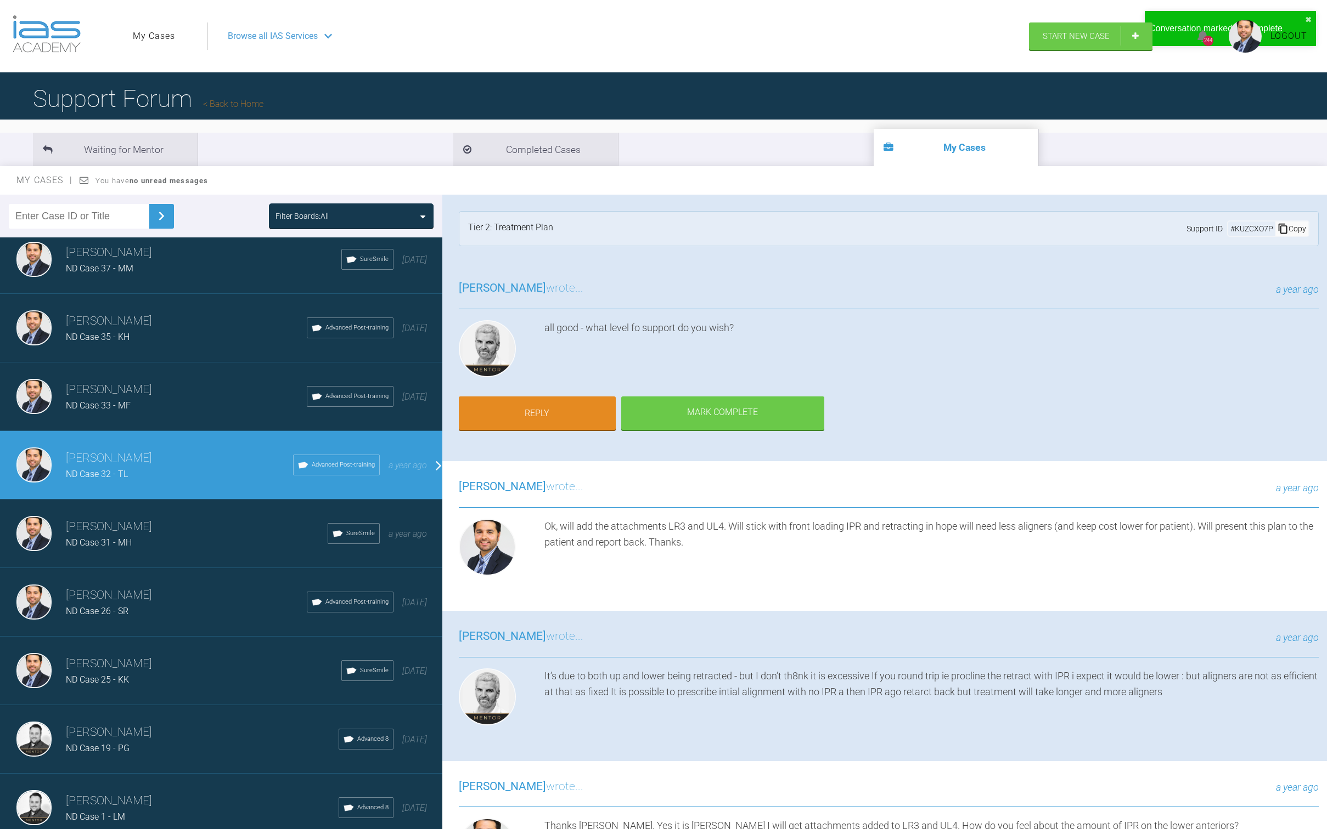
click at [155, 400] on div "ND Case 33 - MF" at bounding box center [186, 406] width 241 height 14
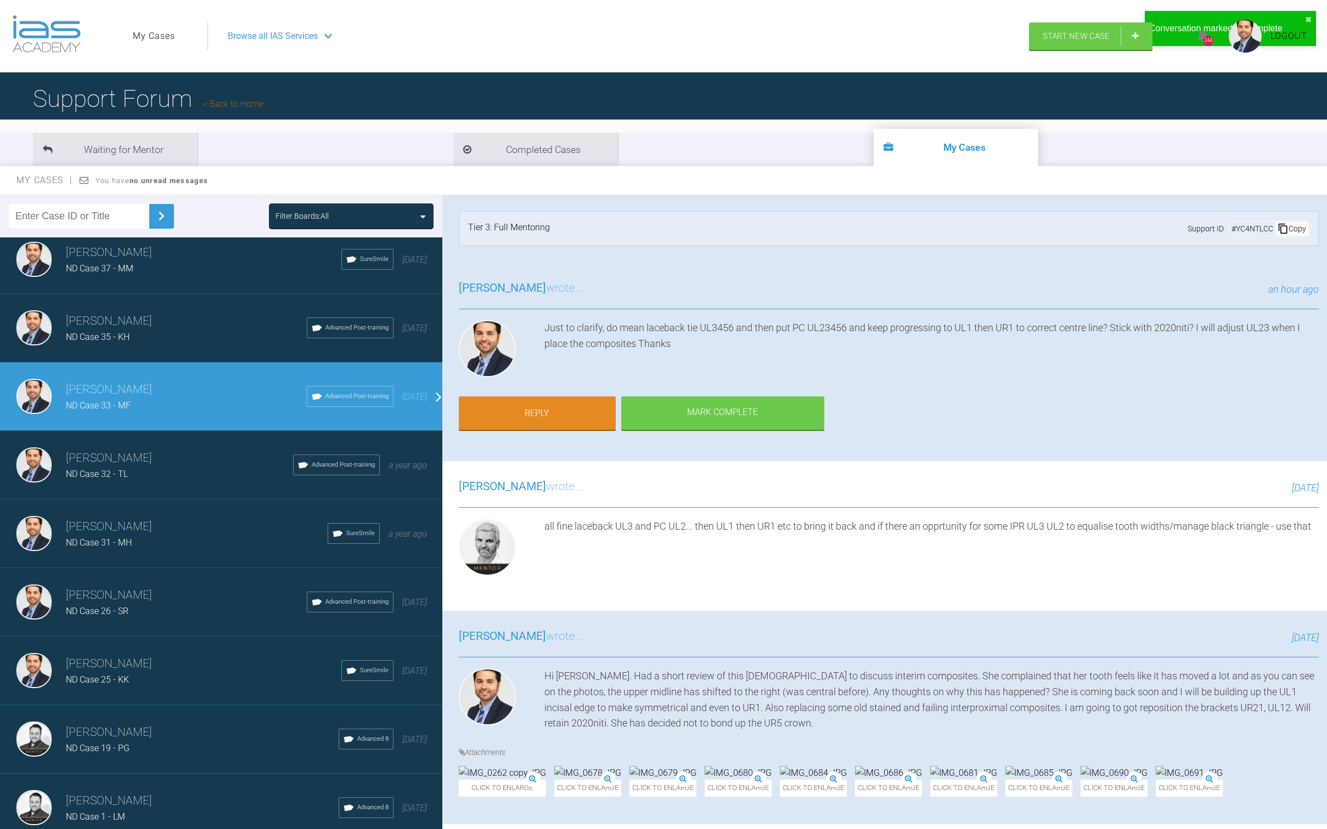
click at [150, 330] on div "ND Case 35 - KH" at bounding box center [186, 337] width 241 height 14
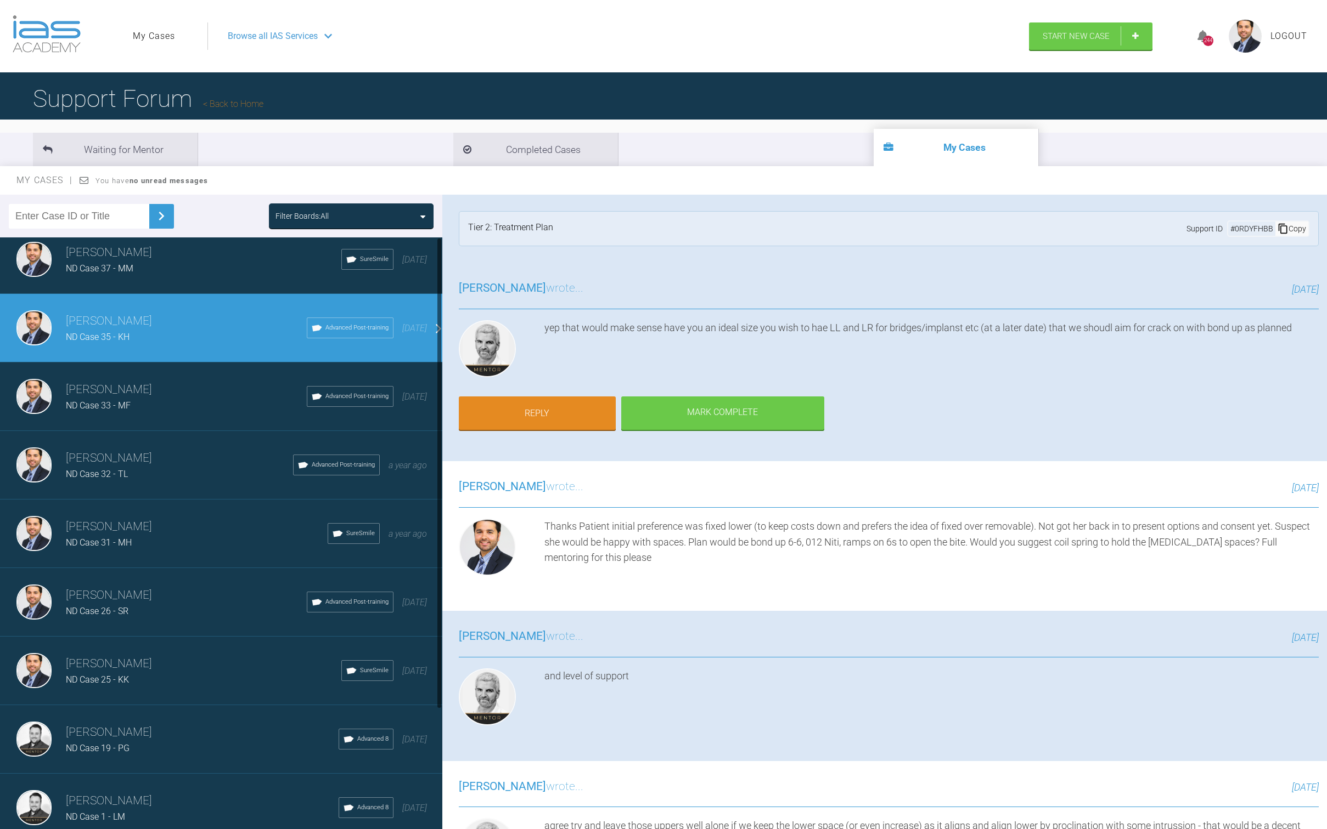
scroll to position [0, 0]
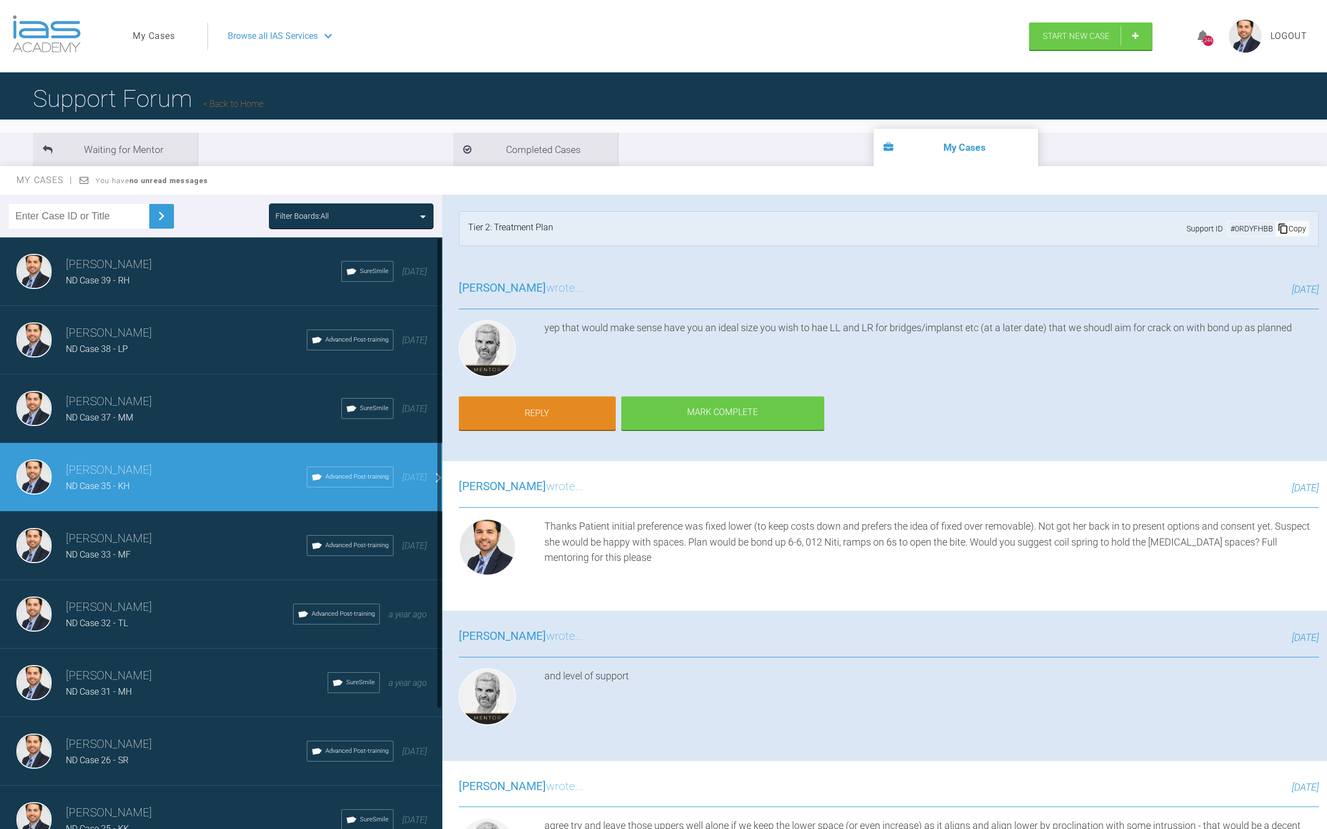
click at [126, 274] on div "ND Case 39 - RH" at bounding box center [203, 281] width 275 height 14
